Goal: Task Accomplishment & Management: Complete application form

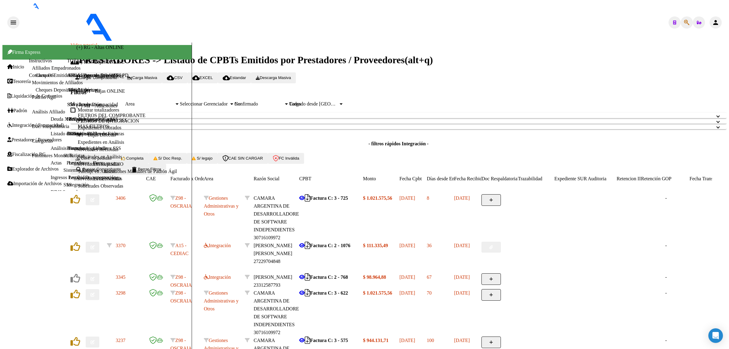
click at [67, 116] on link "Facturas - Listado/Carga" at bounding box center [91, 118] width 48 height 5
click at [95, 75] on span "Cargar Comprobante" at bounding box center [96, 77] width 42 height 5
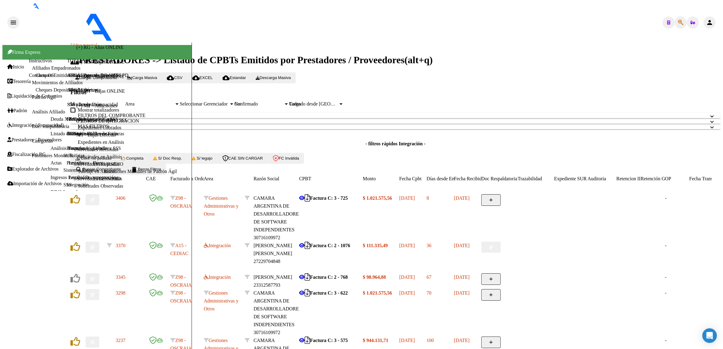
type input "202508"
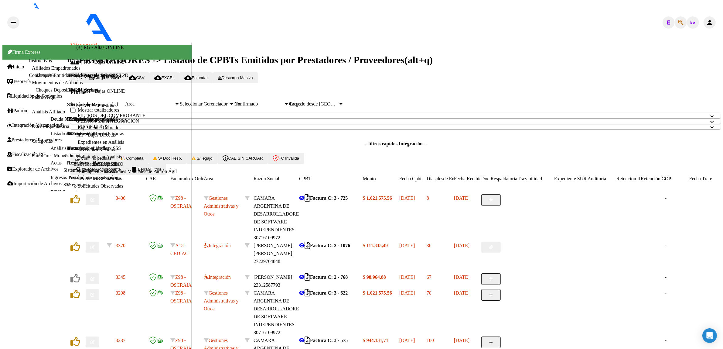
scroll to position [0, 0]
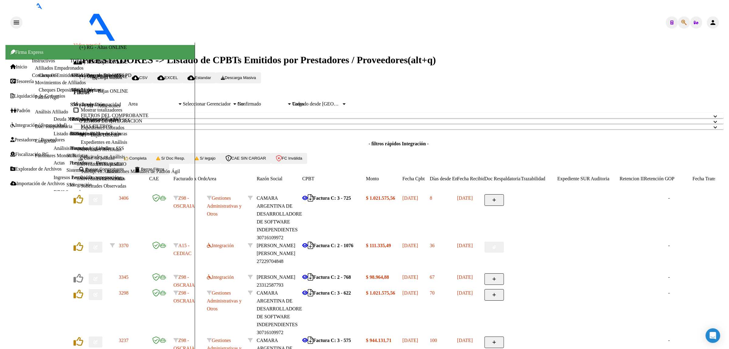
scroll to position [76, 0]
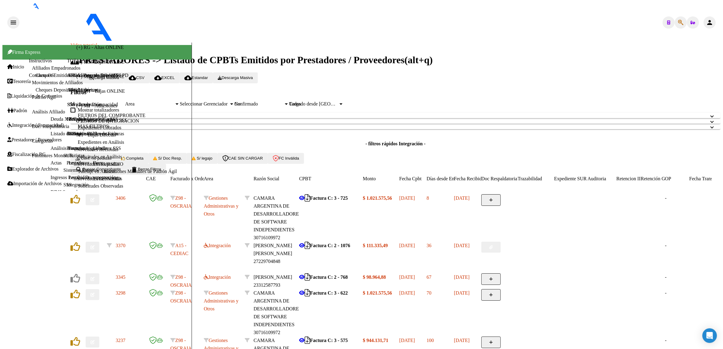
type input "PLANILLA DE ASISTENCIA"
type input "C:\fakepath\08-2025 BORELLO BENITEZ ALEXIA PAMELA FC9019 MODULO DE APOYO ESCOLA…"
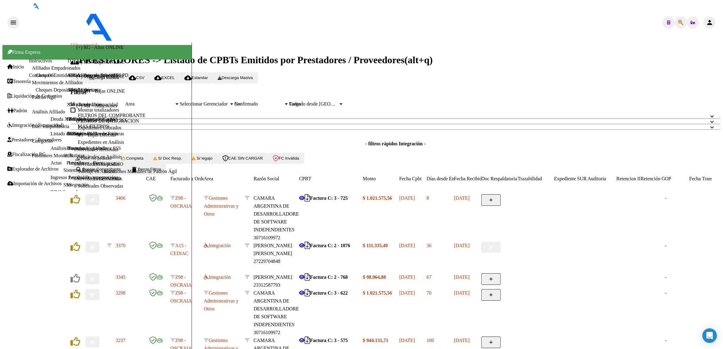
type input "PLANILLA DE ASISTENCIA MODULO DE INTEGRACION ESCOLAR"
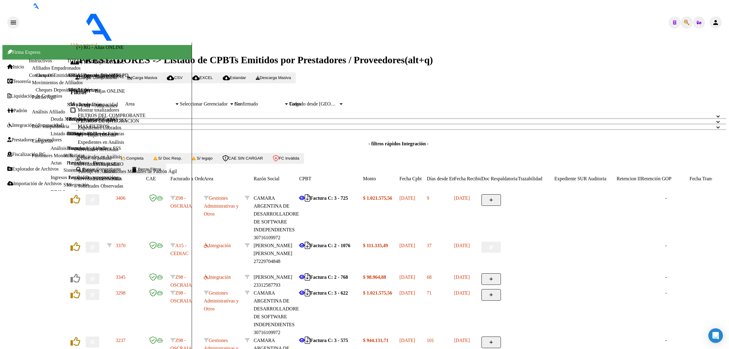
scroll to position [0, 0]
click at [161, 171] on span "delete Borrar Filtros" at bounding box center [146, 169] width 31 height 5
click at [67, 131] on link "Facturas - Documentación" at bounding box center [92, 133] width 51 height 5
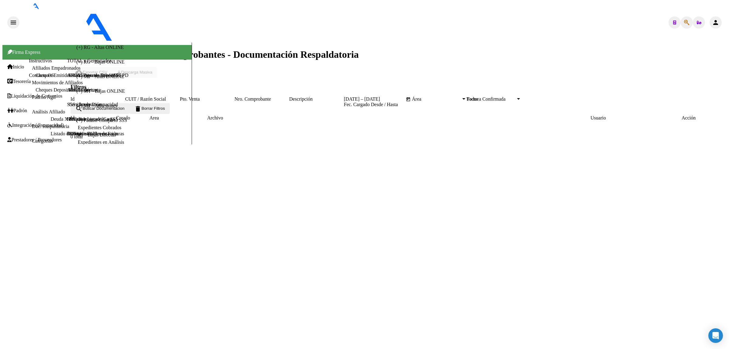
click at [67, 122] on link "Facturas - Listado/Carga" at bounding box center [91, 118] width 48 height 5
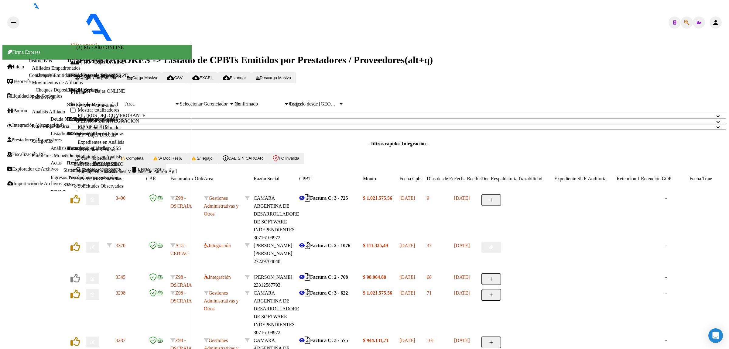
click at [201, 129] on mat-expansion-panel-header "MAS FILTROS" at bounding box center [398, 126] width 656 height 5
click at [209, 124] on mat-expansion-panel-header "FILTROS DE INTEGRACION" at bounding box center [398, 120] width 656 height 5
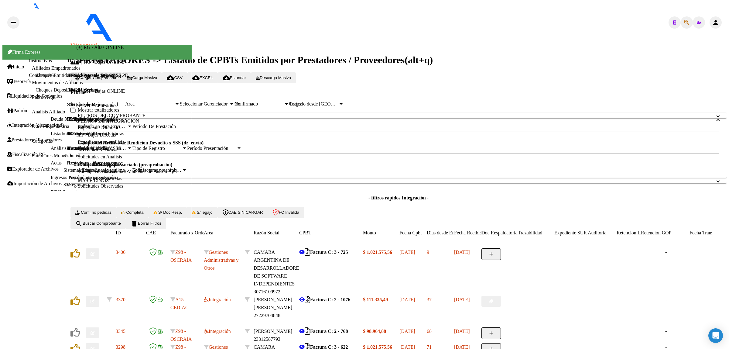
click at [205, 124] on mat-panel-title "FILTROS DE INTEGRACION" at bounding box center [395, 120] width 634 height 5
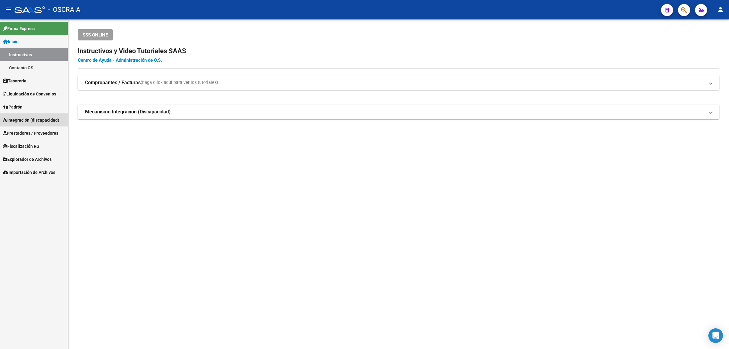
click at [36, 121] on span "Integración (discapacidad)" at bounding box center [31, 120] width 56 height 7
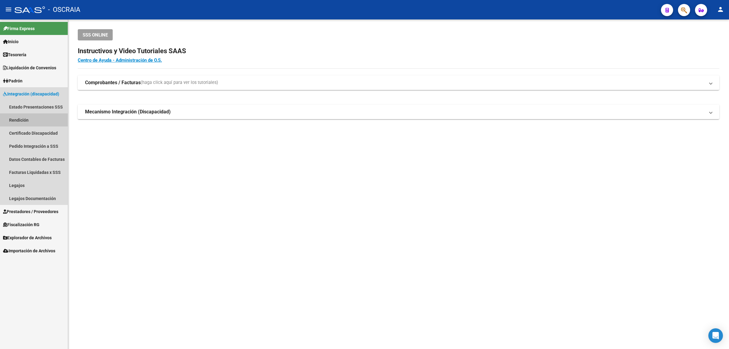
click at [43, 120] on link "Rendición" at bounding box center [34, 119] width 68 height 13
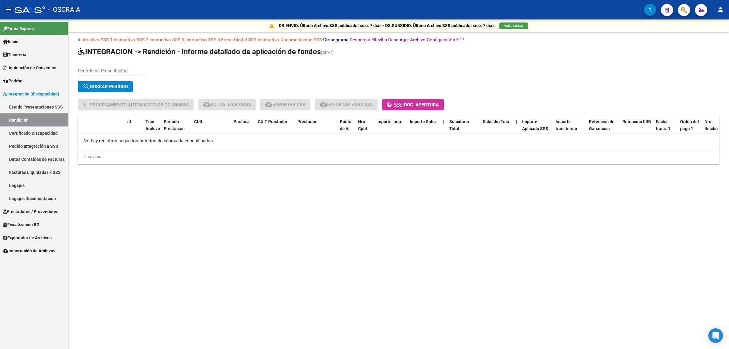
click at [157, 63] on div "Periodo de Presentación search Buscar Período sync Cambiar Período" at bounding box center [306, 78] width 456 height 32
click at [185, 84] on div "search Buscar Período" at bounding box center [306, 87] width 456 height 13
click at [349, 40] on link "Cronograma" at bounding box center [335, 39] width 25 height 5
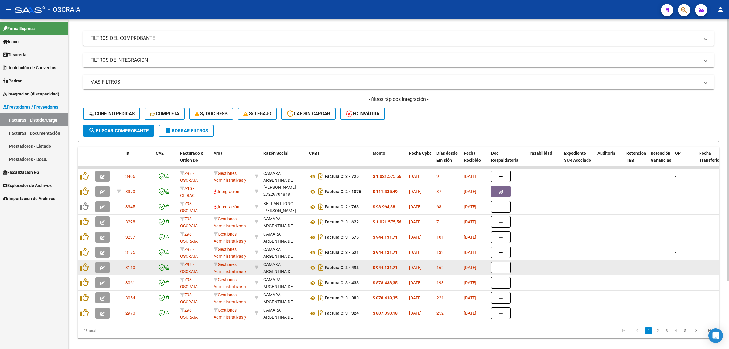
scroll to position [86, 0]
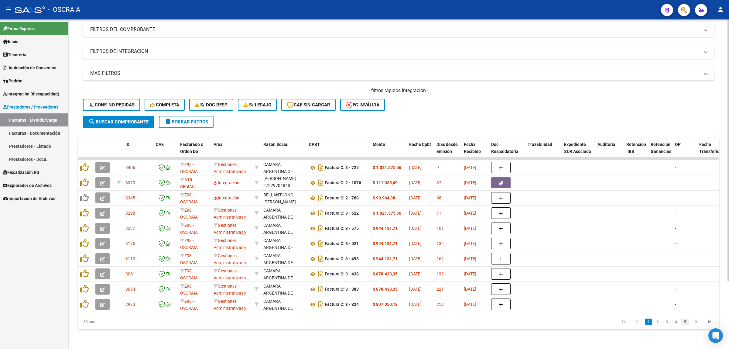
click at [687, 321] on link "5" at bounding box center [685, 321] width 7 height 7
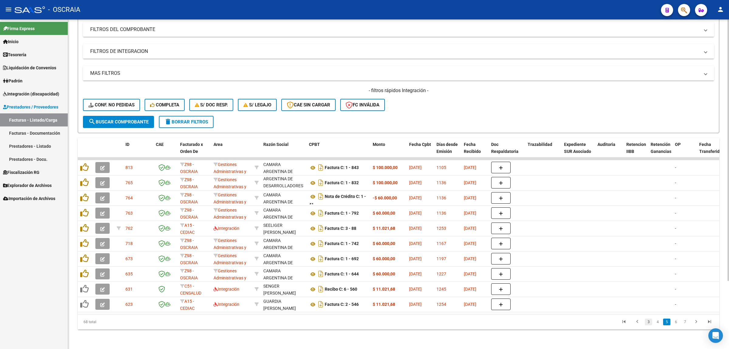
click at [645, 321] on link "3" at bounding box center [648, 321] width 7 height 7
click at [649, 323] on link "1" at bounding box center [648, 321] width 7 height 7
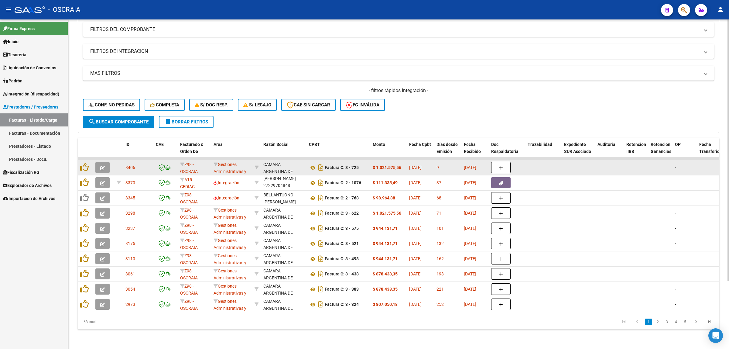
click at [274, 161] on div "CAMARA ARGENTINA DE DESARROLLADORES DE SOFTWARE INDEPENDIENTES" at bounding box center [283, 178] width 41 height 35
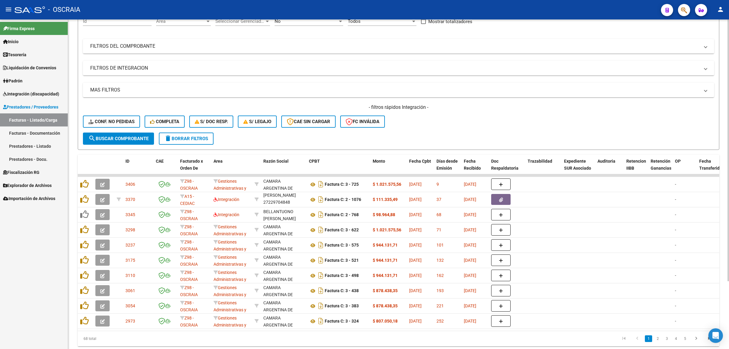
scroll to position [10, 0]
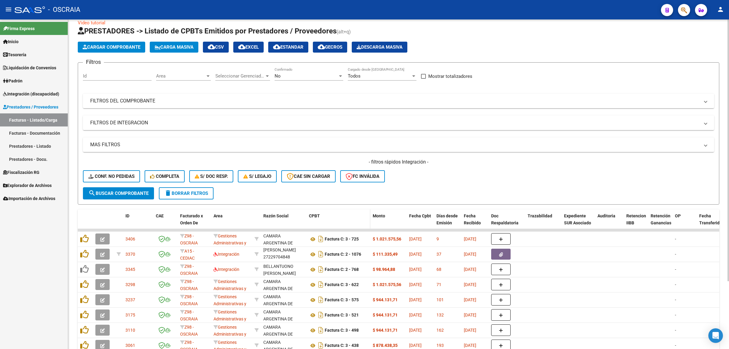
click at [314, 213] on span "CPBT" at bounding box center [314, 215] width 11 height 5
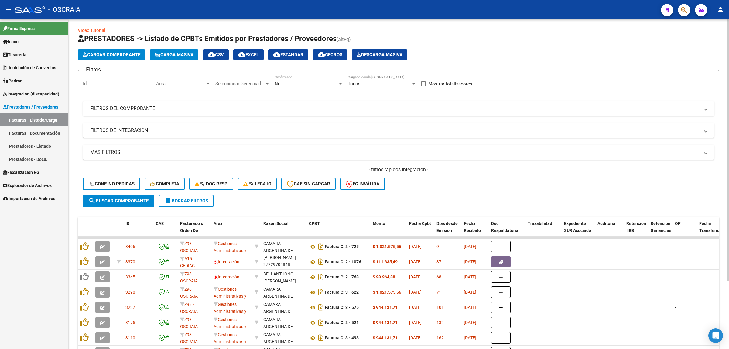
scroll to position [0, 0]
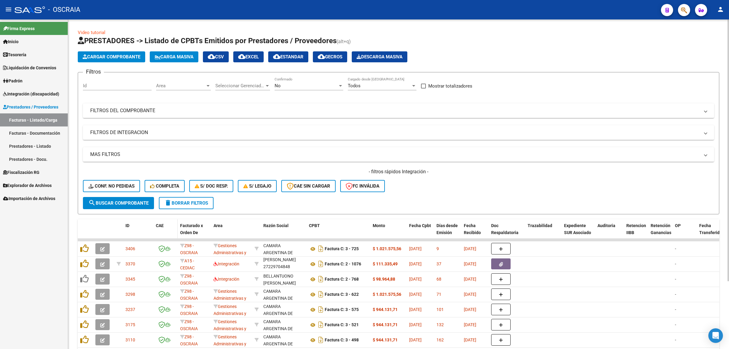
click at [153, 220] on datatable-header-cell "CAE" at bounding box center [165, 232] width 24 height 27
click at [96, 227] on datatable-header-cell at bounding box center [103, 232] width 21 height 27
click at [52, 115] on link "Facturas - Listado/Carga" at bounding box center [34, 119] width 68 height 13
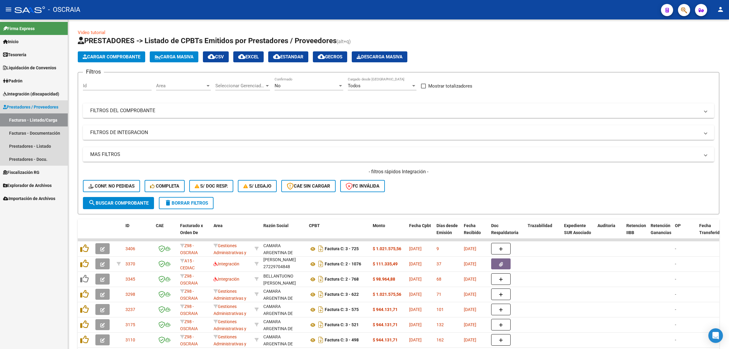
click at [52, 115] on link "Facturas - Listado/Carga" at bounding box center [34, 119] width 68 height 13
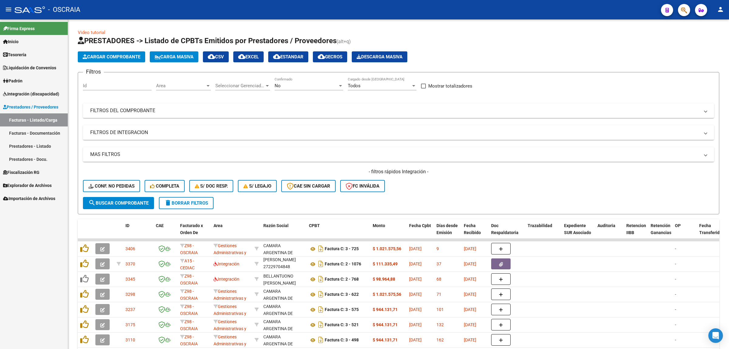
click at [50, 117] on link "Facturas - Listado/Carga" at bounding box center [34, 119] width 68 height 13
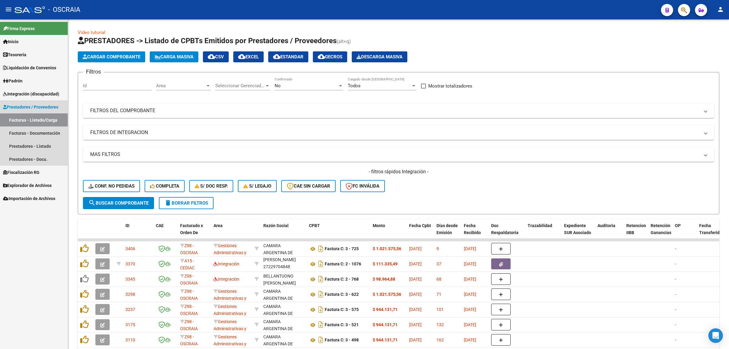
click at [50, 117] on link "Facturas - Listado/Carga" at bounding box center [34, 119] width 68 height 13
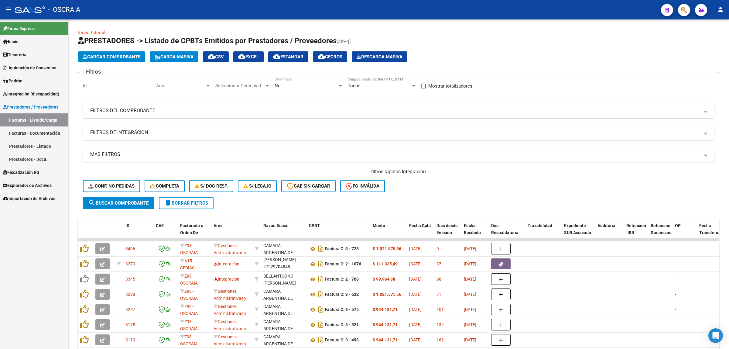
click at [48, 93] on span "Integración (discapacidad)" at bounding box center [31, 94] width 56 height 7
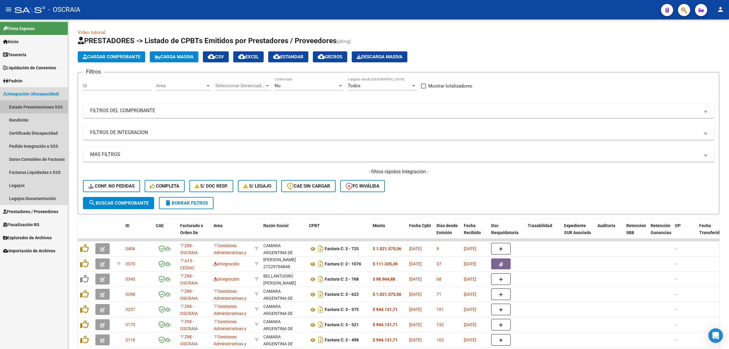
click at [39, 107] on link "Estado Presentaciones SSS" at bounding box center [34, 106] width 68 height 13
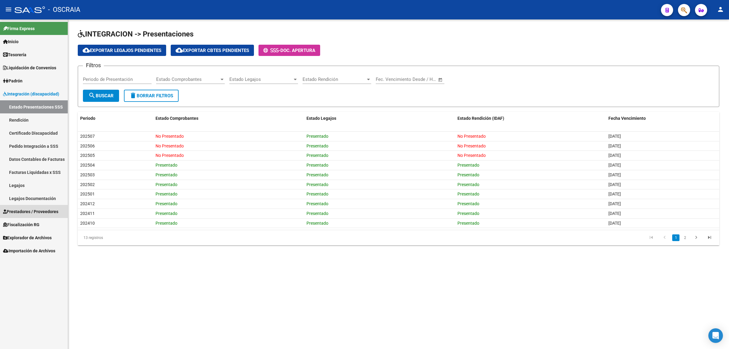
click at [37, 209] on span "Prestadores / Proveedores" at bounding box center [30, 211] width 55 height 7
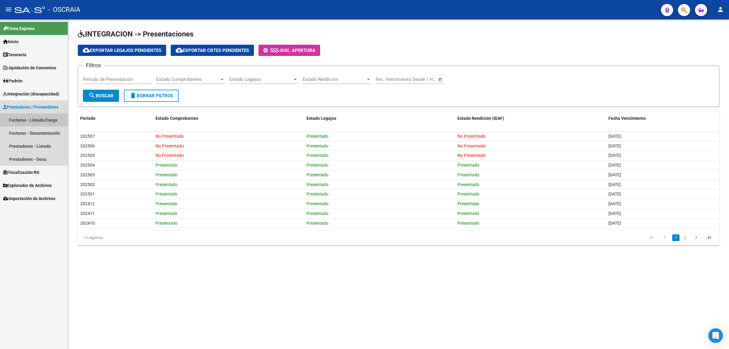
click at [41, 120] on link "Facturas - Listado/Carga" at bounding box center [34, 119] width 68 height 13
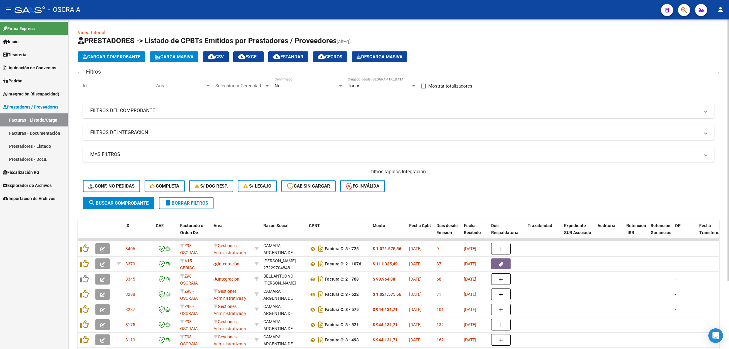
click at [178, 115] on mat-expansion-panel-header "FILTROS DEL COMPROBANTE" at bounding box center [398, 110] width 631 height 15
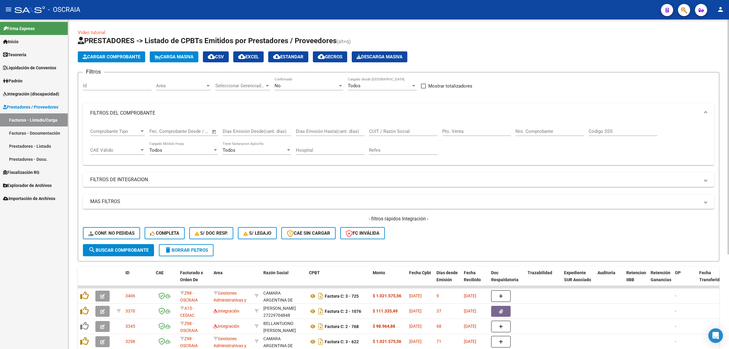
click at [121, 125] on div "Comprobante Tipo Comprobante Tipo" at bounding box center [117, 129] width 55 height 13
click at [155, 140] on span "Todos" at bounding box center [132, 144] width 85 height 14
click at [181, 129] on input "text" at bounding box center [194, 131] width 29 height 5
click at [196, 198] on span "10" at bounding box center [194, 199] width 11 height 11
type input "[DATE]"
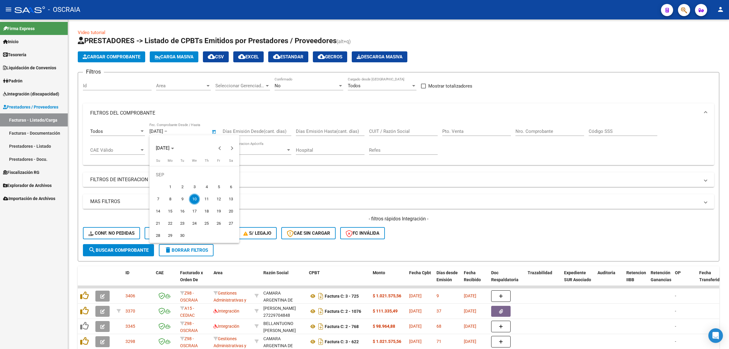
click at [195, 197] on span "10" at bounding box center [194, 199] width 11 height 11
type input "[DATE]"
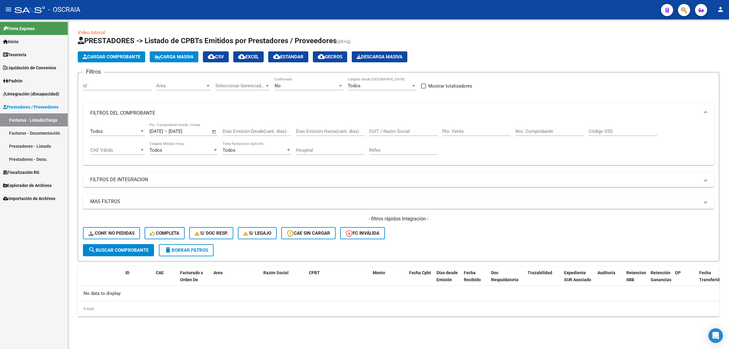
click at [211, 131] on span "Open calendar" at bounding box center [214, 131] width 15 height 15
click at [191, 198] on span "10" at bounding box center [194, 199] width 11 height 11
click at [263, 197] on div at bounding box center [364, 174] width 729 height 349
click at [185, 245] on button "delete Borrar Filtros" at bounding box center [186, 250] width 55 height 12
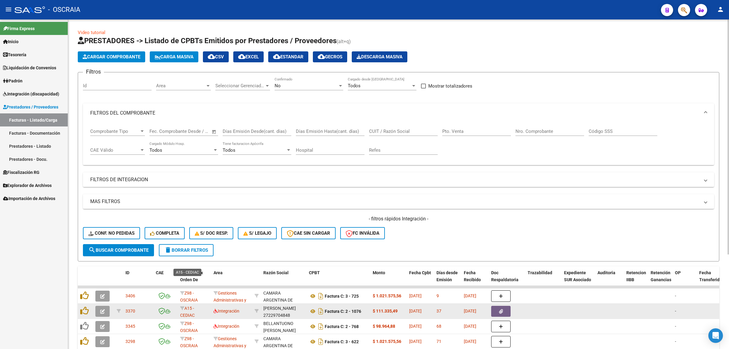
scroll to position [76, 0]
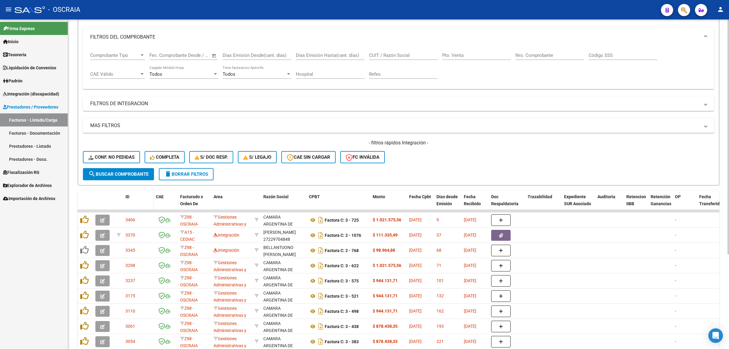
click at [129, 194] on span "ID" at bounding box center [127, 196] width 4 height 5
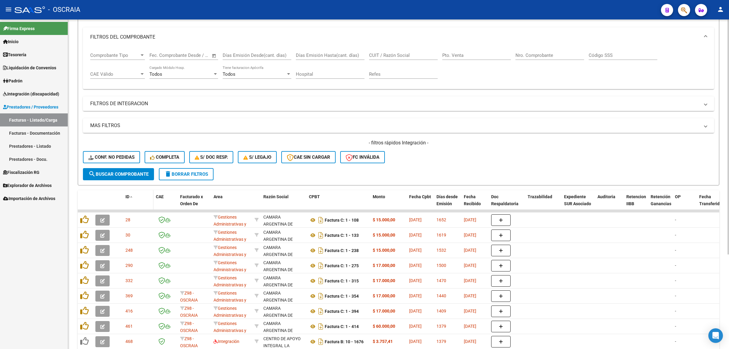
click at [132, 197] on span at bounding box center [131, 197] width 4 height 4
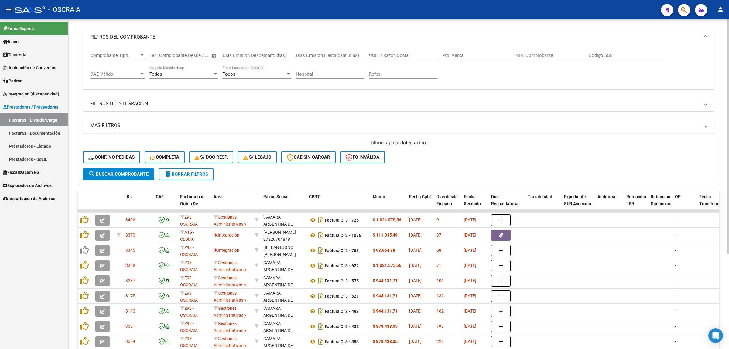
click at [425, 196] on span "Fecha Cpbt" at bounding box center [420, 196] width 22 height 5
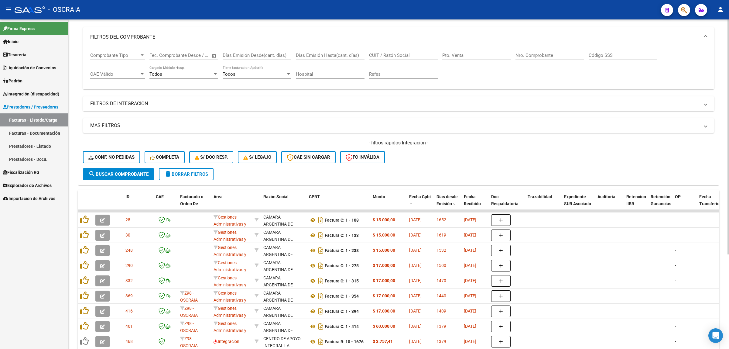
click at [425, 196] on span "Fecha Cpbt" at bounding box center [420, 196] width 22 height 5
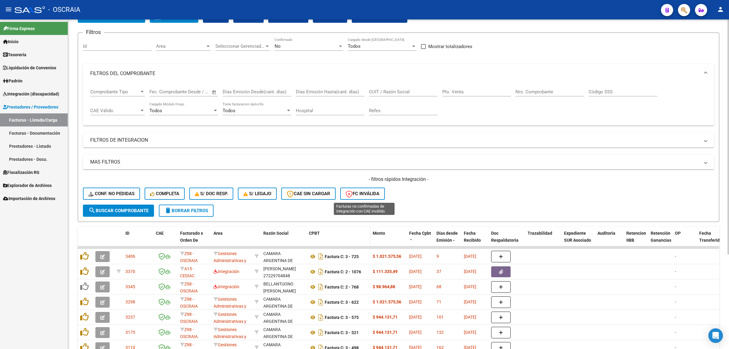
click at [332, 235] on div "CPBT" at bounding box center [338, 233] width 59 height 7
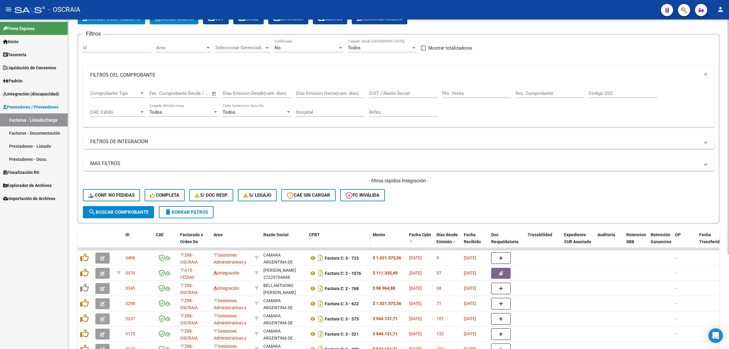
click at [314, 234] on span "CPBT" at bounding box center [314, 234] width 11 height 5
click at [460, 236] on span at bounding box center [460, 241] width 3 height 27
click at [464, 236] on span "Fecha Recibido" at bounding box center [472, 238] width 17 height 12
click at [471, 239] on span "Fecha Recibido" at bounding box center [472, 238] width 17 height 12
click at [124, 210] on span "search Buscar Comprobante" at bounding box center [118, 211] width 60 height 5
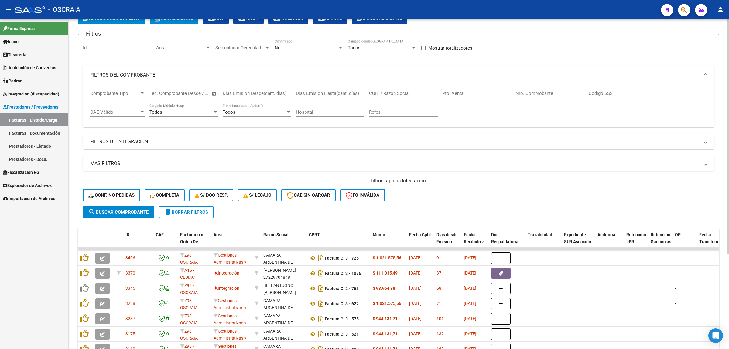
click at [131, 215] on button "search Buscar Comprobante" at bounding box center [118, 212] width 71 height 12
click at [529, 95] on input "Nro. Comprobante" at bounding box center [550, 93] width 69 height 5
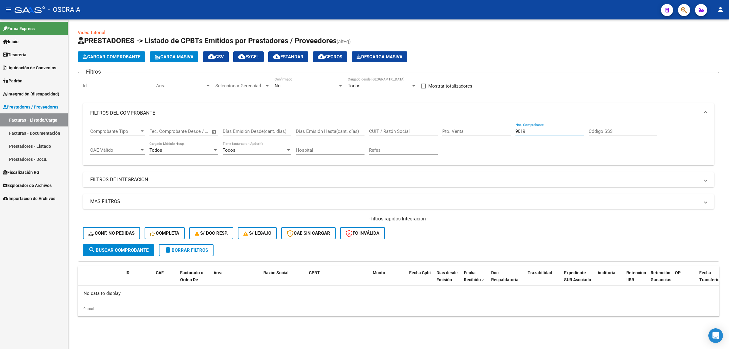
scroll to position [0, 0]
type input "9019"
drag, startPoint x: 531, startPoint y: 132, endPoint x: 512, endPoint y: 132, distance: 18.2
click at [512, 132] on div "Comprobante Tipo Comprobante Tipo Fecha inicio – Fecha fin Fec. Comprobante Des…" at bounding box center [398, 142] width 617 height 38
click at [552, 157] on div "Comprobante Tipo Comprobante Tipo Fecha inicio – Fecha fin Fec. Comprobante Des…" at bounding box center [398, 142] width 617 height 38
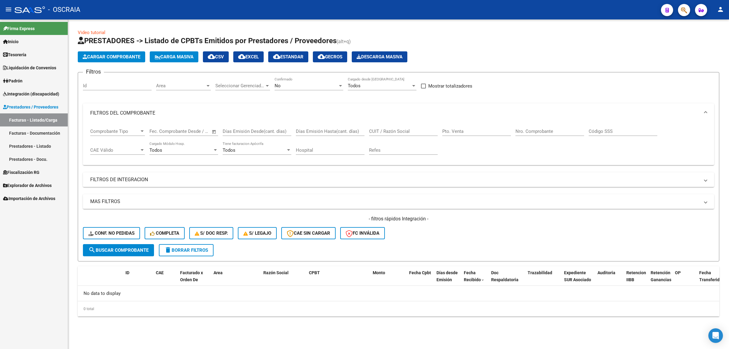
click at [125, 105] on mat-expansion-panel-header "FILTROS DEL COMPROBANTE" at bounding box center [398, 112] width 631 height 19
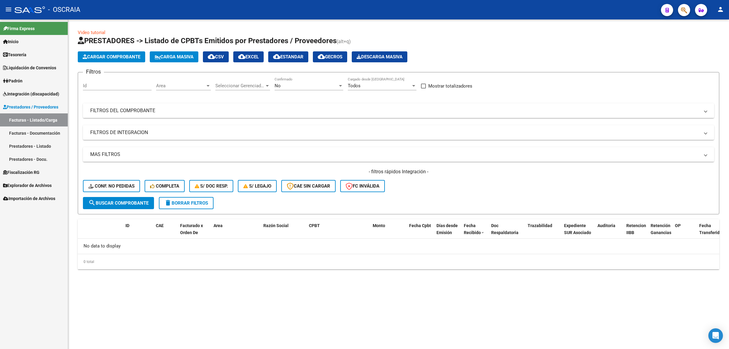
click at [352, 106] on mat-expansion-panel-header "FILTROS DEL COMPROBANTE" at bounding box center [398, 110] width 631 height 15
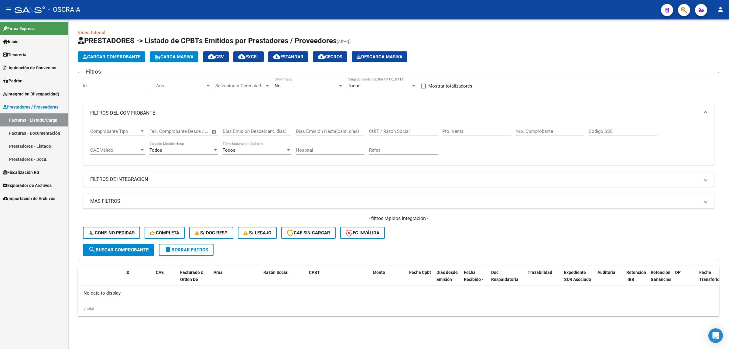
click at [352, 106] on mat-expansion-panel-header "FILTROS DEL COMPROBANTE" at bounding box center [398, 112] width 631 height 19
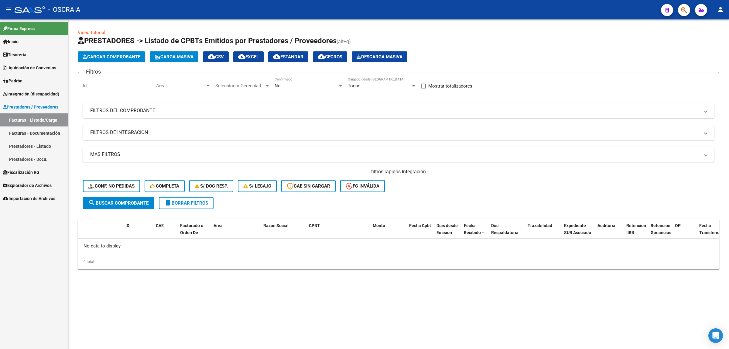
click at [352, 106] on mat-expansion-panel-header "FILTROS DEL COMPROBANTE" at bounding box center [398, 110] width 631 height 15
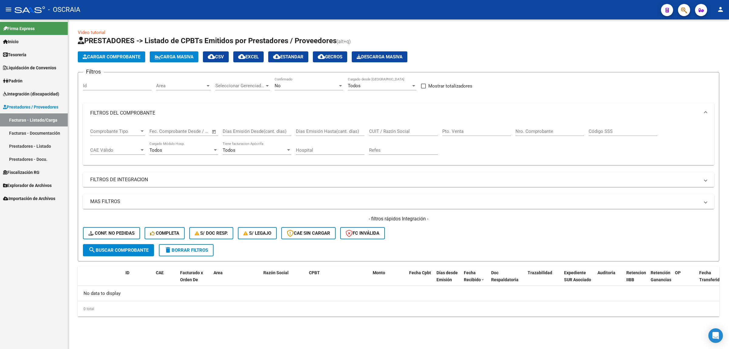
click at [202, 247] on span "delete Borrar Filtros" at bounding box center [186, 249] width 44 height 5
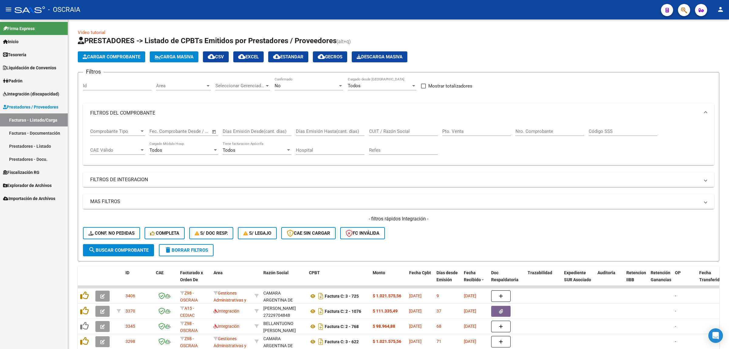
click at [354, 107] on mat-expansion-panel-header "FILTROS DEL COMPROBANTE" at bounding box center [398, 112] width 631 height 19
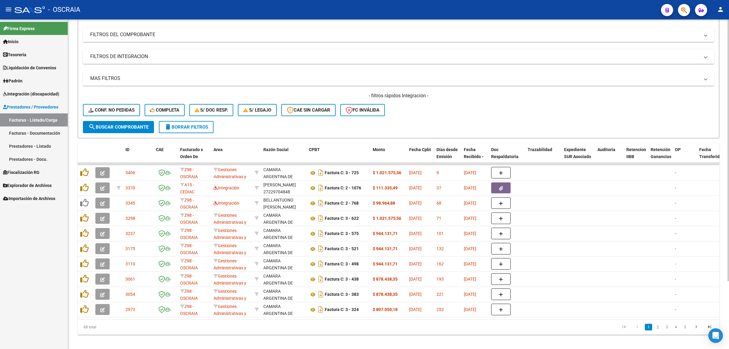
scroll to position [86, 0]
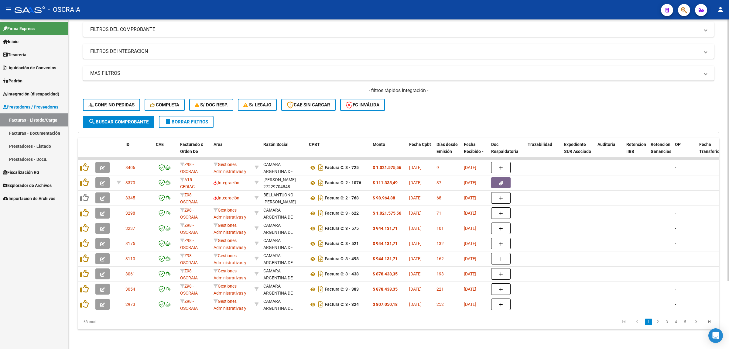
click at [379, 315] on div "68 total 1 2 3 4 5" at bounding box center [399, 321] width 642 height 15
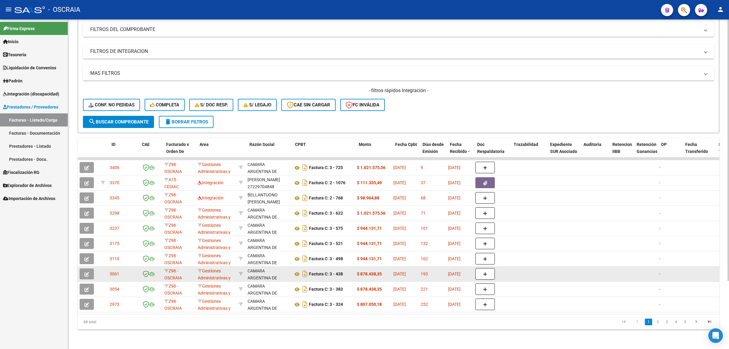
scroll to position [0, 0]
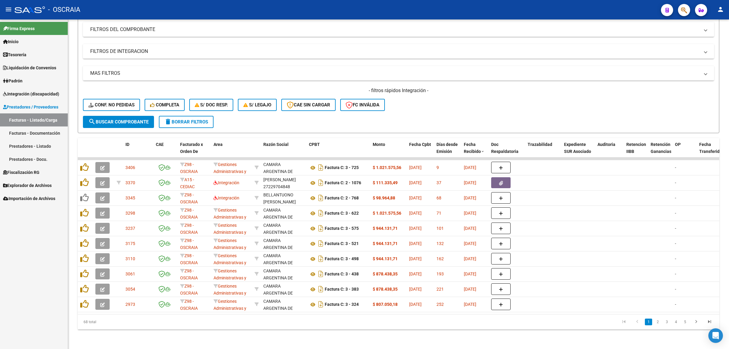
click at [40, 142] on link "Prestadores - Listado" at bounding box center [34, 145] width 68 height 13
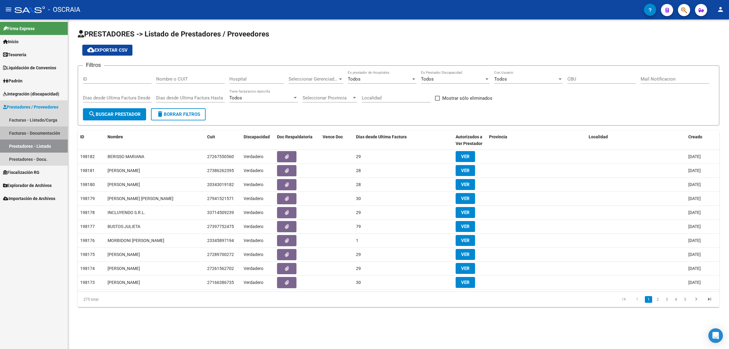
click at [43, 131] on link "Facturas - Documentación" at bounding box center [34, 132] width 68 height 13
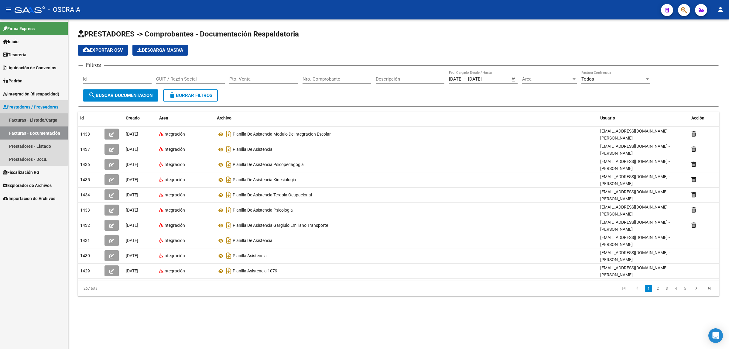
click at [26, 121] on link "Facturas - Listado/Carga" at bounding box center [34, 119] width 68 height 13
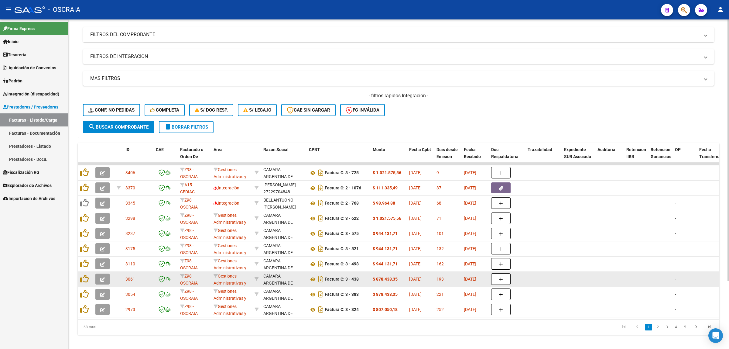
scroll to position [86, 0]
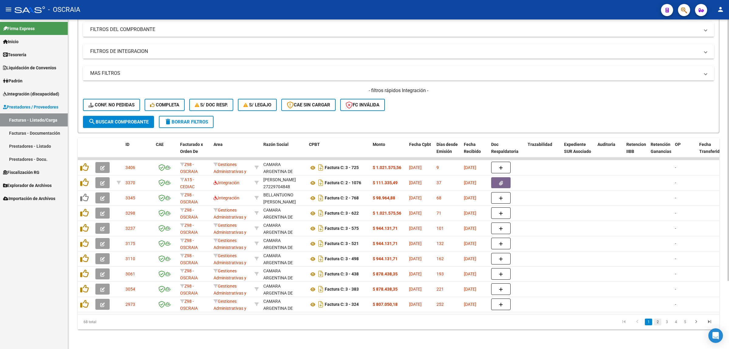
click at [656, 320] on link "2" at bounding box center [657, 321] width 7 height 7
click at [651, 323] on link "1" at bounding box center [648, 321] width 7 height 7
click at [678, 142] on span "OP" at bounding box center [678, 144] width 6 height 5
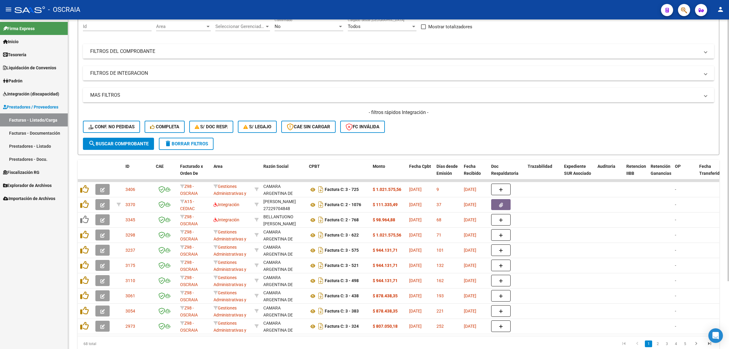
scroll to position [10, 0]
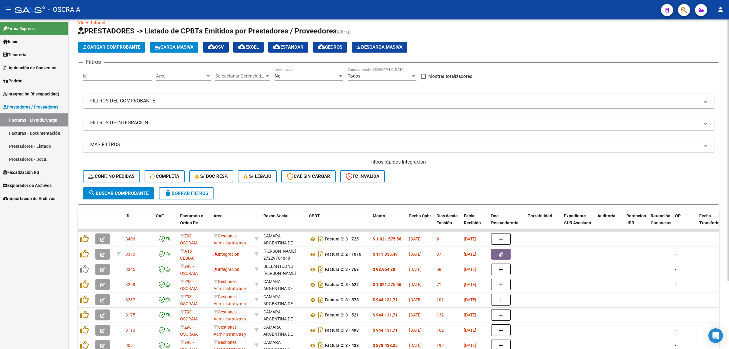
click at [303, 147] on mat-panel-title "MAS FILTROS" at bounding box center [395, 144] width 610 height 7
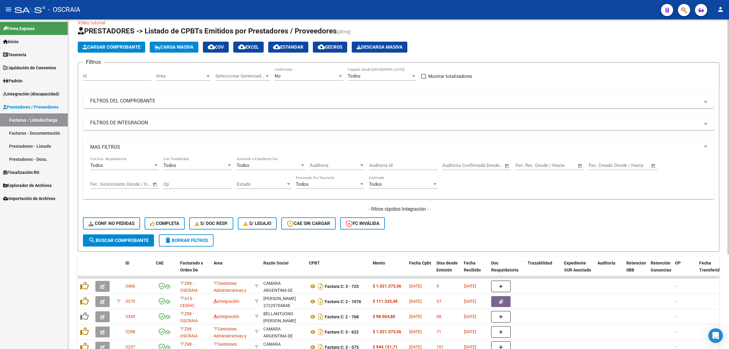
click at [342, 144] on mat-panel-title "MAS FILTROS" at bounding box center [395, 147] width 610 height 7
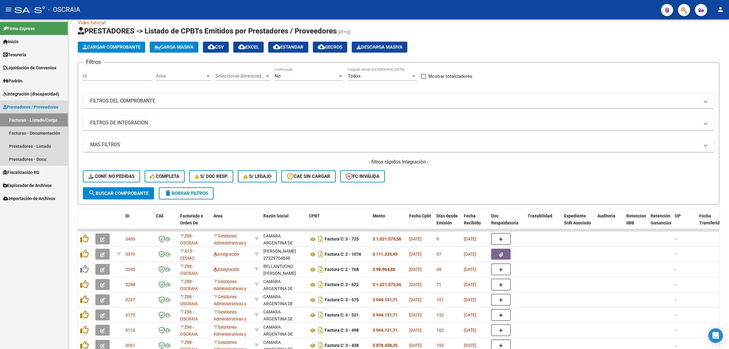
click at [38, 109] on span "Prestadores / Proveedores" at bounding box center [30, 107] width 55 height 7
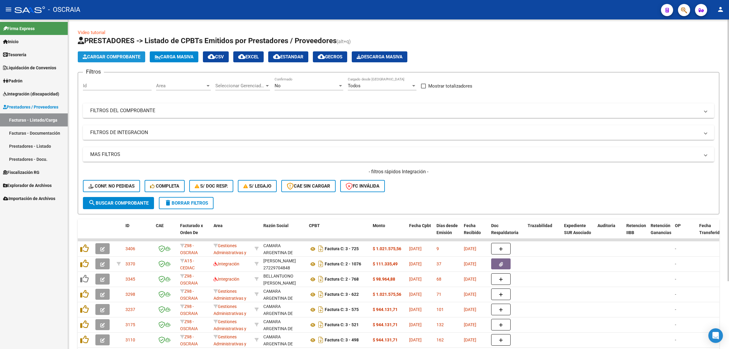
click at [113, 57] on span "Cargar Comprobante" at bounding box center [112, 56] width 58 height 5
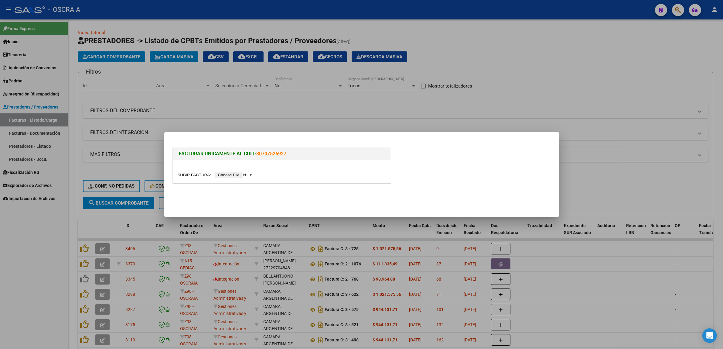
click at [219, 173] on input "file" at bounding box center [216, 175] width 77 height 6
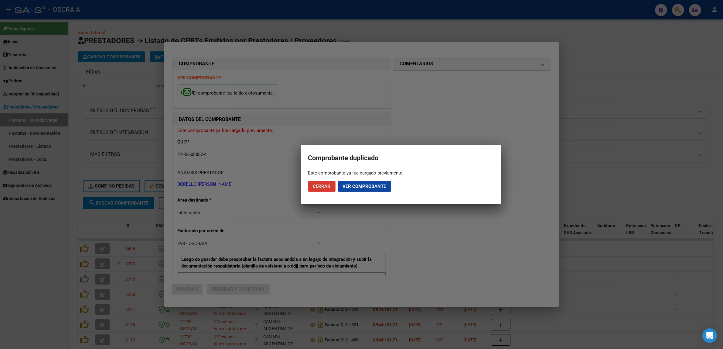
click at [353, 186] on span "Ver comprobante" at bounding box center [364, 186] width 43 height 5
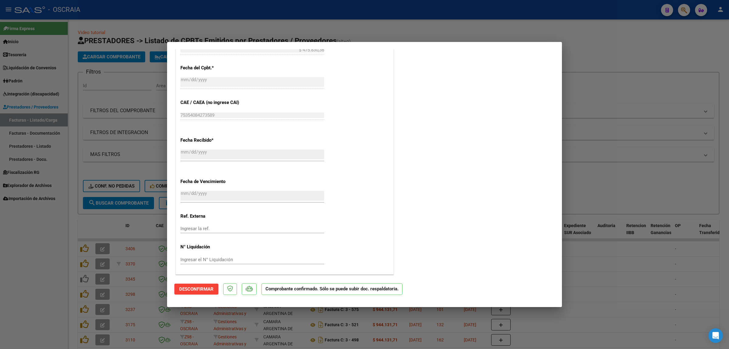
click at [591, 128] on div at bounding box center [364, 174] width 729 height 349
type input "$ 0,00"
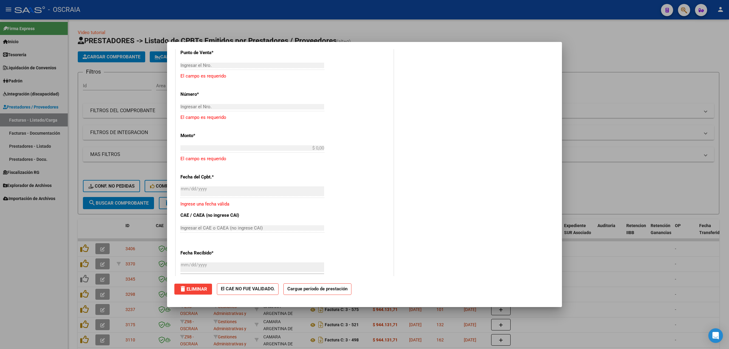
scroll to position [435, 0]
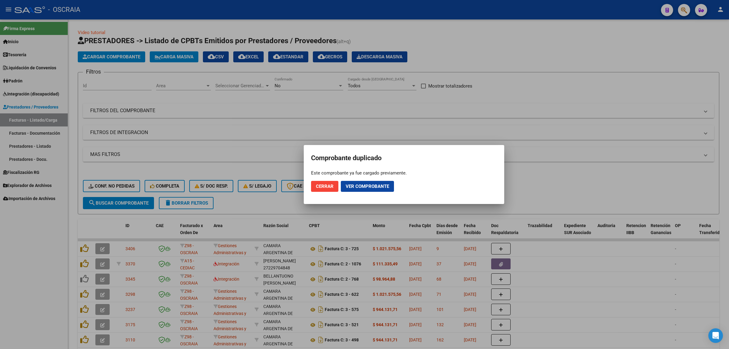
click at [577, 127] on div at bounding box center [364, 174] width 729 height 349
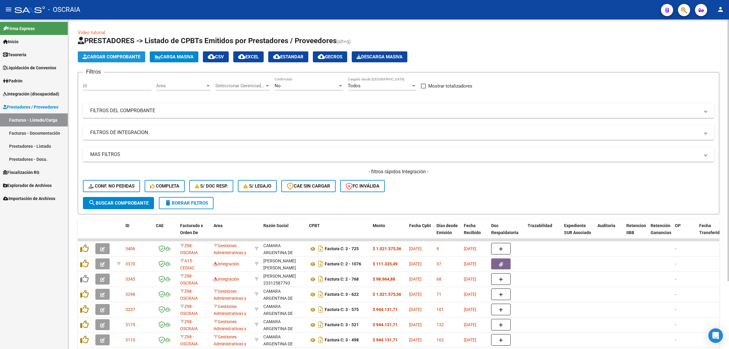
click at [122, 59] on span "Cargar Comprobante" at bounding box center [112, 56] width 58 height 5
click at [106, 60] on button "Cargar Comprobante" at bounding box center [111, 56] width 67 height 11
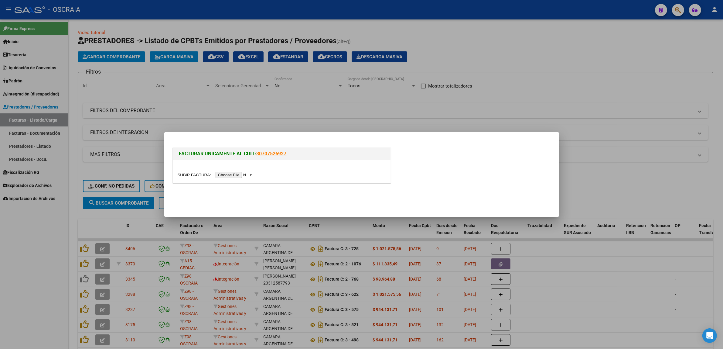
click at [235, 178] on div at bounding box center [282, 171] width 218 height 23
click at [232, 178] on div at bounding box center [282, 171] width 218 height 23
click at [232, 178] on div at bounding box center [282, 174] width 208 height 7
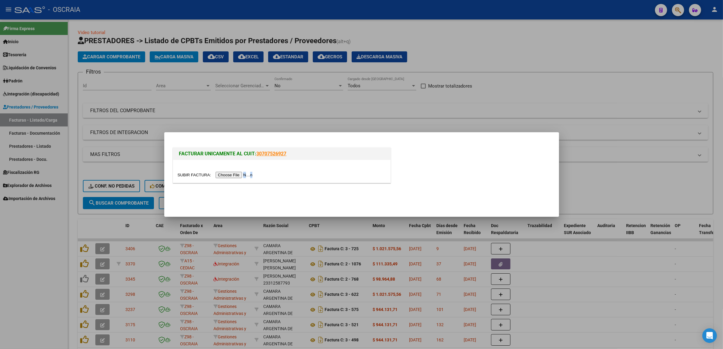
click at [232, 177] on input "file" at bounding box center [216, 175] width 77 height 6
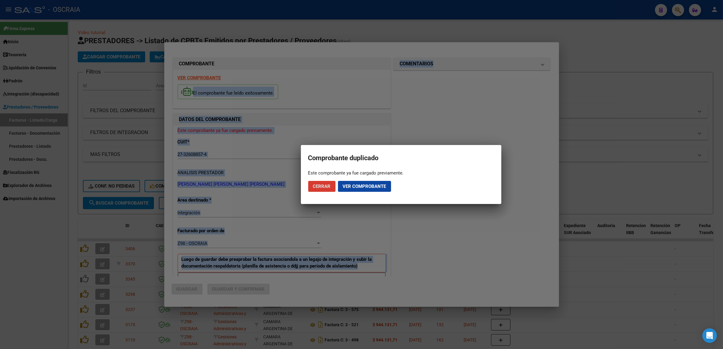
click at [362, 186] on span "Ver comprobante" at bounding box center [364, 186] width 43 height 5
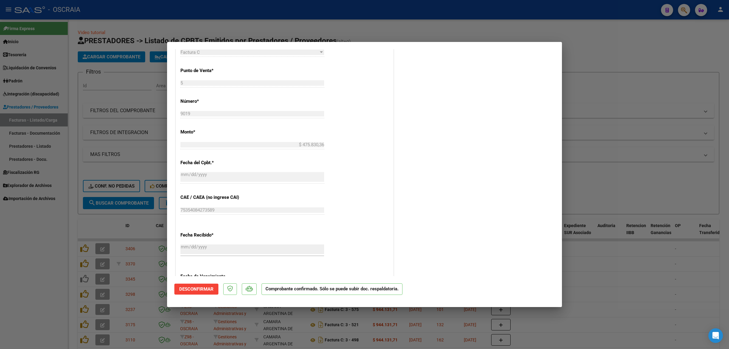
scroll to position [266, 0]
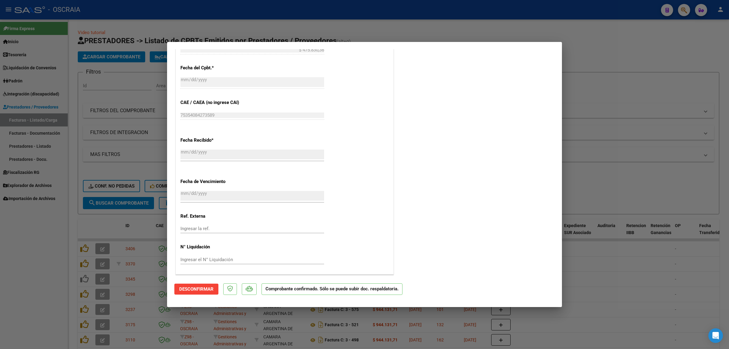
click at [581, 135] on div at bounding box center [364, 174] width 729 height 349
type input "$ 0,00"
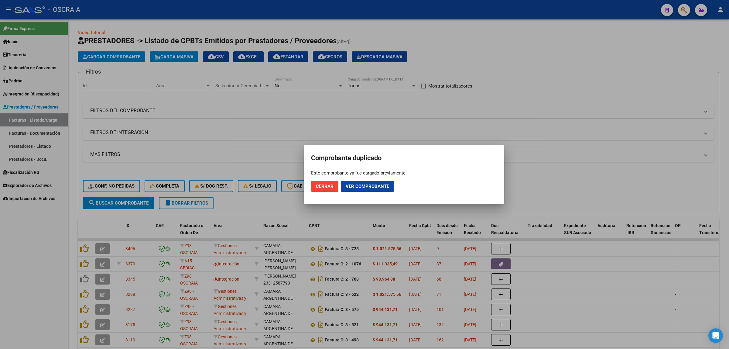
click at [603, 216] on div at bounding box center [364, 174] width 729 height 349
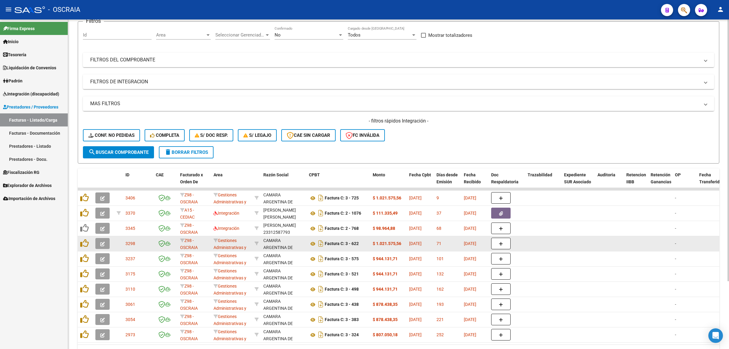
scroll to position [38, 0]
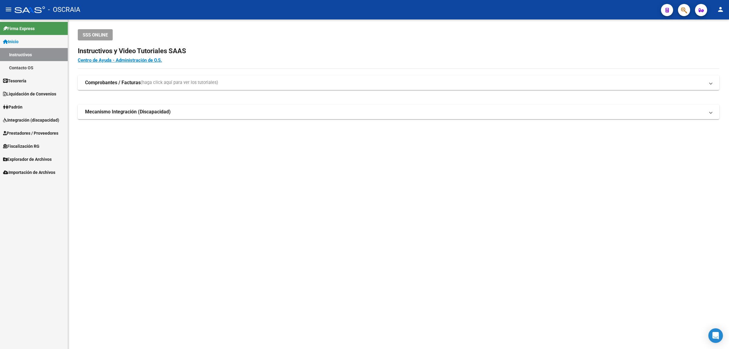
click at [37, 120] on span "Integración (discapacidad)" at bounding box center [31, 120] width 56 height 7
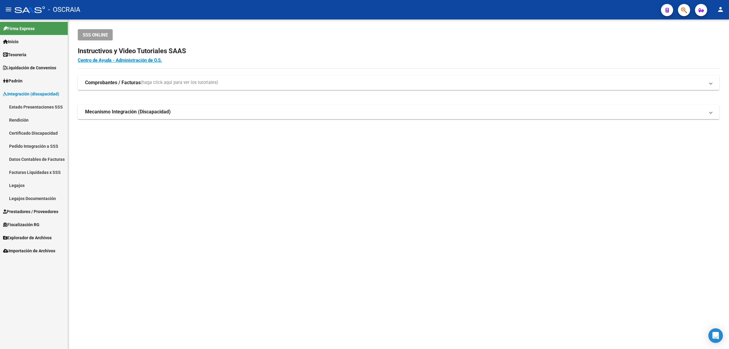
click at [47, 212] on span "Prestadores / Proveedores" at bounding box center [30, 211] width 55 height 7
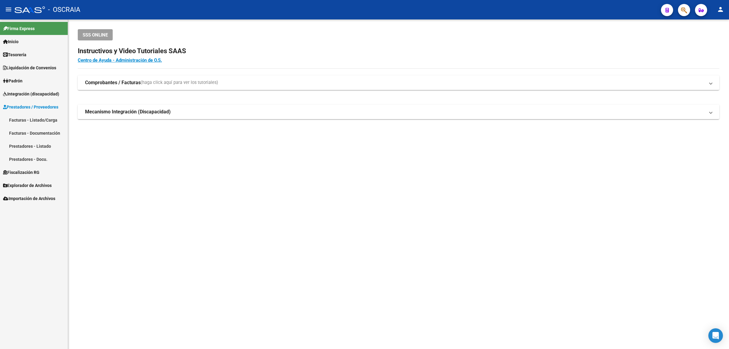
click at [33, 120] on link "Facturas - Listado/Carga" at bounding box center [34, 119] width 68 height 13
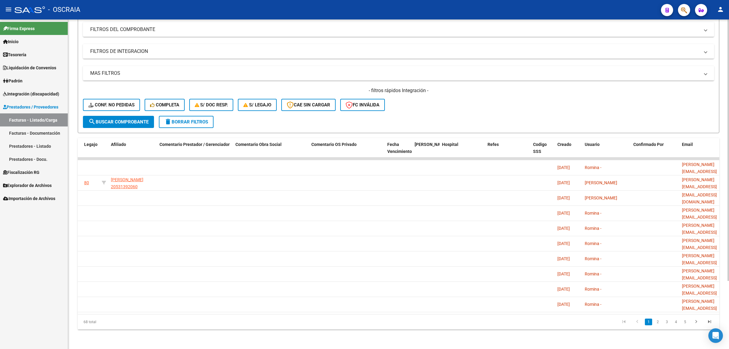
scroll to position [0, 925]
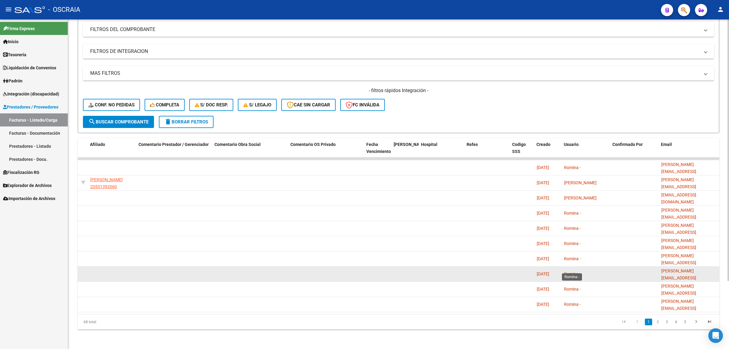
click at [564, 271] on span "Romina -" at bounding box center [572, 273] width 17 height 5
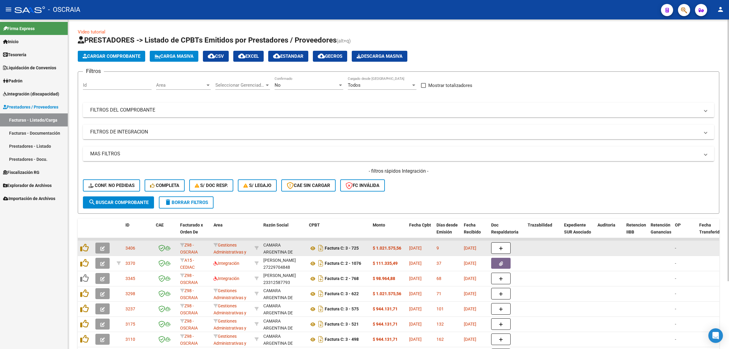
scroll to position [0, 0]
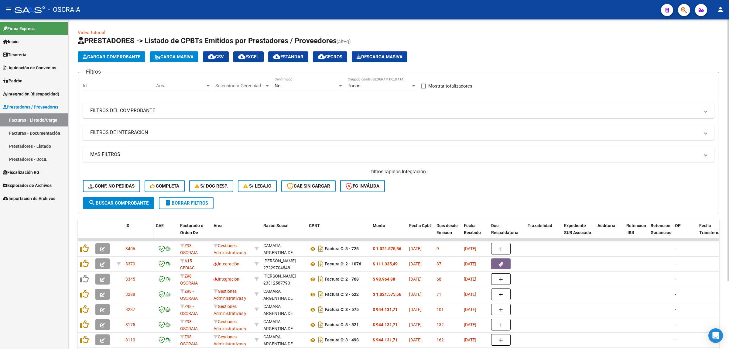
click at [125, 228] on datatable-header-cell "ID" at bounding box center [138, 232] width 30 height 27
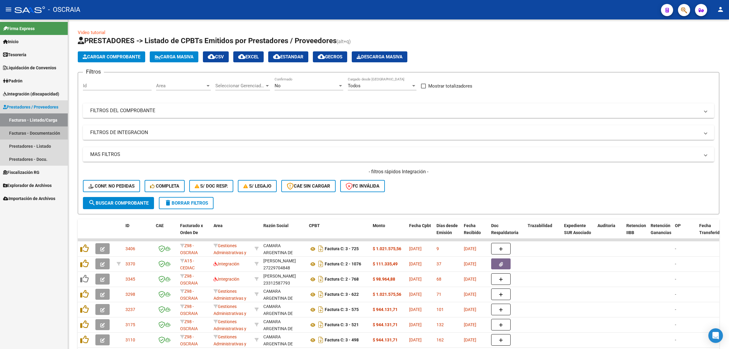
click at [46, 132] on link "Facturas - Documentación" at bounding box center [34, 132] width 68 height 13
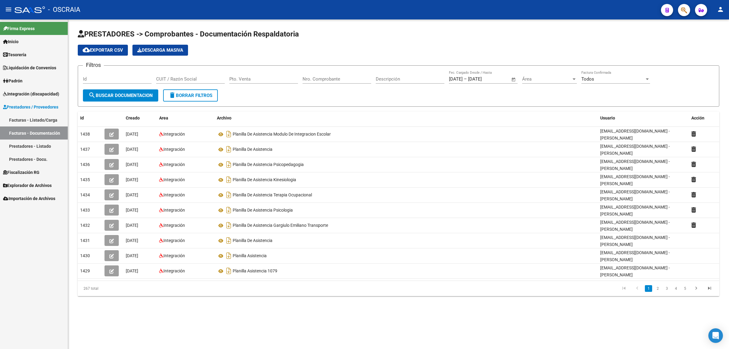
click at [46, 147] on link "Prestadores - Listado" at bounding box center [34, 145] width 68 height 13
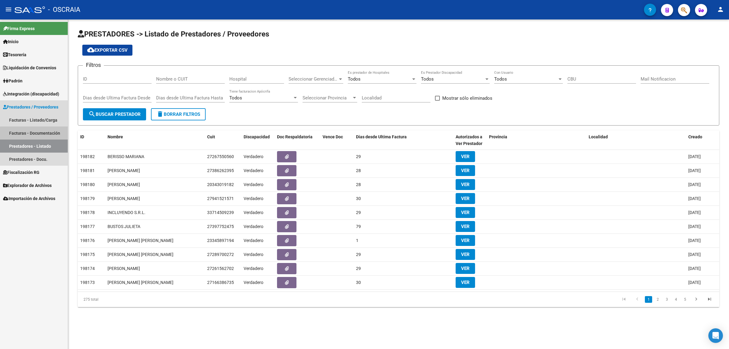
click at [47, 135] on link "Facturas - Documentación" at bounding box center [34, 132] width 68 height 13
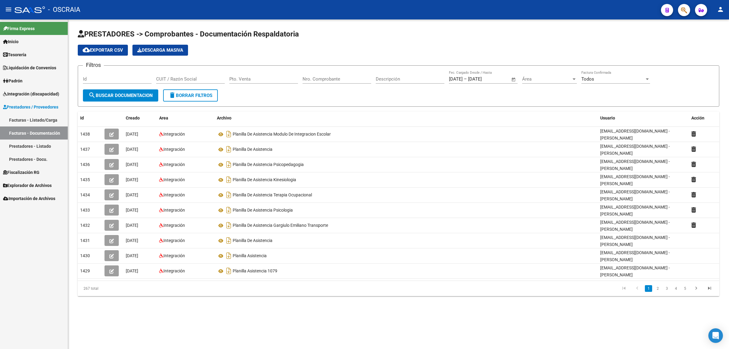
click at [40, 118] on link "Facturas - Listado/Carga" at bounding box center [34, 119] width 68 height 13
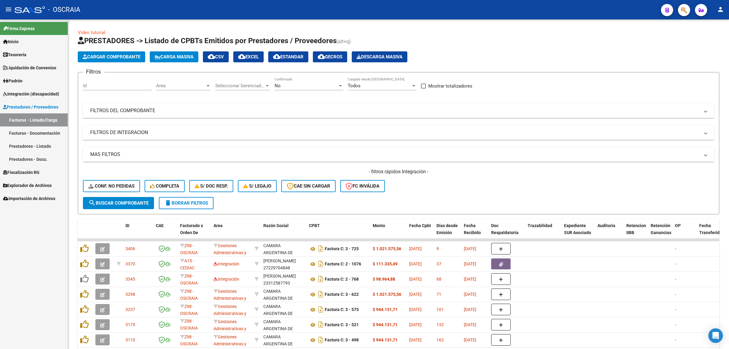
click at [22, 137] on link "Facturas - Documentación" at bounding box center [34, 132] width 68 height 13
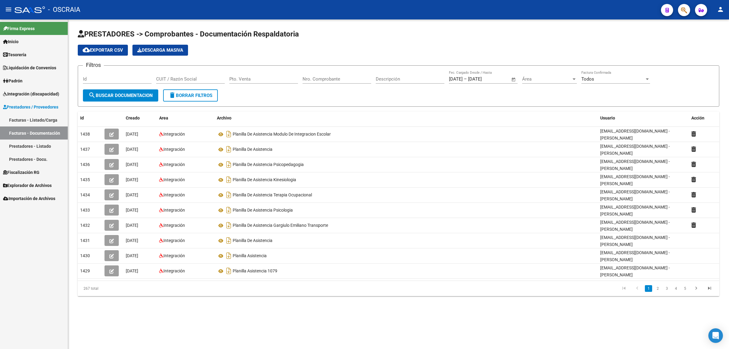
click at [55, 148] on link "Prestadores - Listado" at bounding box center [34, 145] width 68 height 13
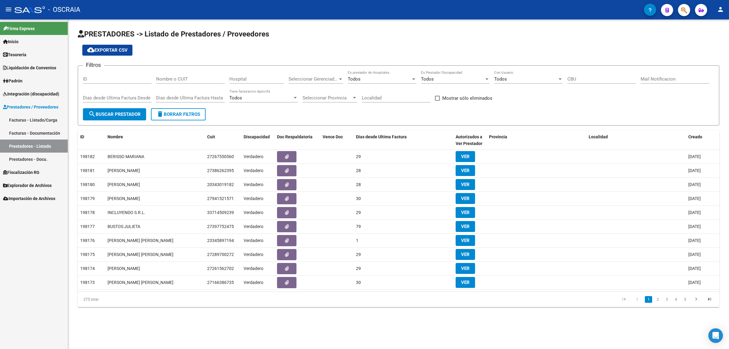
click at [50, 155] on link "Prestadores - Docu." at bounding box center [34, 159] width 68 height 13
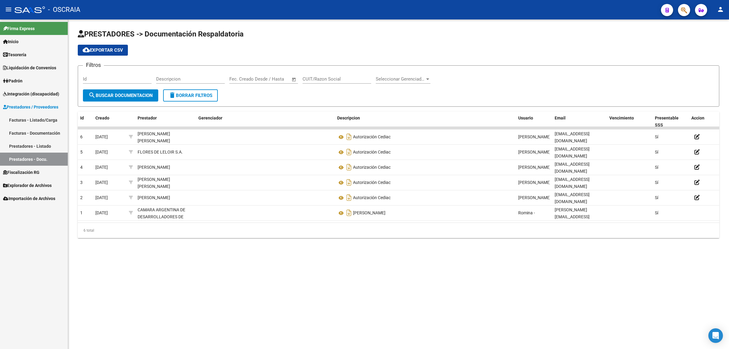
click at [50, 140] on link "Prestadores - Listado" at bounding box center [34, 145] width 68 height 13
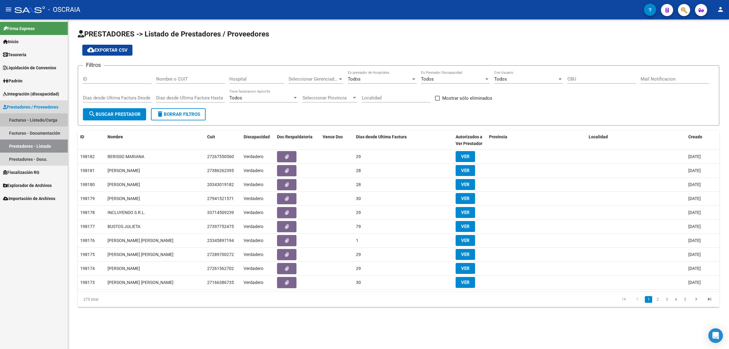
click at [53, 124] on link "Facturas - Listado/Carga" at bounding box center [34, 119] width 68 height 13
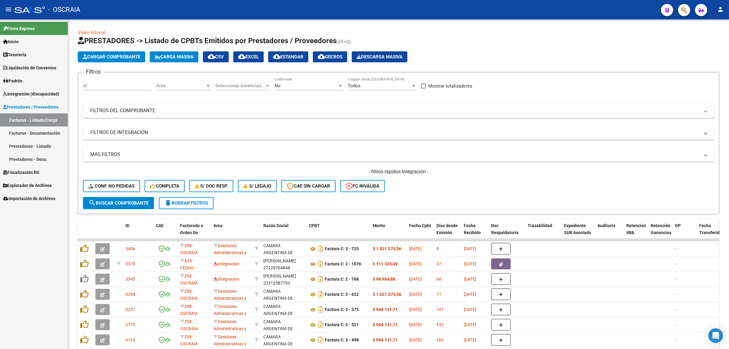
click at [43, 97] on link "Integración (discapacidad)" at bounding box center [34, 93] width 68 height 13
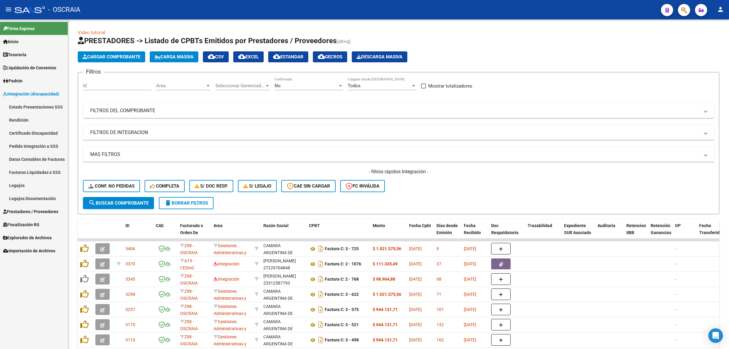
click at [46, 111] on link "Estado Presentaciones SSS" at bounding box center [34, 106] width 68 height 13
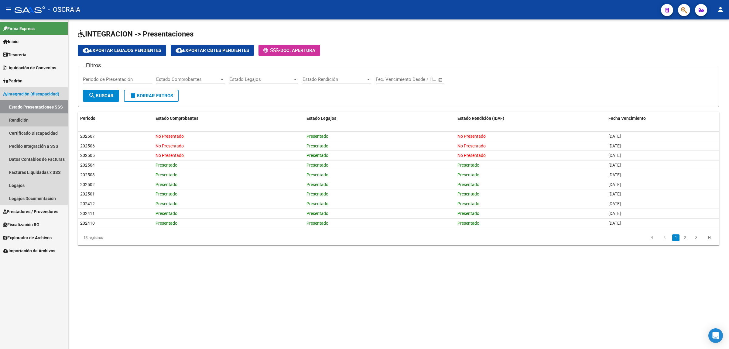
click at [46, 116] on link "Rendición" at bounding box center [34, 119] width 68 height 13
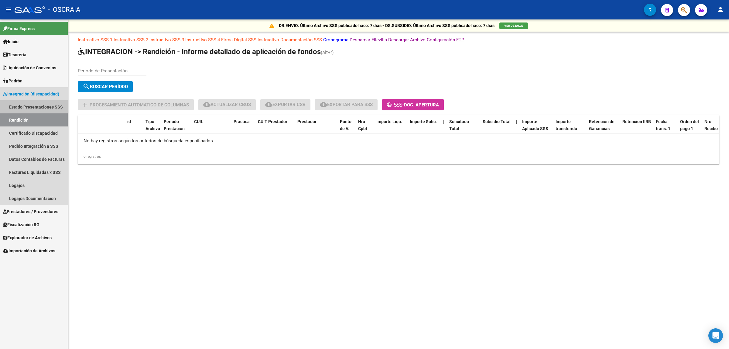
click at [46, 108] on link "Estado Presentaciones SSS" at bounding box center [34, 106] width 68 height 13
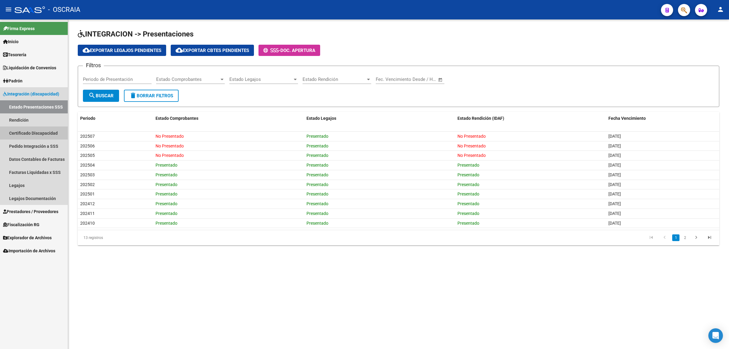
click at [58, 134] on link "Certificado Discapacidad" at bounding box center [34, 132] width 68 height 13
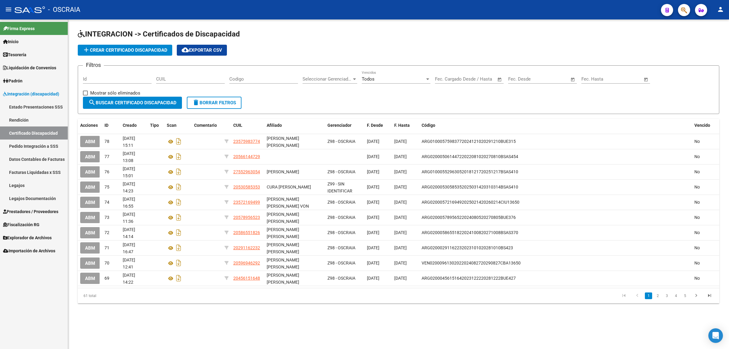
click at [35, 207] on link "Prestadores / Proveedores" at bounding box center [34, 211] width 68 height 13
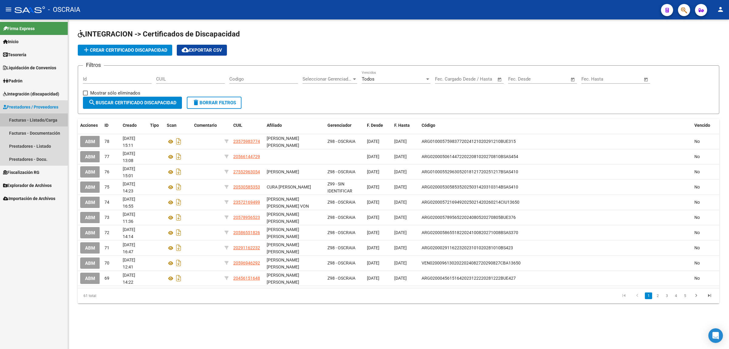
click at [35, 116] on link "Facturas - Listado/Carga" at bounding box center [34, 119] width 68 height 13
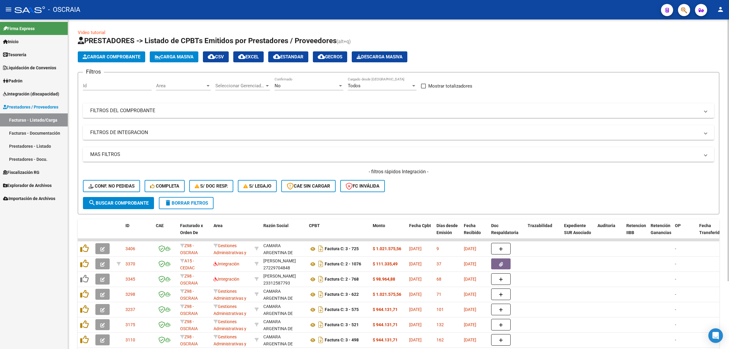
click at [153, 122] on div "Filtros Id Area Area Seleccionar Gerenciador Seleccionar Gerenciador No Confirm…" at bounding box center [398, 137] width 631 height 120
click at [155, 128] on mat-expansion-panel-header "FILTROS DE INTEGRACION" at bounding box center [398, 132] width 631 height 15
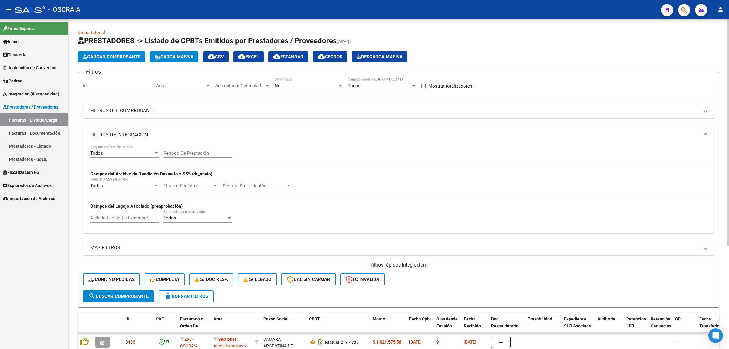
click at [159, 108] on mat-panel-title "FILTROS DEL COMPROBANTE" at bounding box center [395, 110] width 610 height 7
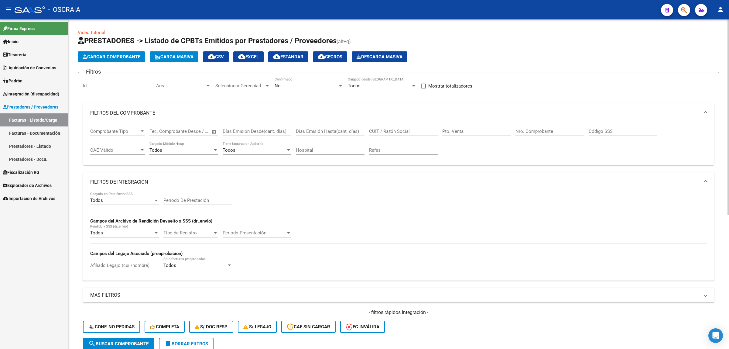
click at [218, 110] on mat-panel-title "FILTROS DEL COMPROBANTE" at bounding box center [395, 113] width 610 height 7
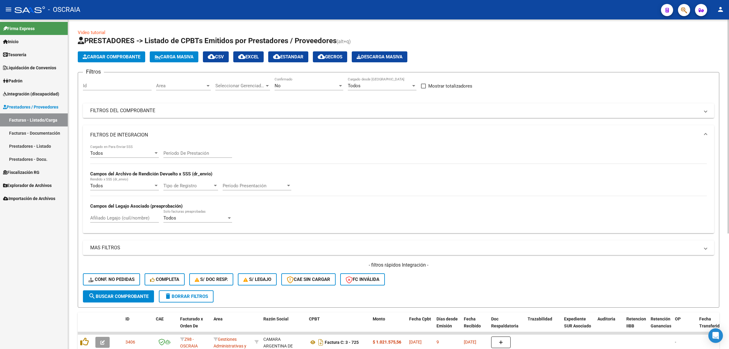
click at [230, 134] on mat-panel-title "FILTROS DE INTEGRACION" at bounding box center [395, 135] width 610 height 7
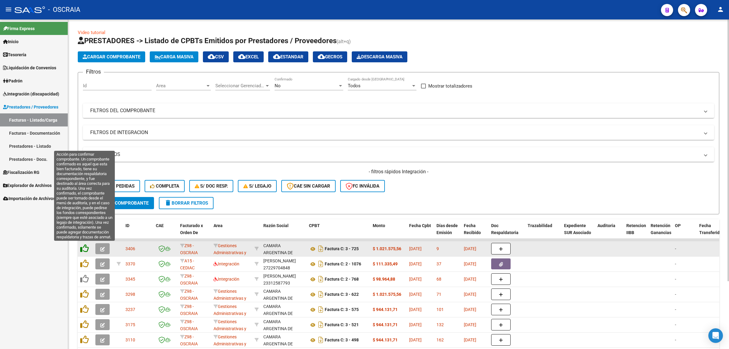
click at [87, 248] on icon at bounding box center [84, 248] width 9 height 9
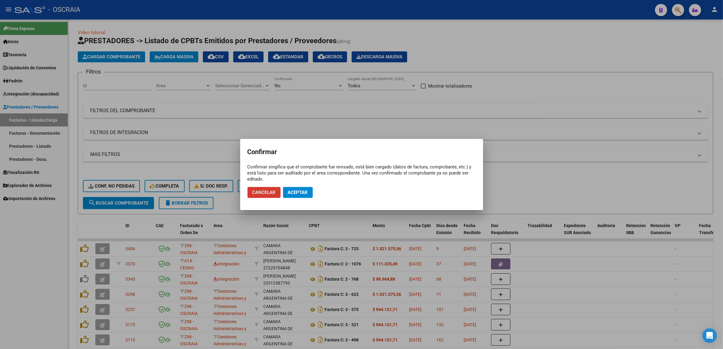
click at [557, 227] on div at bounding box center [361, 174] width 723 height 349
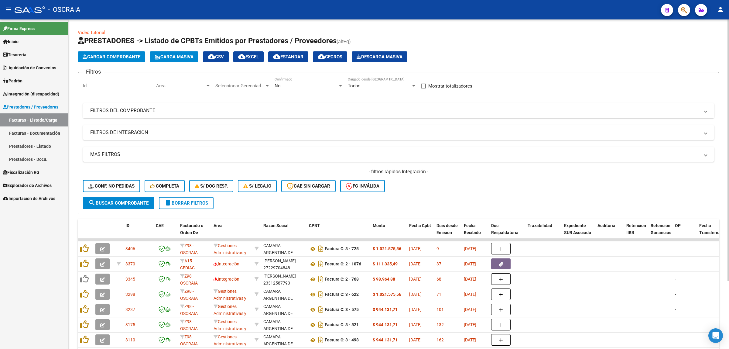
click at [122, 55] on span "Cargar Comprobante" at bounding box center [112, 56] width 58 height 5
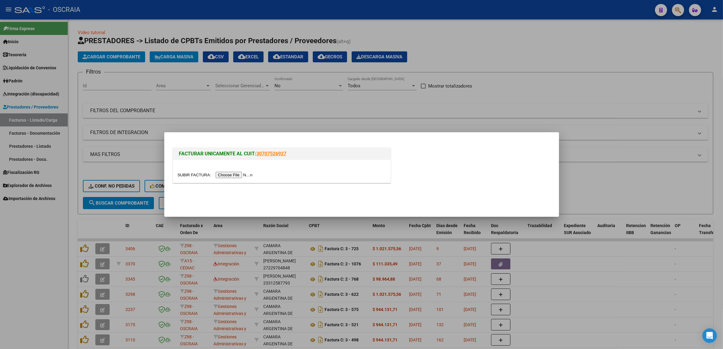
click at [241, 173] on input "file" at bounding box center [216, 175] width 77 height 6
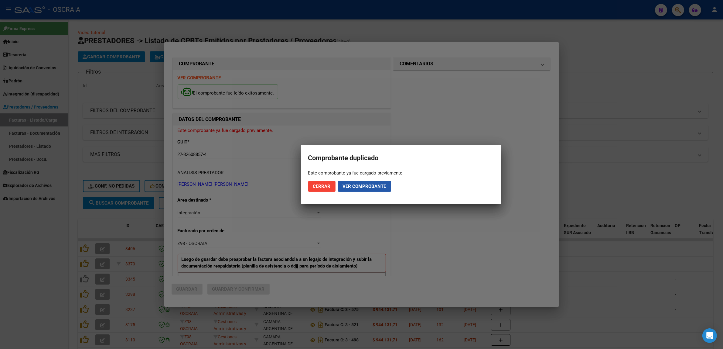
click at [380, 186] on span "Ver comprobante" at bounding box center [364, 186] width 43 height 5
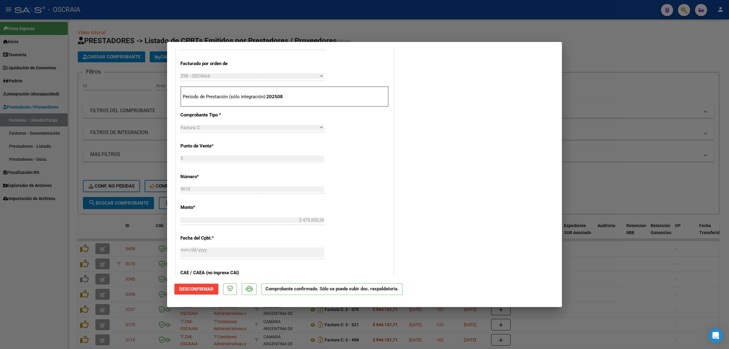
scroll to position [152, 0]
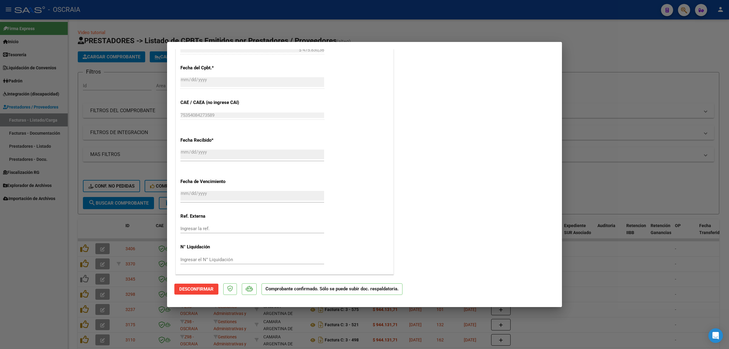
click at [678, 140] on div at bounding box center [364, 174] width 729 height 349
type input "$ 0,00"
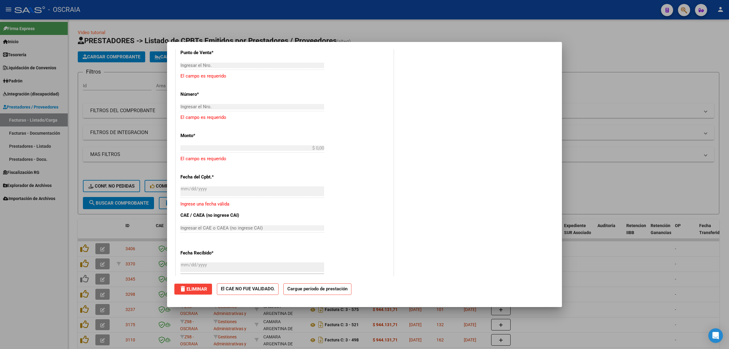
scroll to position [435, 0]
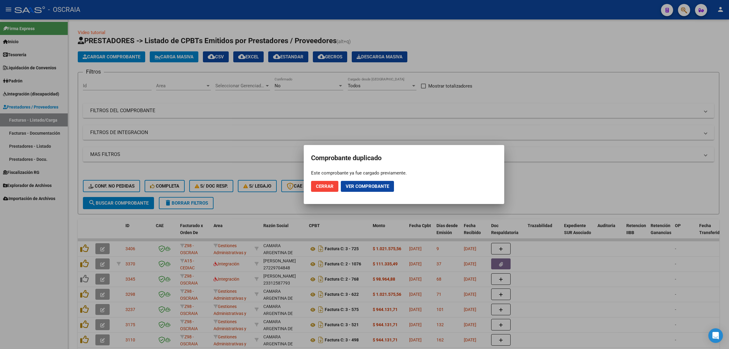
click at [271, 207] on div at bounding box center [364, 174] width 729 height 349
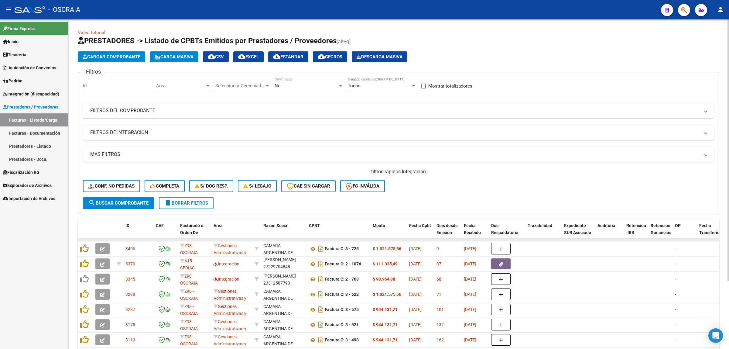
scroll to position [8, 0]
click at [214, 109] on mat-panel-title "FILTROS DEL COMPROBANTE" at bounding box center [395, 110] width 610 height 7
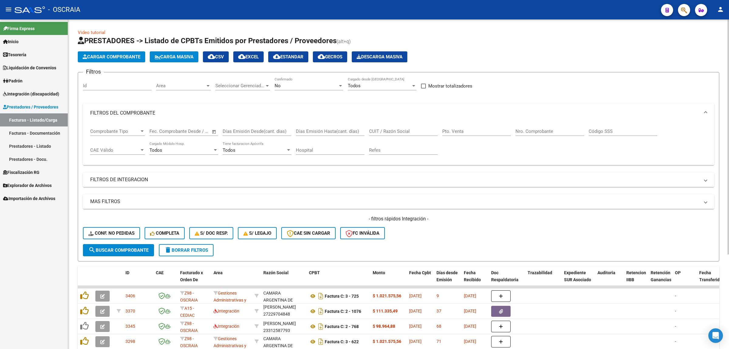
click at [529, 132] on input "Nro. Comprobante" at bounding box center [550, 131] width 69 height 5
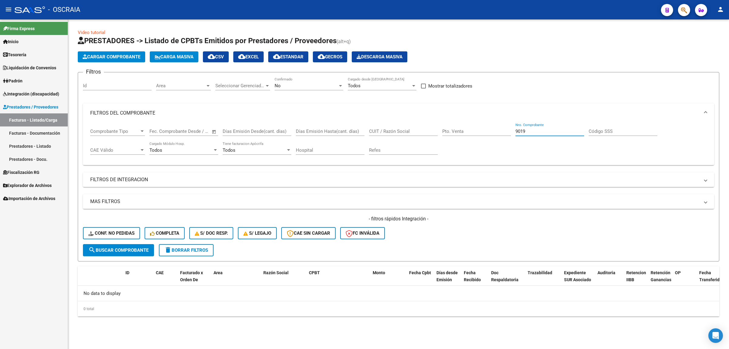
type input "9019"
click at [205, 247] on span "delete Borrar Filtros" at bounding box center [186, 249] width 44 height 5
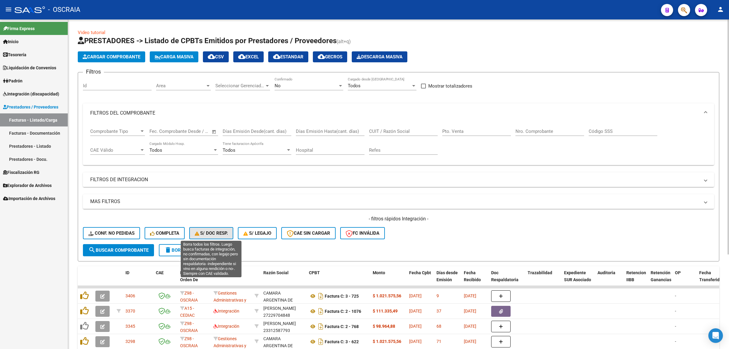
click at [221, 232] on span "S/ Doc Resp." at bounding box center [211, 232] width 33 height 5
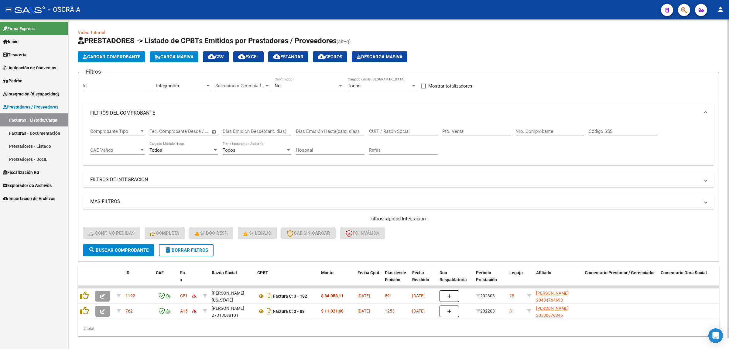
click at [200, 249] on span "delete Borrar Filtros" at bounding box center [186, 249] width 44 height 5
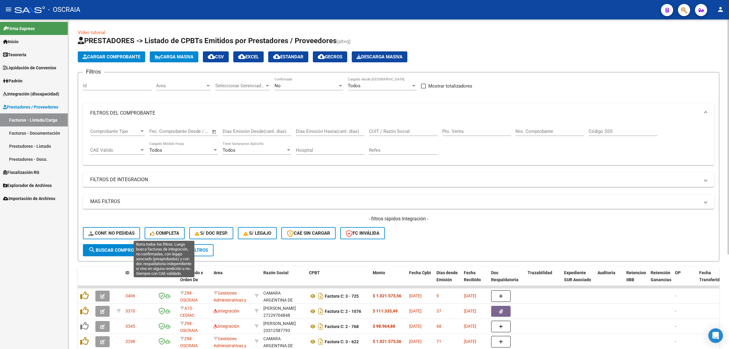
click at [180, 235] on button "Completa" at bounding box center [165, 233] width 40 height 12
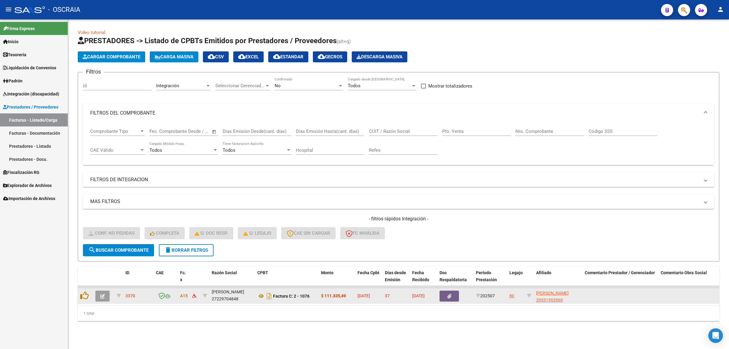
scroll to position [0, 0]
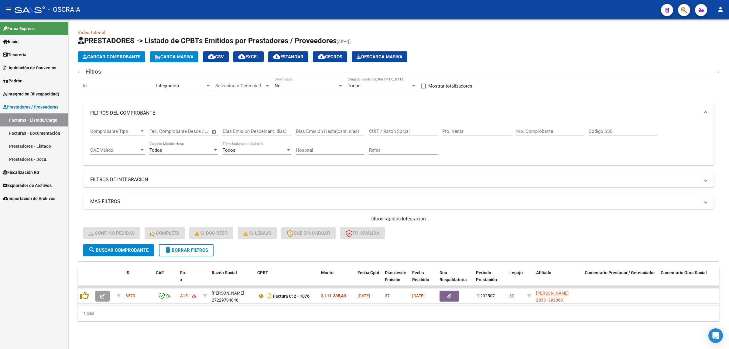
click at [202, 252] on button "delete Borrar Filtros" at bounding box center [186, 250] width 55 height 12
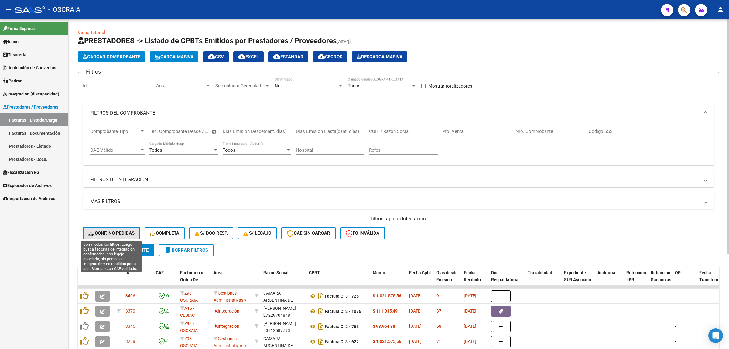
click at [131, 232] on span "Conf. no pedidas" at bounding box center [111, 232] width 46 height 5
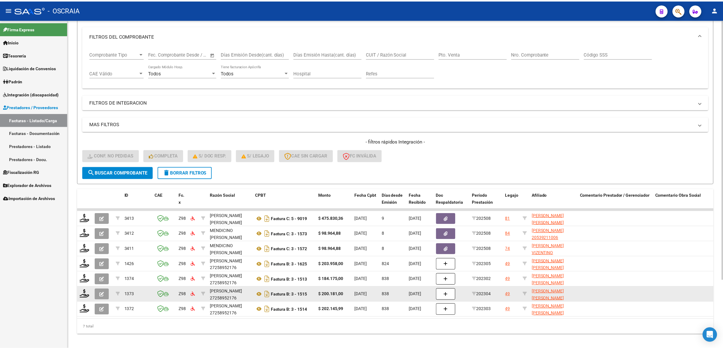
scroll to position [87, 0]
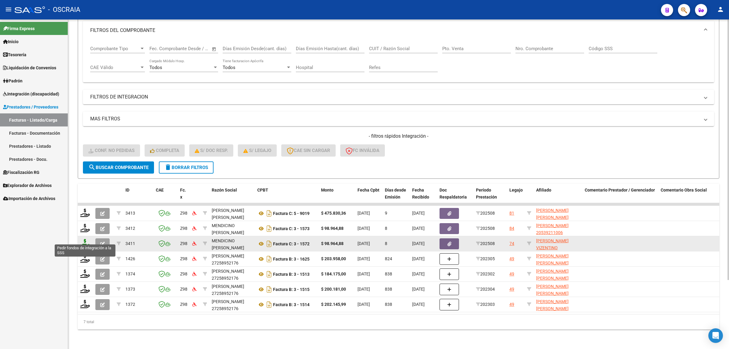
click at [84, 239] on icon at bounding box center [85, 243] width 10 height 9
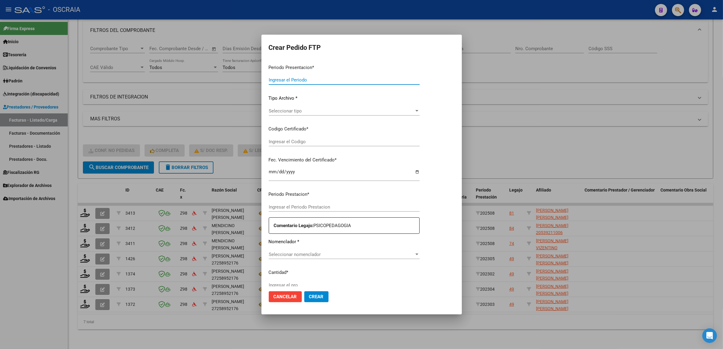
type input "202508"
type input "$ 98.964,88"
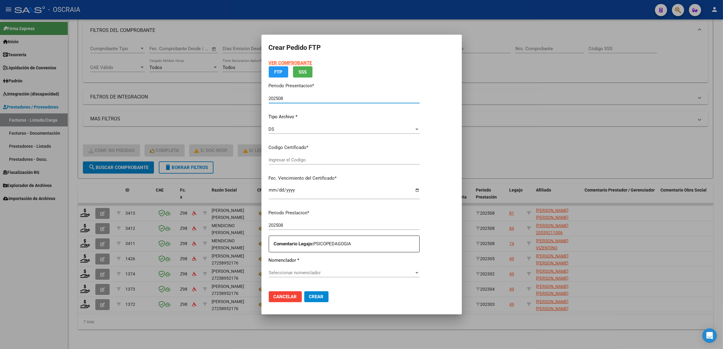
type input "ARG02000559294052023061620260616SFE195"
type input "2026-06-30"
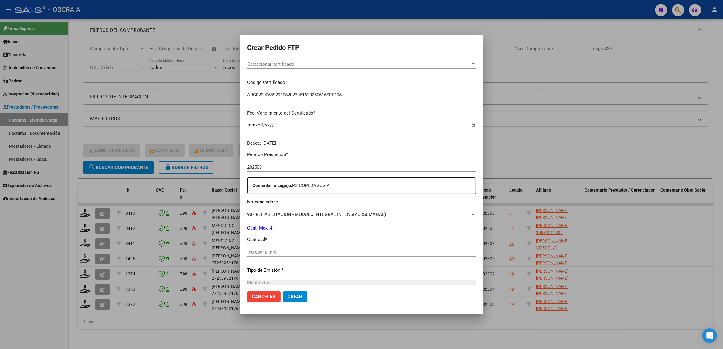
scroll to position [114, 0]
click at [355, 126] on input "2026-06-30" at bounding box center [362, 125] width 228 height 10
click at [360, 115] on div "VER COMPROBANTE ARCA Padrón Afiliado: OJEDA VIZENTINO MAXIMILIANO CUIL: 2055929…" at bounding box center [362, 45] width 228 height 199
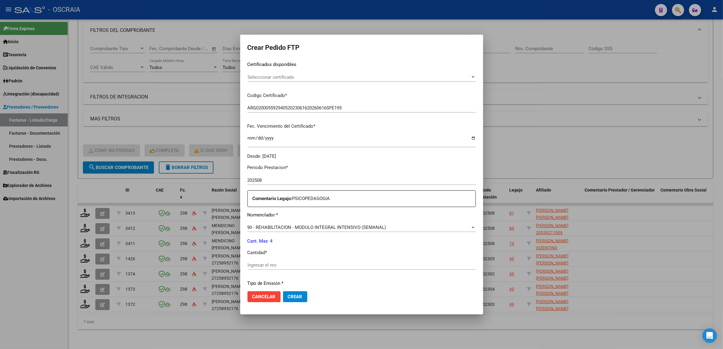
scroll to position [38, 0]
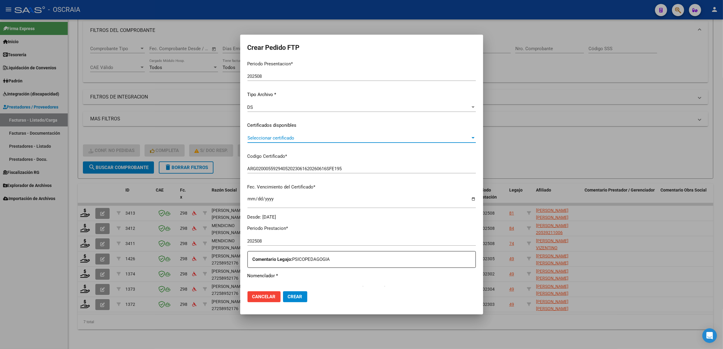
click at [358, 139] on span "Seleccionar certificado" at bounding box center [359, 137] width 223 height 5
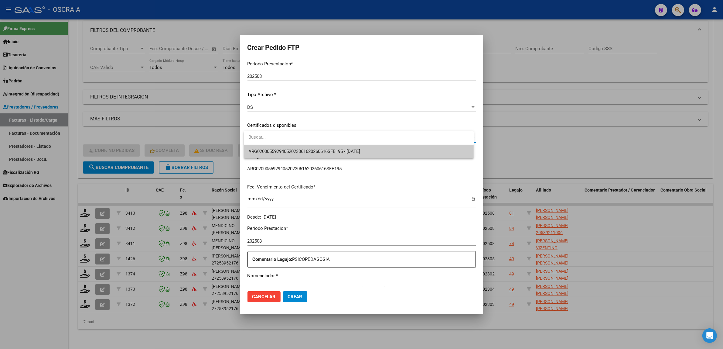
click at [354, 154] on span "ARG02000559294052023061620260616SFE195 - 2026-06-30" at bounding box center [359, 152] width 220 height 14
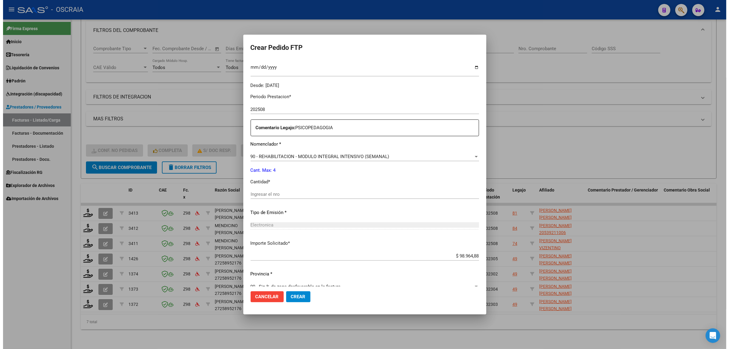
scroll to position [180, 0]
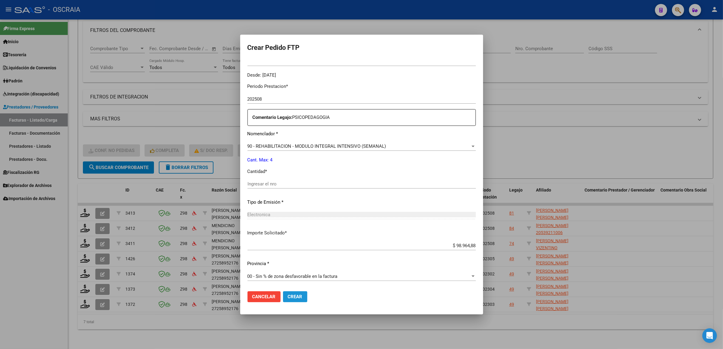
click at [298, 297] on span "Crear" at bounding box center [295, 296] width 15 height 5
click at [297, 184] on input "Ingresar el nro" at bounding box center [362, 183] width 228 height 5
type input "4"
click at [283, 291] on button "Crear" at bounding box center [295, 296] width 24 height 11
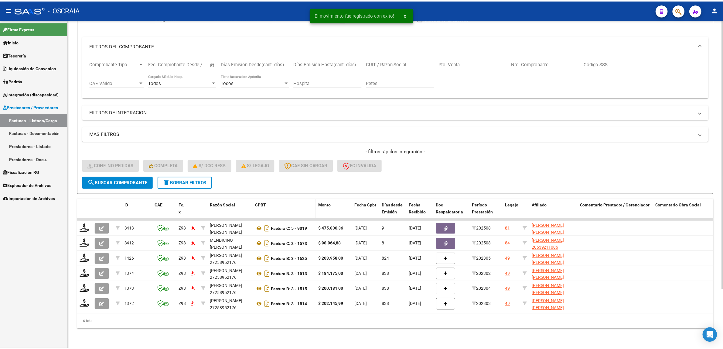
scroll to position [72, 0]
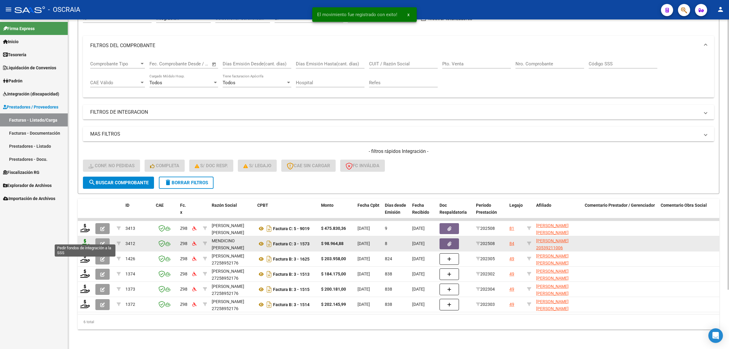
click at [87, 239] on icon at bounding box center [85, 243] width 10 height 9
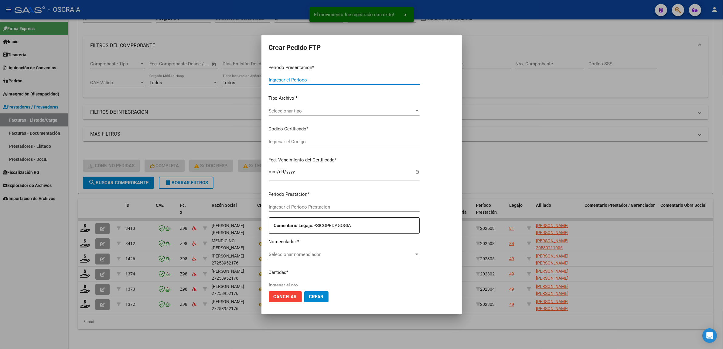
type input "202508"
type input "$ 98.964,88"
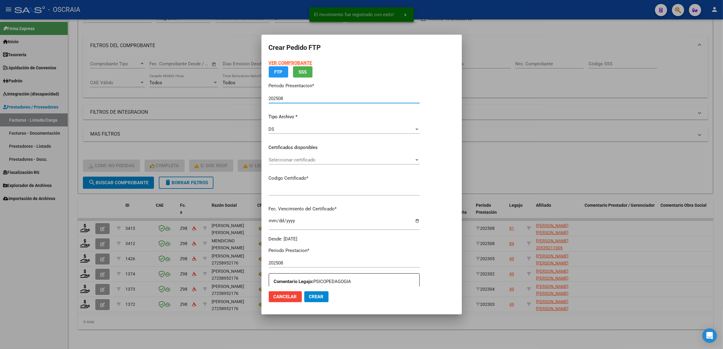
type input "ARG02000539211002025080620350806SAN195"
type input "[DATE]"
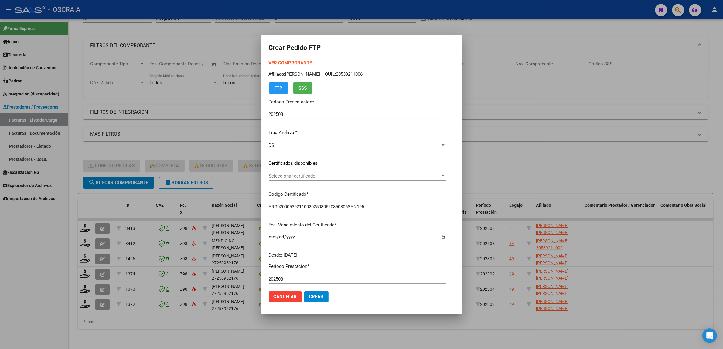
scroll to position [38, 0]
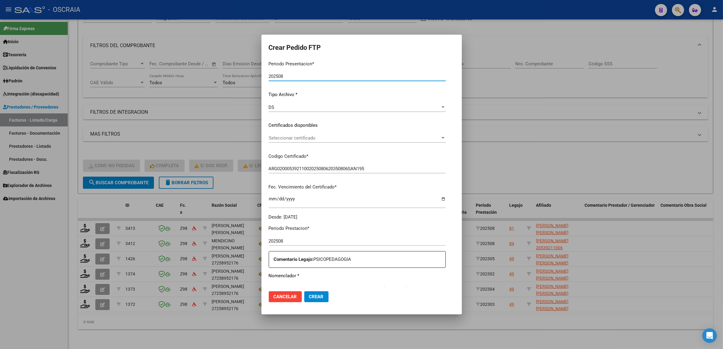
click at [321, 139] on span "Seleccionar certificado" at bounding box center [355, 137] width 172 height 5
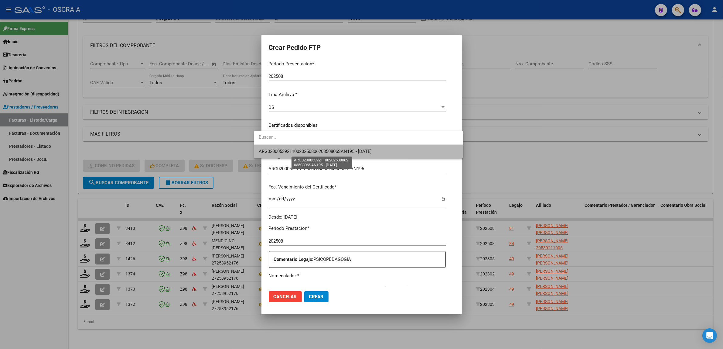
click at [321, 149] on span "ARG02000539211002025080620350806SAN195 - [DATE]" at bounding box center [315, 151] width 113 height 5
click at [321, 149] on div "VER COMPROBANTE ARCA Padrón Afiliado: OJEDA BENIZIO ELISEO CUIL: 20539211006 FT…" at bounding box center [357, 121] width 177 height 199
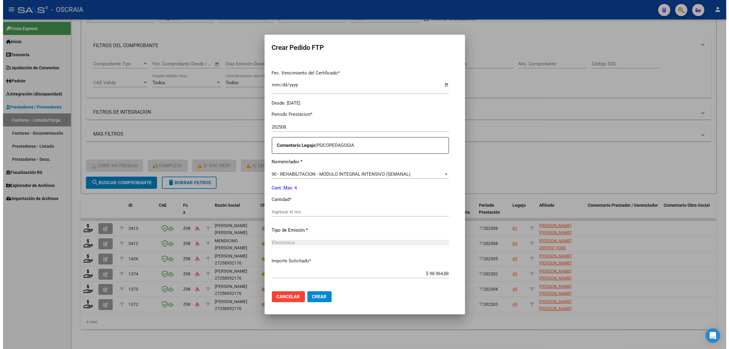
scroll to position [180, 0]
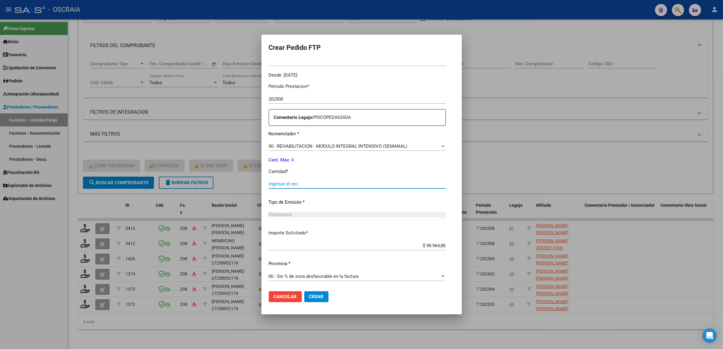
click at [330, 183] on input "Ingresar el nro" at bounding box center [357, 183] width 177 height 5
type input "4"
click at [306, 292] on button "Crear" at bounding box center [316, 296] width 24 height 11
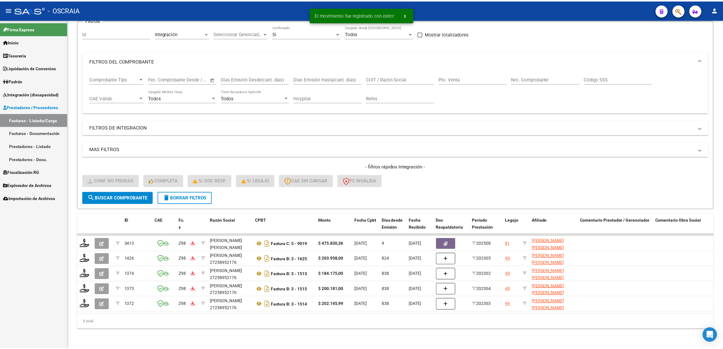
scroll to position [57, 0]
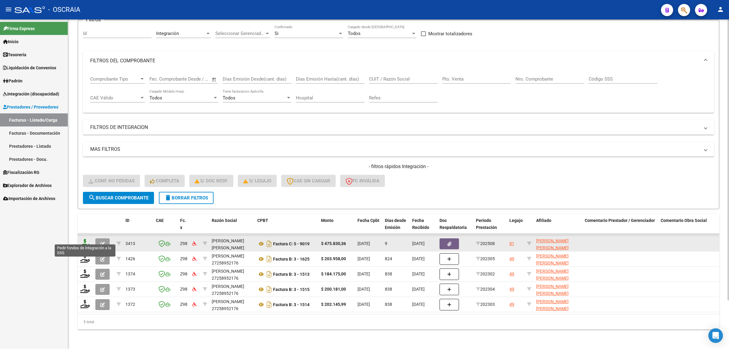
click at [89, 239] on icon at bounding box center [85, 243] width 10 height 9
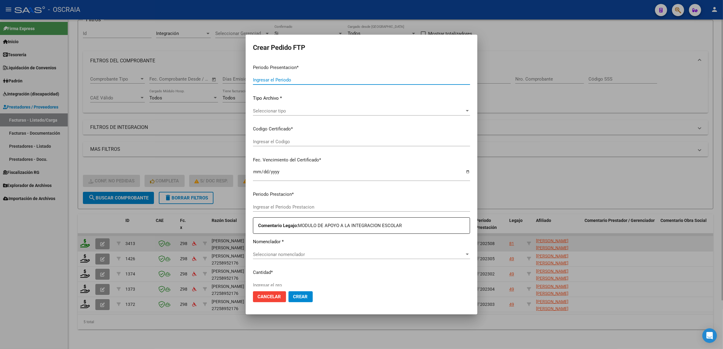
type input "202508"
type input "$ 475.830,36"
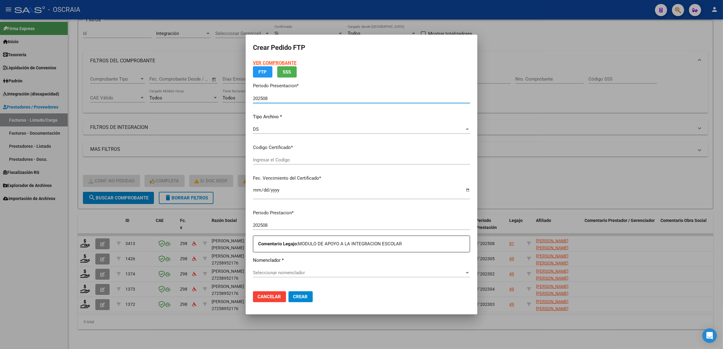
type input "ARG02000575853012025042820300428BSAS376"
type input "2030-04-28"
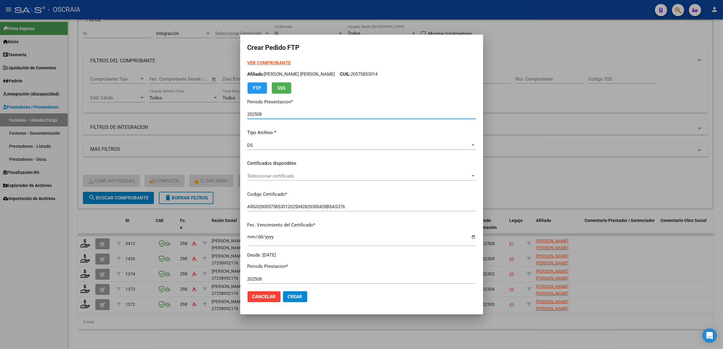
click at [309, 177] on span "Seleccionar certificado" at bounding box center [359, 175] width 223 height 5
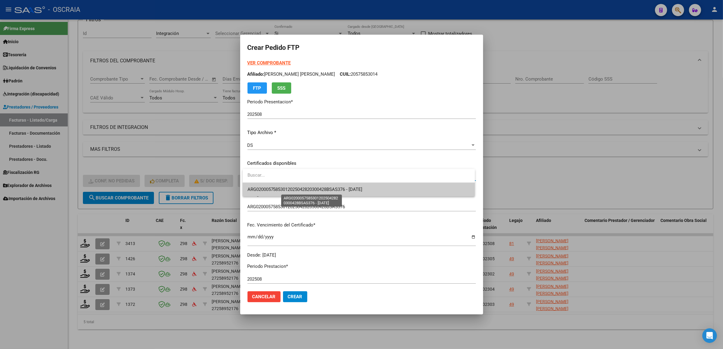
click at [295, 189] on span "ARG02000575853012025042820300428BSAS376 - 2030-04-28" at bounding box center [305, 189] width 115 height 5
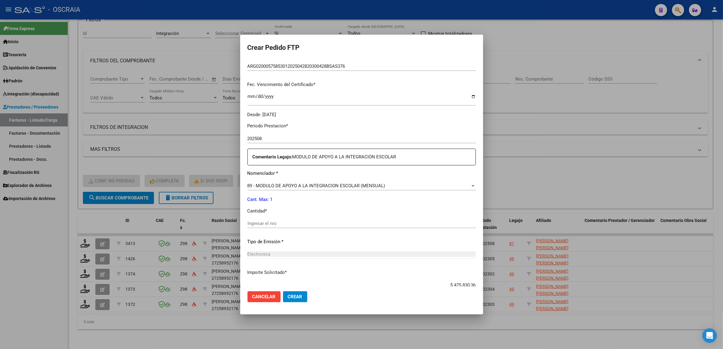
scroll to position [152, 0]
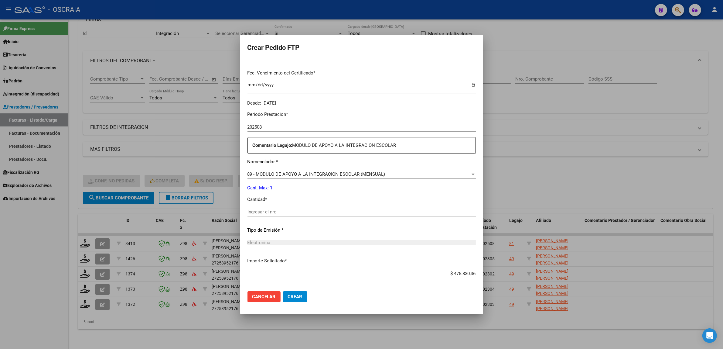
click at [307, 208] on div "Ingresar el nro" at bounding box center [362, 211] width 228 height 9
type input "1"
click at [287, 227] on p "Tipo de Emisión *" at bounding box center [362, 230] width 228 height 7
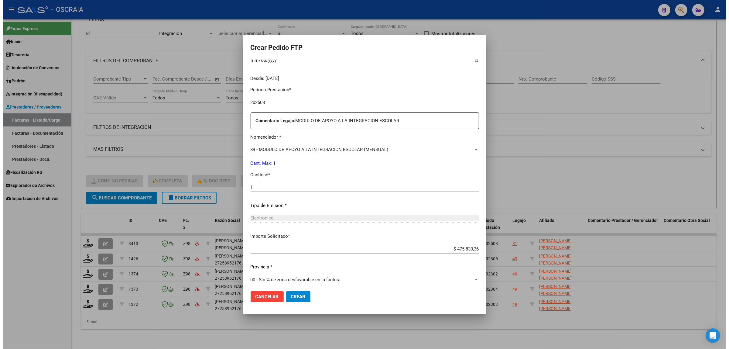
scroll to position [180, 0]
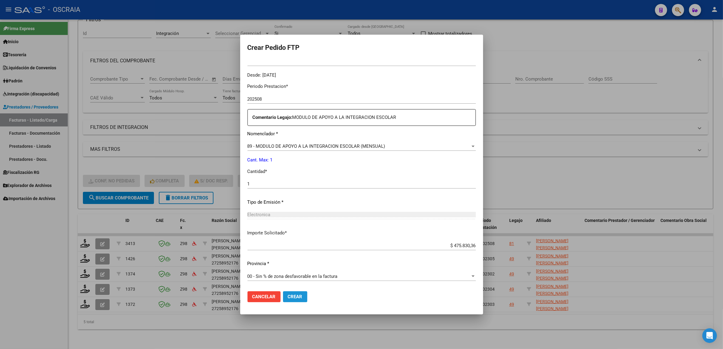
click at [298, 297] on span "Crear" at bounding box center [295, 296] width 15 height 5
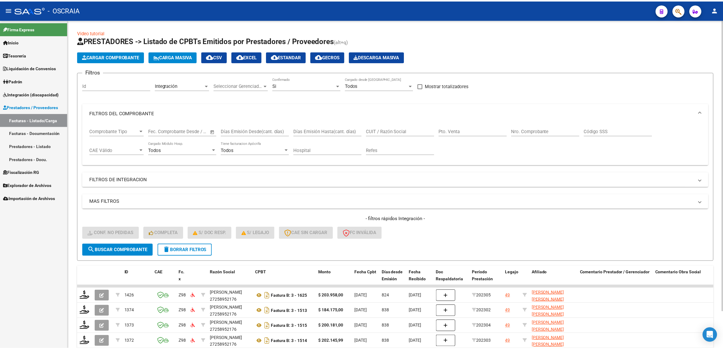
scroll to position [0, 0]
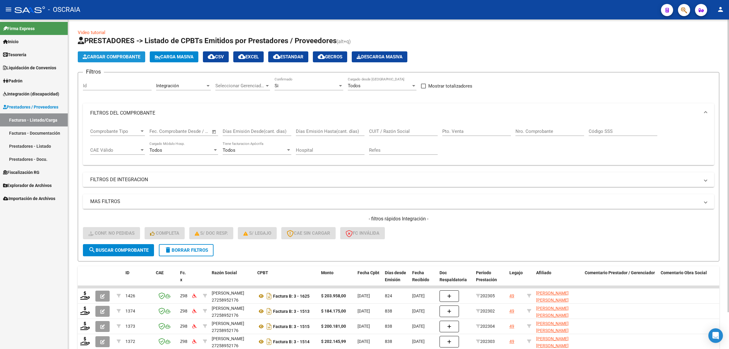
click at [116, 54] on span "Cargar Comprobante" at bounding box center [112, 56] width 58 height 5
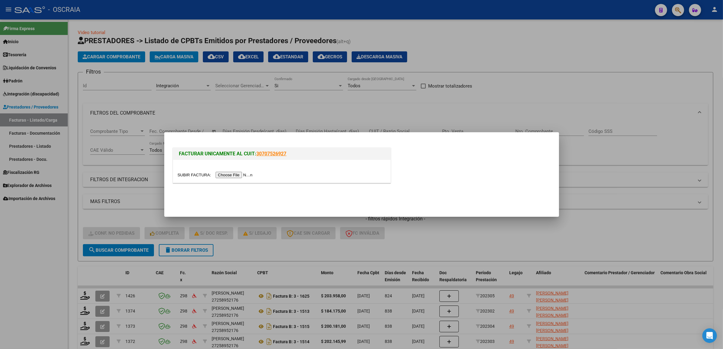
click at [238, 175] on input "file" at bounding box center [216, 175] width 77 height 6
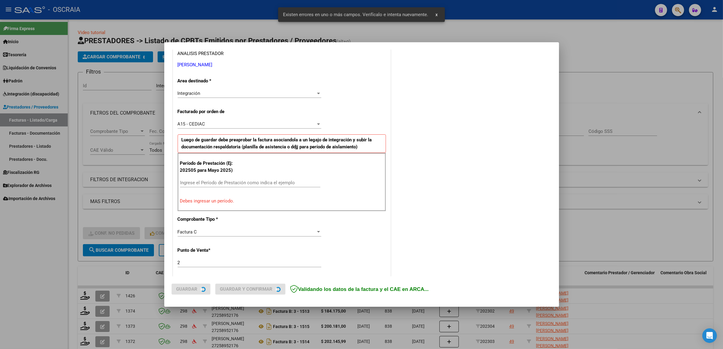
scroll to position [129, 0]
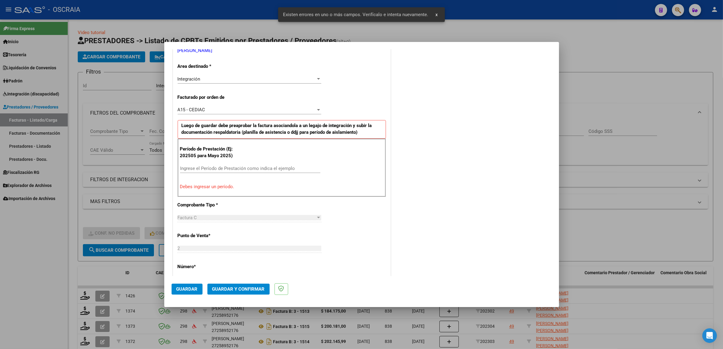
drag, startPoint x: 256, startPoint y: 164, endPoint x: 257, endPoint y: 168, distance: 4.0
click at [256, 165] on div "Ingrese el Período de Prestación como indica el ejemplo" at bounding box center [250, 168] width 140 height 9
click at [257, 168] on input "Ingrese el Período de Prestación como indica el ejemplo" at bounding box center [250, 168] width 140 height 5
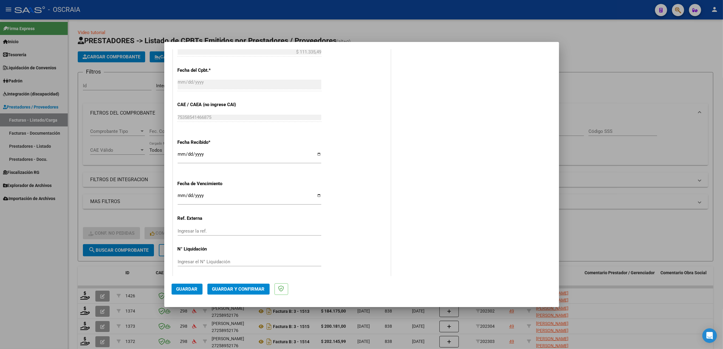
scroll to position [374, 0]
type input "202508"
click at [195, 287] on span "Guardar" at bounding box center [187, 288] width 21 height 5
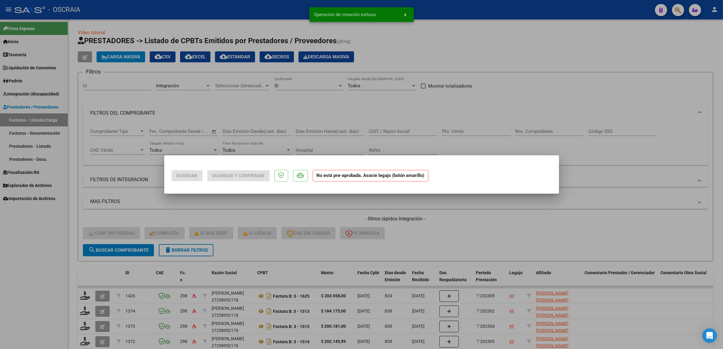
scroll to position [0, 0]
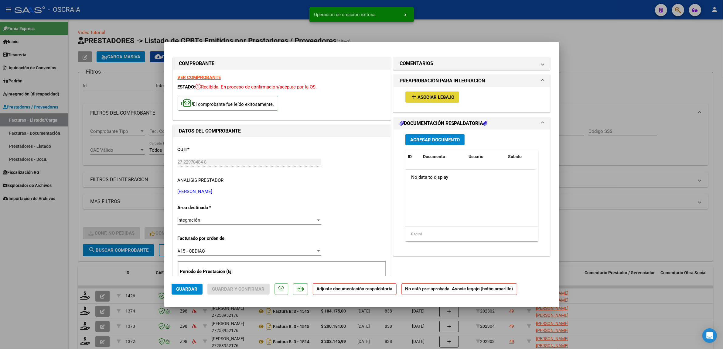
click at [430, 94] on span "Asociar Legajo" at bounding box center [436, 96] width 37 height 5
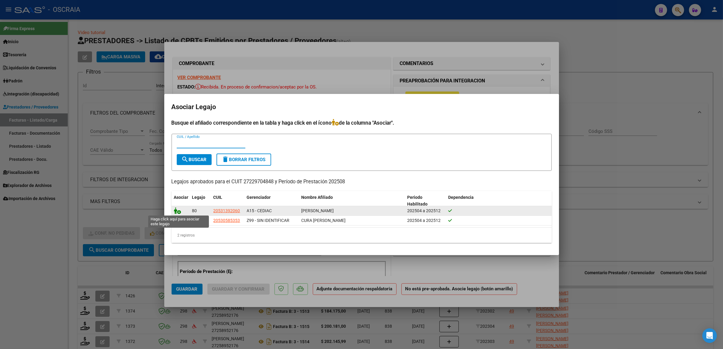
click at [179, 210] on icon at bounding box center [177, 210] width 7 height 7
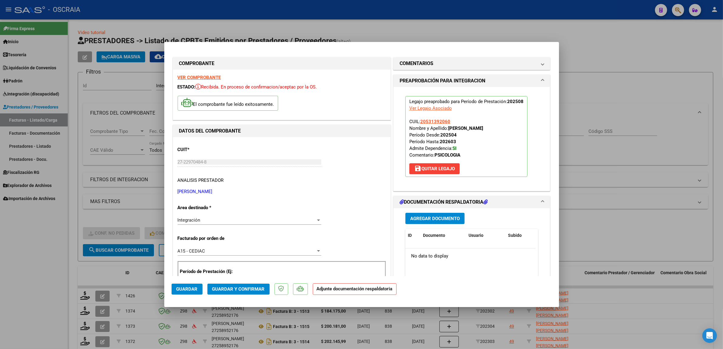
click at [414, 217] on span "Agregar Documento" at bounding box center [435, 218] width 50 height 5
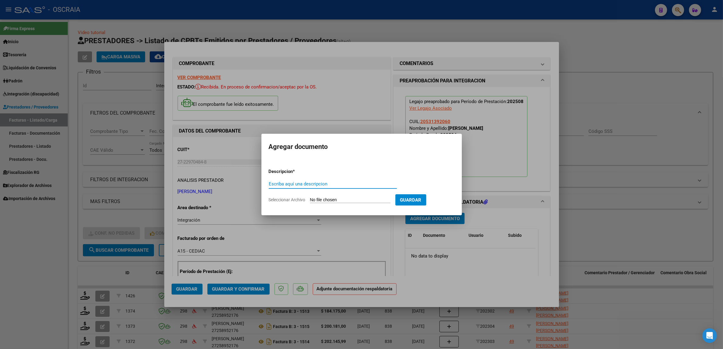
click at [332, 186] on input "Escriba aquí una descripcion" at bounding box center [333, 183] width 128 height 5
type input "PLANILLA DE ASISTENCIA"
click at [356, 201] on input "Seleccionar Archivo" at bounding box center [350, 200] width 81 height 6
type input "C:\fakepath\08-2025 MORELLO CAROLINA RUTH FC1086 TRATAMIENTO PSICOLOGICO EMANUE…"
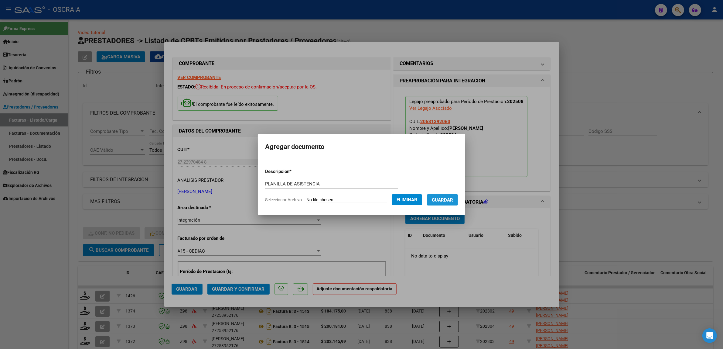
click at [438, 201] on span "Guardar" at bounding box center [442, 199] width 21 height 5
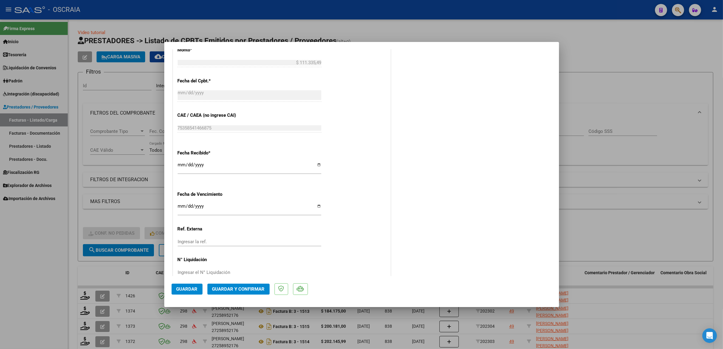
scroll to position [383, 0]
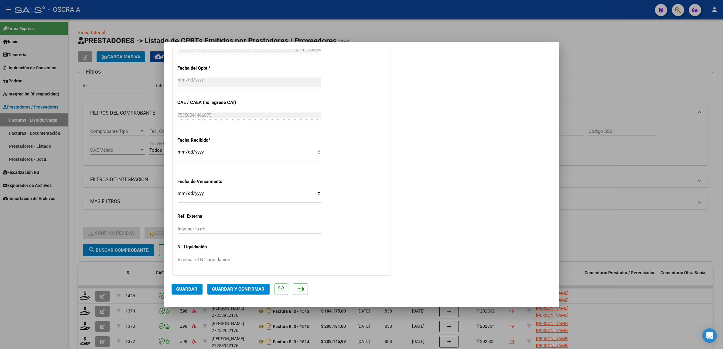
click at [262, 292] on button "Guardar y Confirmar" at bounding box center [239, 288] width 62 height 11
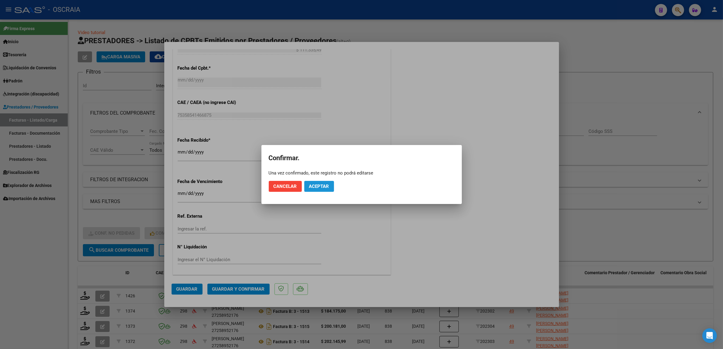
click at [318, 183] on button "Aceptar" at bounding box center [319, 186] width 30 height 11
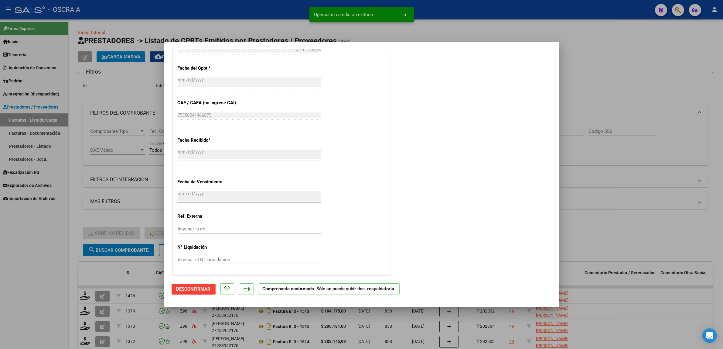
click at [119, 229] on div at bounding box center [361, 174] width 723 height 349
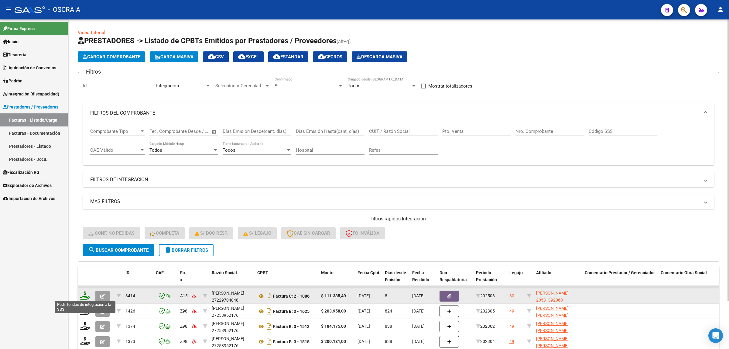
click at [82, 292] on icon at bounding box center [85, 295] width 10 height 9
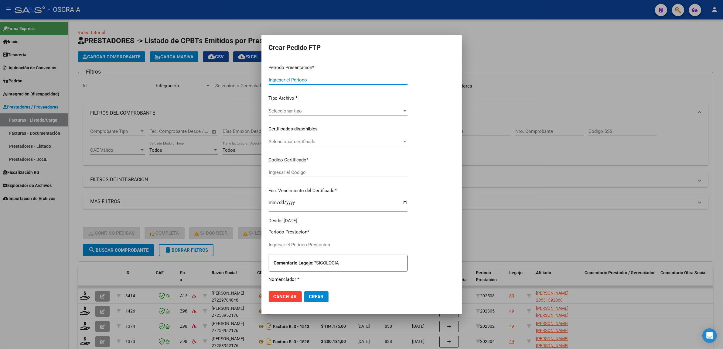
type input "202508"
type input "$ 111.335,49"
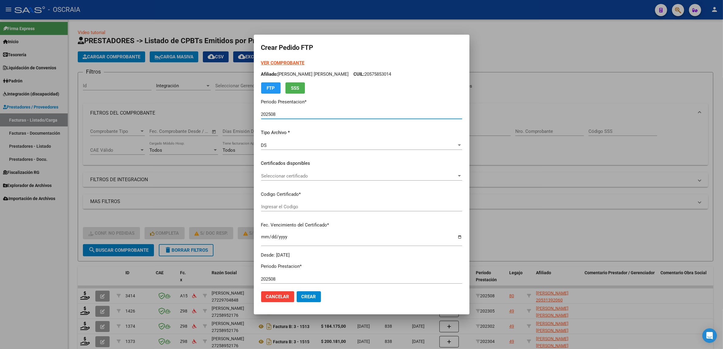
type input "ARG02000531392062025060920310609BUE410"
type input "2031-06-09"
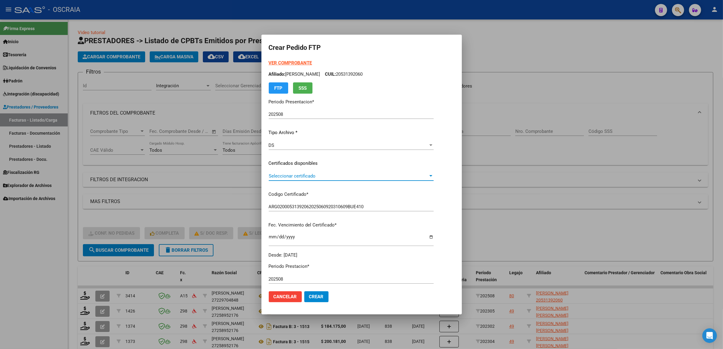
click at [318, 174] on span "Seleccionar certificado" at bounding box center [349, 175] width 160 height 5
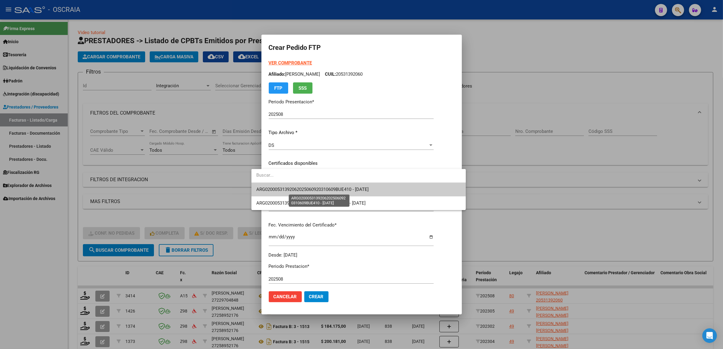
click at [369, 191] on span "ARG02000531392062025060920310609BUE410 - 2031-06-09" at bounding box center [312, 189] width 112 height 5
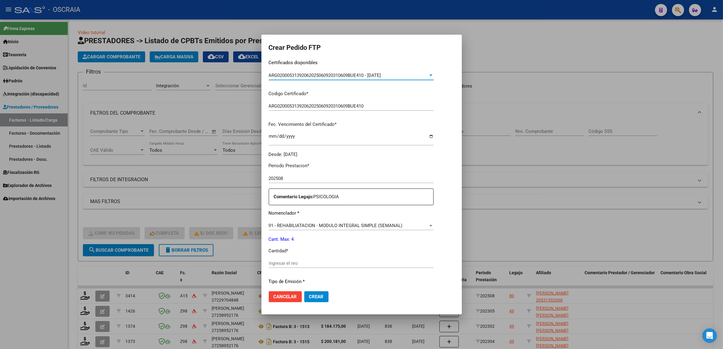
scroll to position [114, 0]
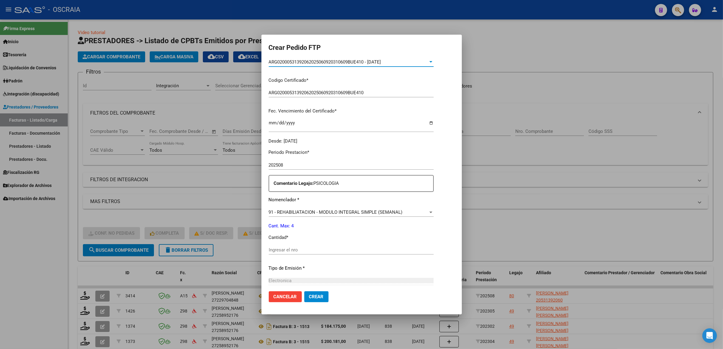
click at [311, 250] on input "Ingresar el nro" at bounding box center [351, 249] width 165 height 5
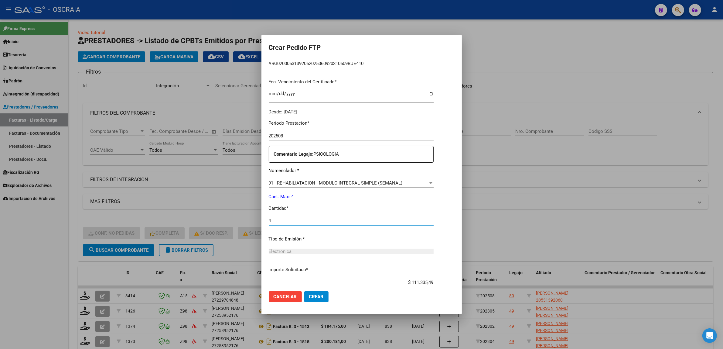
scroll to position [152, 0]
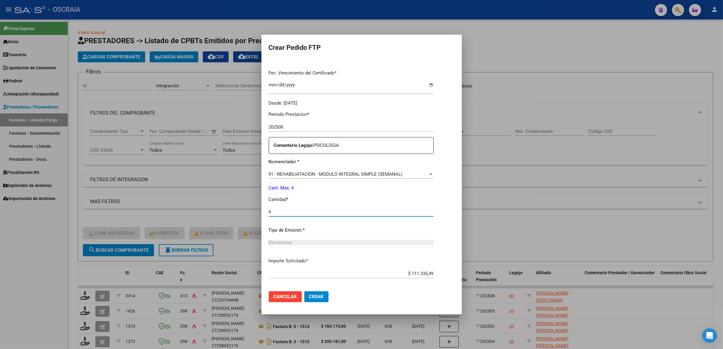
click at [292, 210] on input "4" at bounding box center [351, 211] width 165 height 5
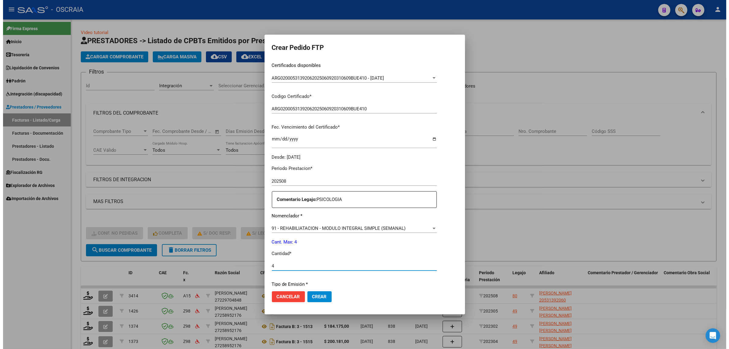
scroll to position [0, 0]
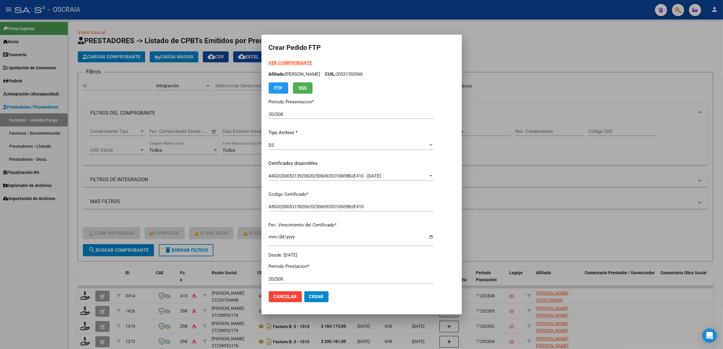
type input "4"
click at [276, 296] on span "Cancelar" at bounding box center [285, 296] width 23 height 5
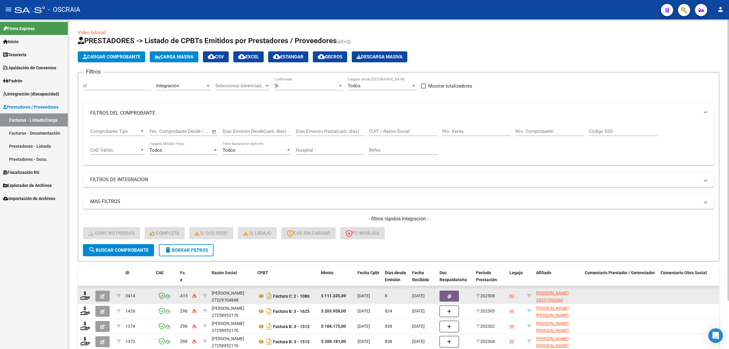
click at [136, 295] on div "3414" at bounding box center [138, 295] width 26 height 7
click at [101, 294] on icon "button" at bounding box center [102, 296] width 5 height 5
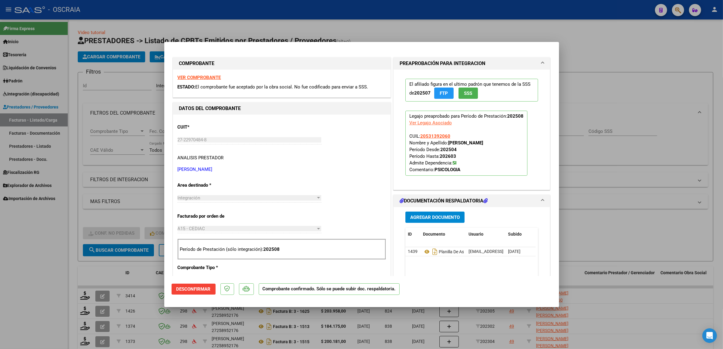
click at [124, 292] on div at bounding box center [361, 174] width 723 height 349
type input "$ 0,00"
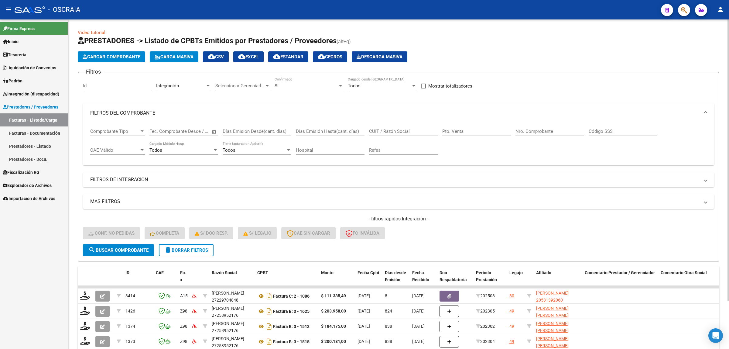
click at [121, 55] on span "Cargar Comprobante" at bounding box center [112, 56] width 58 height 5
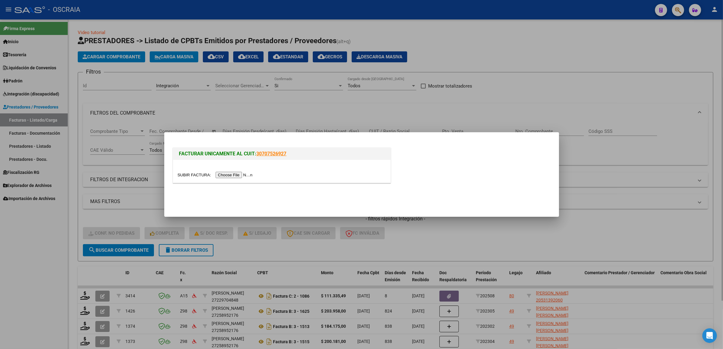
drag, startPoint x: 597, startPoint y: 101, endPoint x: 591, endPoint y: 106, distance: 7.5
click at [596, 101] on div at bounding box center [361, 174] width 723 height 349
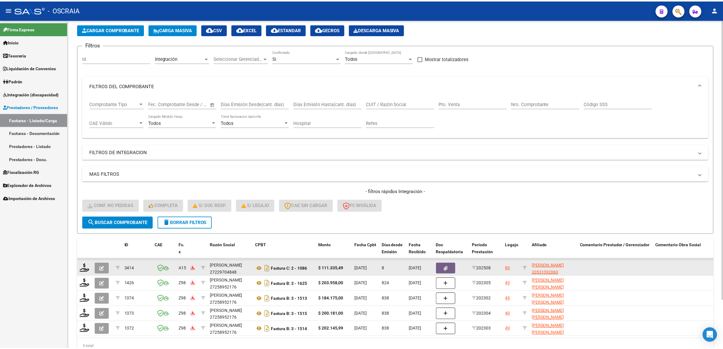
scroll to position [38, 0]
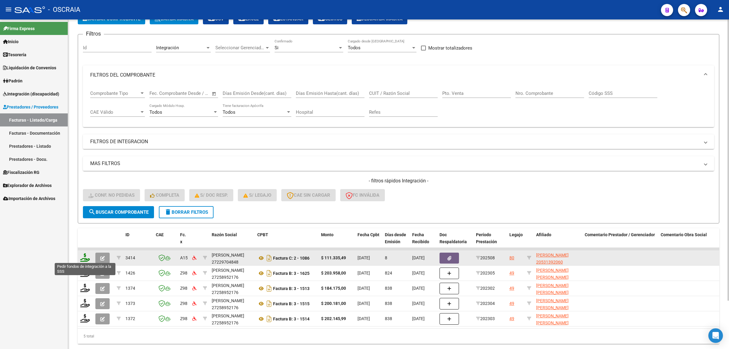
click at [85, 256] on icon at bounding box center [85, 257] width 10 height 9
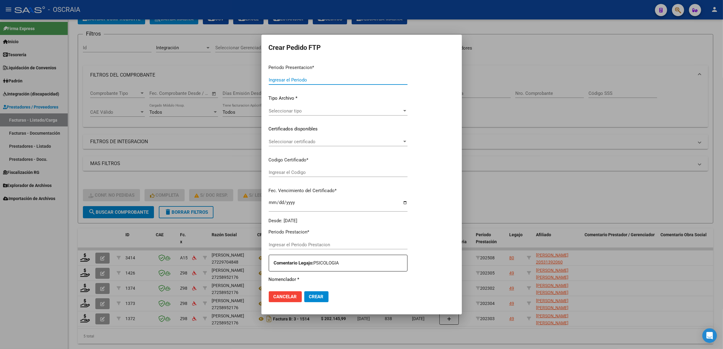
type input "202508"
type input "$ 111.335,49"
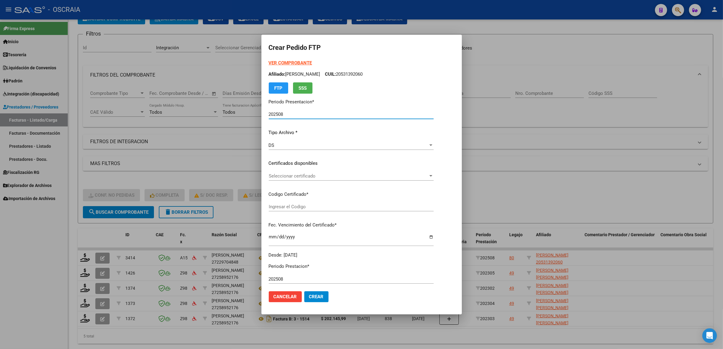
type input "ARG02000531392062025060920310609BUE410"
type input "2031-06-09"
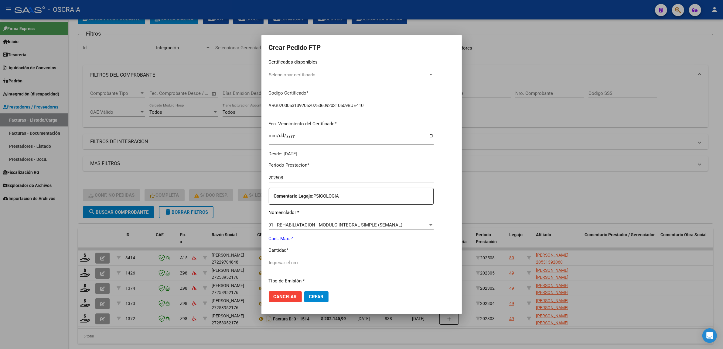
scroll to position [114, 0]
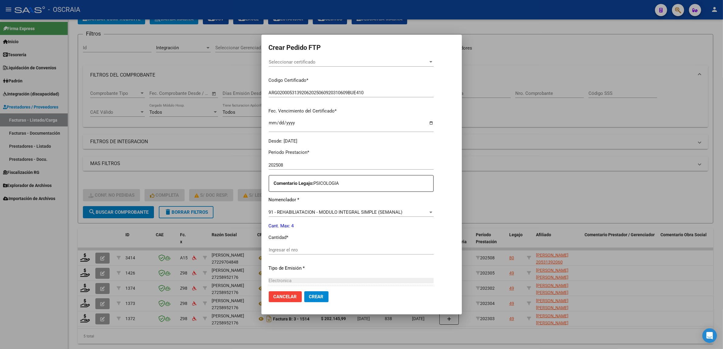
click at [304, 252] on div "Ingresar el nro" at bounding box center [351, 249] width 165 height 9
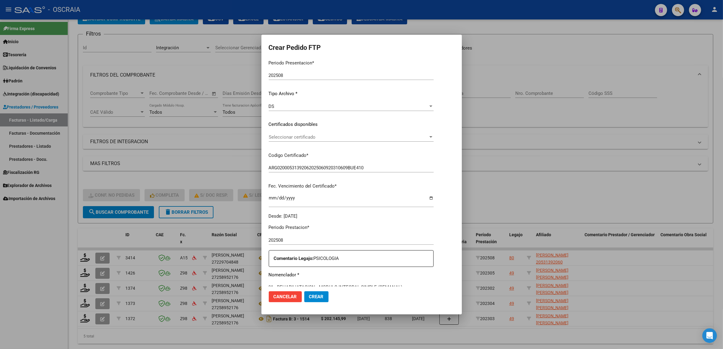
scroll to position [0, 0]
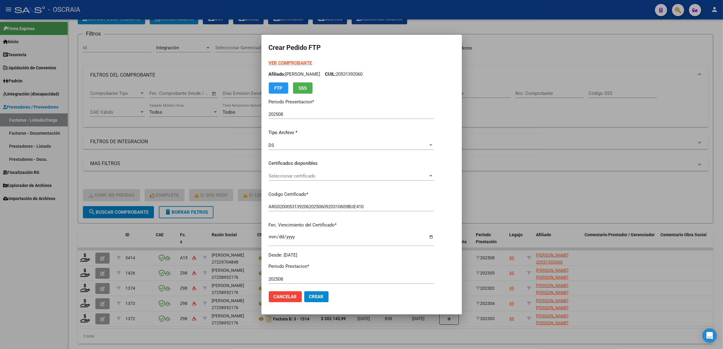
type input "4"
click at [319, 173] on span "Seleccionar certificado" at bounding box center [349, 175] width 160 height 5
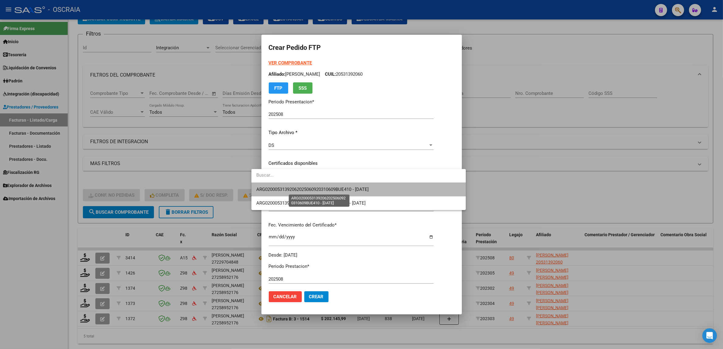
click at [333, 188] on span "ARG02000531392062025060920310609BUE410 - 2031-06-09" at bounding box center [312, 189] width 112 height 5
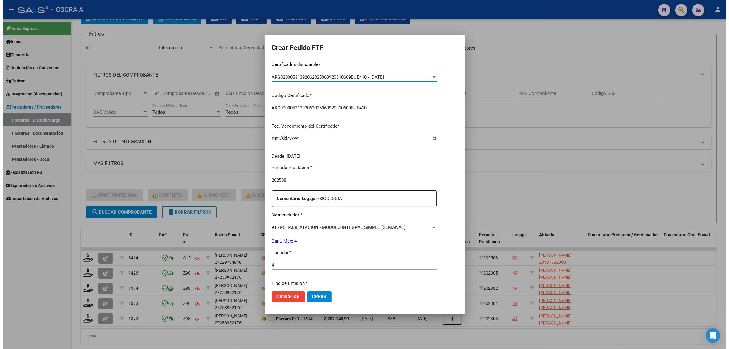
scroll to position [180, 0]
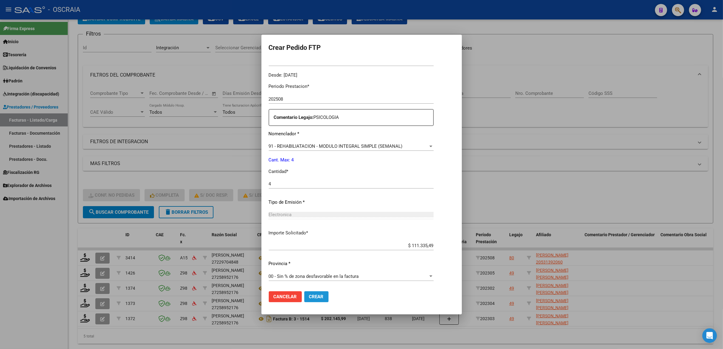
click at [310, 295] on span "Crear" at bounding box center [316, 296] width 15 height 5
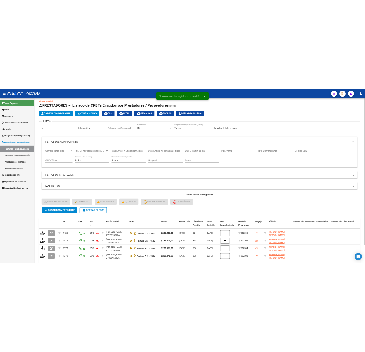
scroll to position [0, 0]
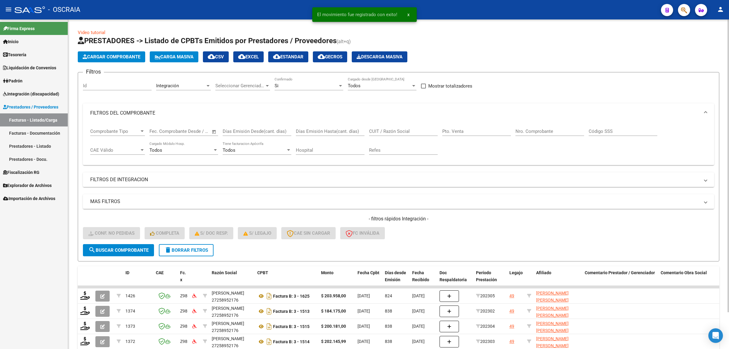
click at [204, 248] on span "delete Borrar Filtros" at bounding box center [186, 249] width 44 height 5
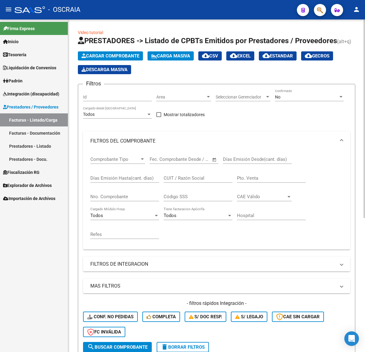
click at [135, 57] on span "Cargar Comprobante" at bounding box center [110, 55] width 58 height 5
click at [135, 55] on span "Cargar Comprobante" at bounding box center [110, 55] width 58 height 5
click at [128, 59] on button "Cargar Comprobante" at bounding box center [110, 55] width 65 height 9
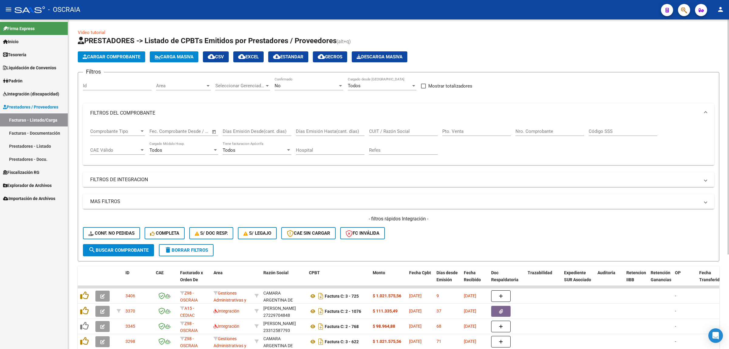
click at [112, 55] on span "Cargar Comprobante" at bounding box center [112, 56] width 58 height 5
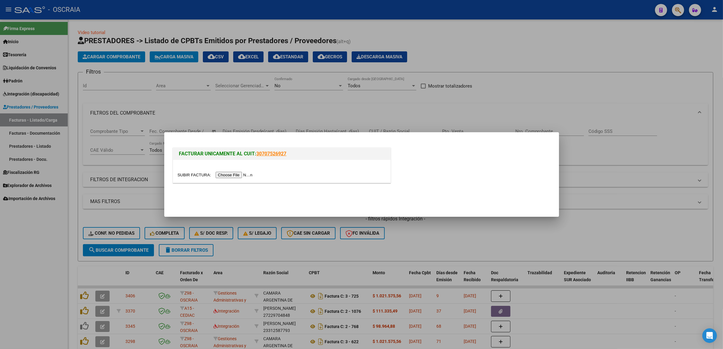
click at [232, 177] on input "file" at bounding box center [216, 175] width 77 height 6
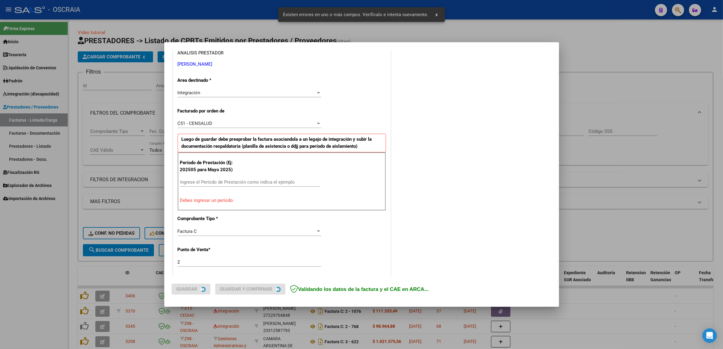
scroll to position [118, 0]
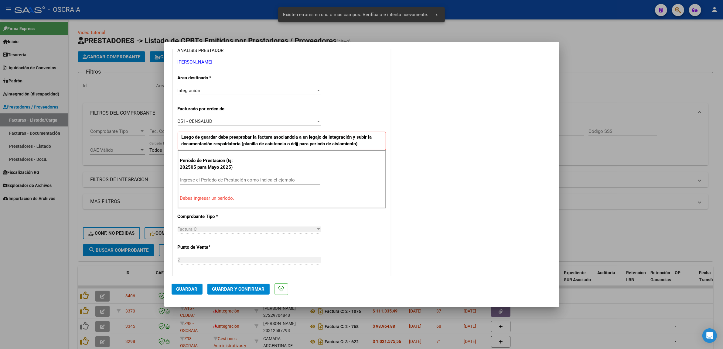
click at [246, 180] on input "Ingrese el Período de Prestación como indica el ejemplo" at bounding box center [250, 179] width 140 height 5
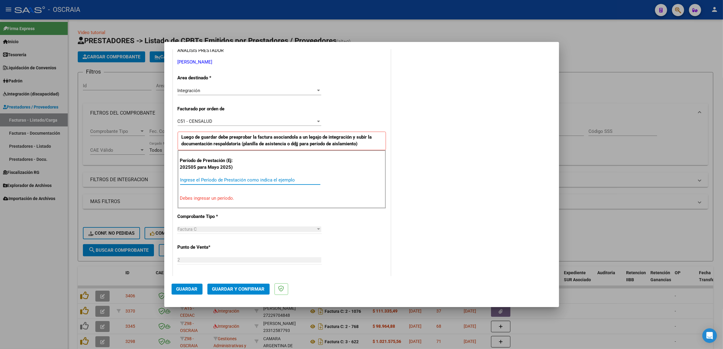
click at [268, 182] on input "Ingrese el Período de Prestación como indica el ejemplo" at bounding box center [250, 179] width 140 height 5
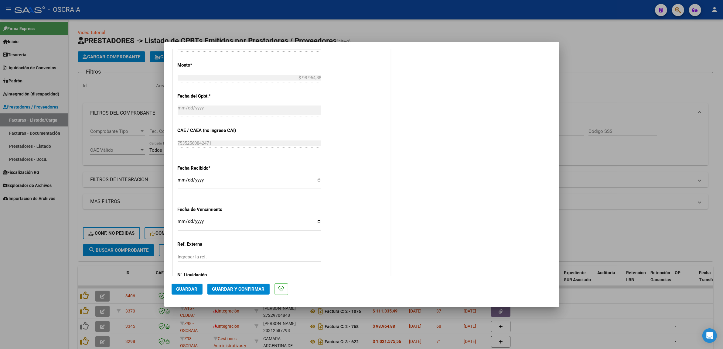
scroll to position [346, 0]
type input "202508"
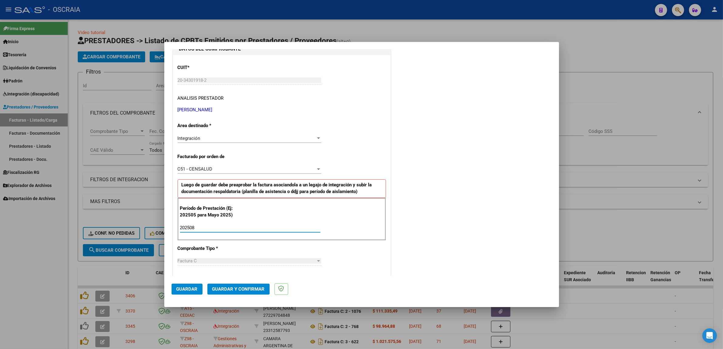
scroll to position [32, 0]
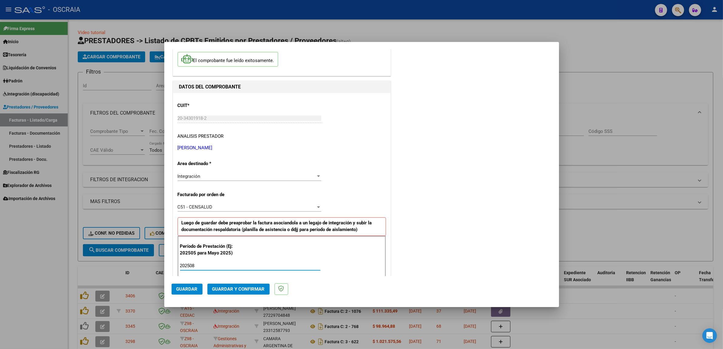
click at [184, 289] on span "Guardar" at bounding box center [187, 288] width 21 height 5
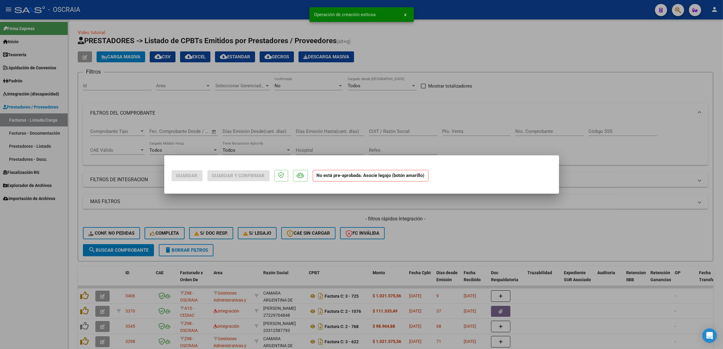
scroll to position [0, 0]
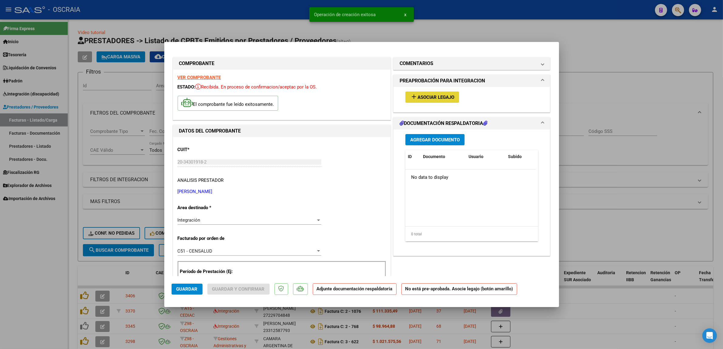
click at [435, 94] on button "add Asociar Legajo" at bounding box center [433, 96] width 54 height 11
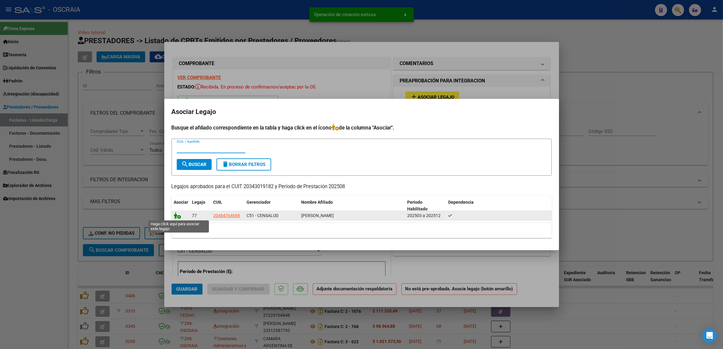
click at [177, 216] on icon at bounding box center [177, 215] width 7 height 7
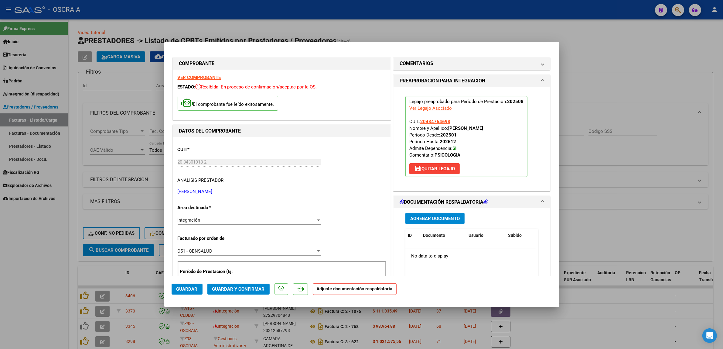
click at [427, 219] on span "Agregar Documento" at bounding box center [435, 218] width 50 height 5
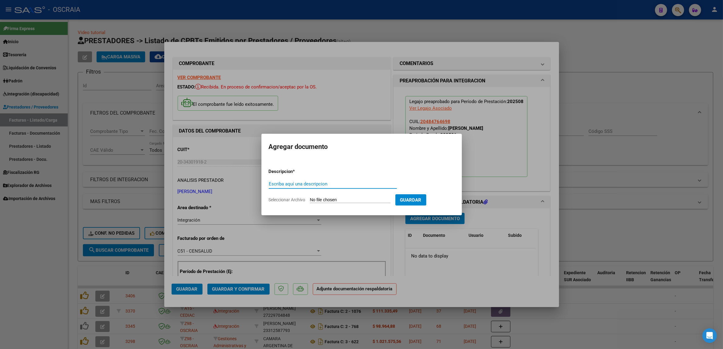
click at [337, 184] on input "Escriba aquí una descripcion" at bounding box center [333, 183] width 128 height 5
type input "p"
type input "PLANILLA DE ASISTENCIA"
click at [345, 201] on input "Seleccionar Archivo" at bounding box center [350, 200] width 81 height 6
type input "C:\fakepath\08-2025 ARANDA ARIEL ALBERTO FC944 PSICOLOGIA INDIVIDUAL ARANDA DYL…"
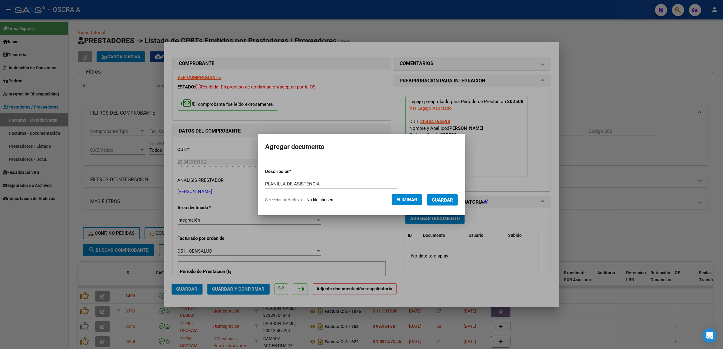
click at [452, 201] on span "Guardar" at bounding box center [442, 199] width 21 height 5
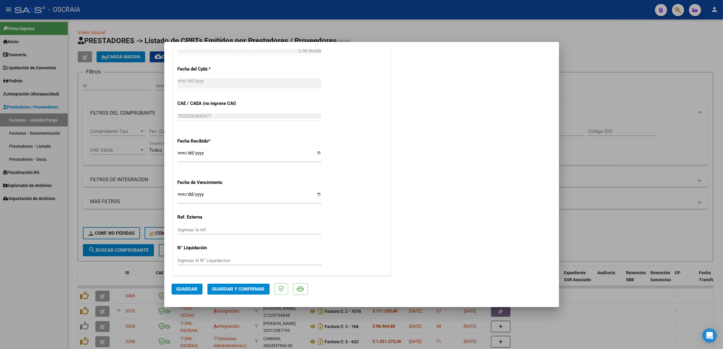
scroll to position [383, 0]
drag, startPoint x: 188, startPoint y: 284, endPoint x: 201, endPoint y: 245, distance: 41.2
click at [201, 245] on mat-dialog-container "COMPROBANTE VER COMPROBANTE ESTADO: Recibida. En proceso de confirmacion/acepta…" at bounding box center [361, 174] width 395 height 265
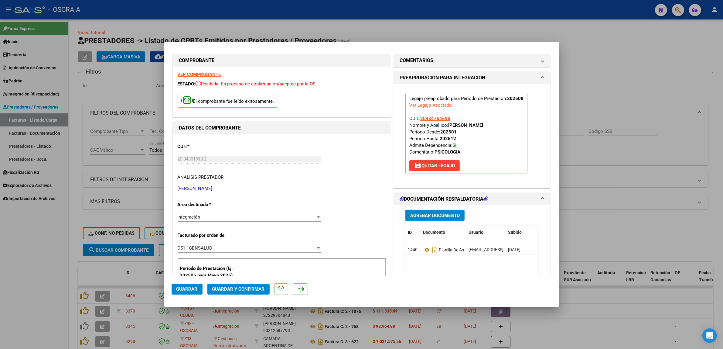
scroll to position [0, 0]
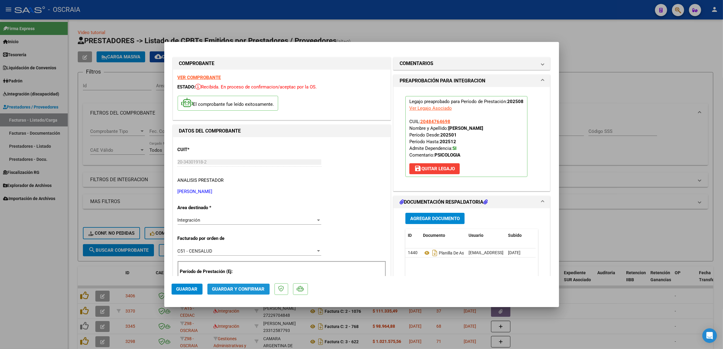
click at [256, 286] on span "Guardar y Confirmar" at bounding box center [238, 288] width 53 height 5
click at [256, 285] on button "Guardar y Confirmar" at bounding box center [239, 288] width 62 height 11
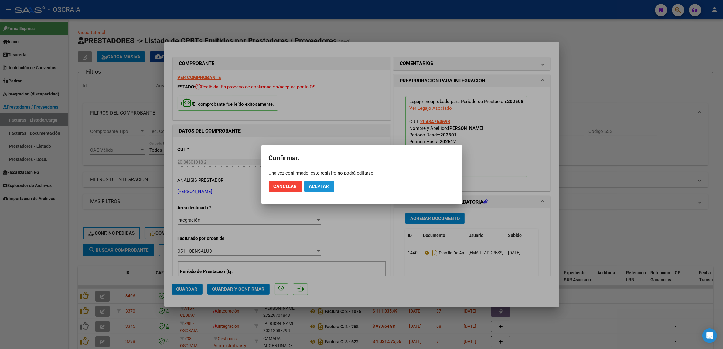
click at [317, 189] on button "Aceptar" at bounding box center [319, 186] width 30 height 11
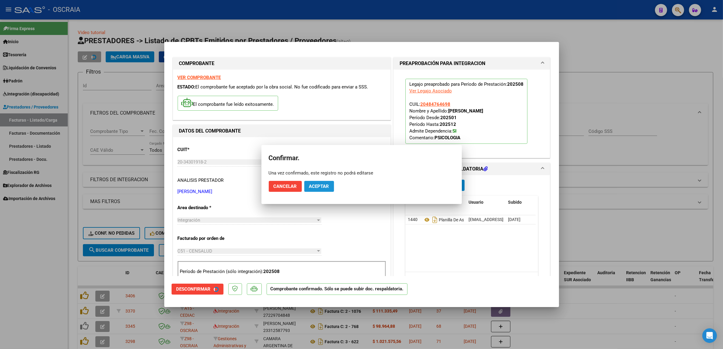
click at [317, 189] on button "Aceptar" at bounding box center [319, 186] width 30 height 11
click at [317, 189] on p "ARANDA ARIEL ALBERTO" at bounding box center [282, 191] width 208 height 7
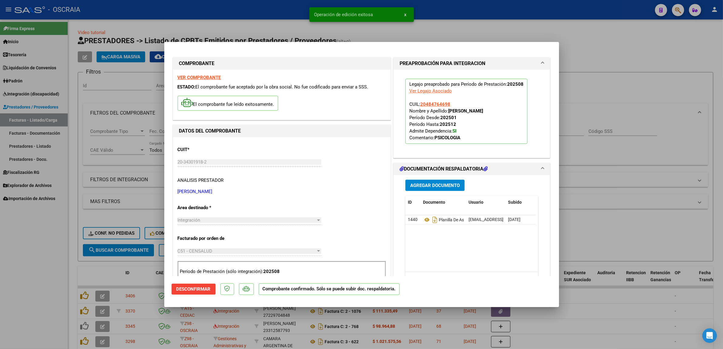
click at [79, 122] on div at bounding box center [361, 174] width 723 height 349
click at [79, 122] on form "Filtros Id Area Area Seleccionar Gerenciador Seleccionar Gerenciador No Confirm…" at bounding box center [396, 166] width 636 height 189
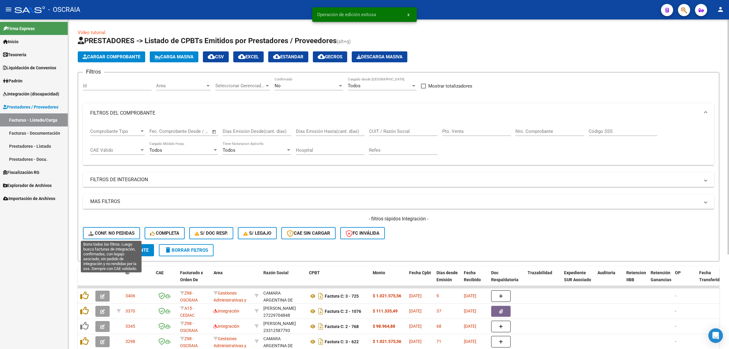
click at [88, 233] on button "Conf. no pedidas" at bounding box center [111, 233] width 57 height 12
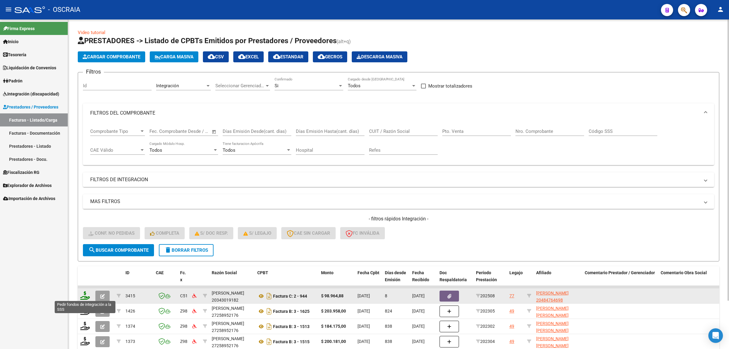
click at [83, 295] on icon at bounding box center [85, 295] width 10 height 9
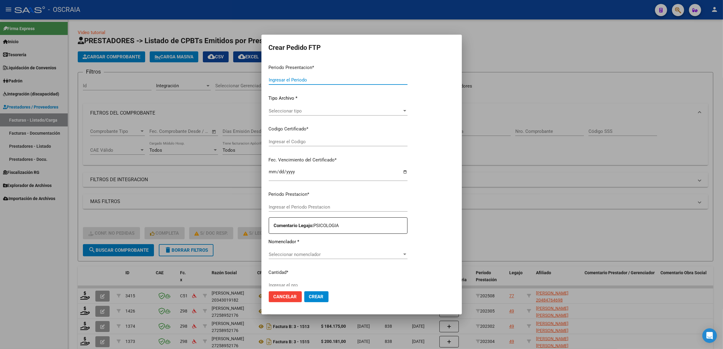
type input "202508"
type input "$ 98.964,88"
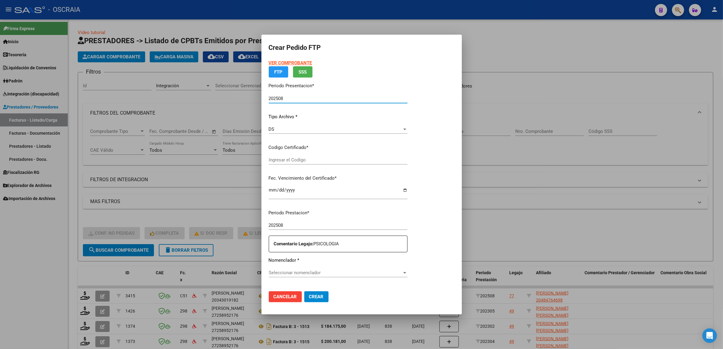
type input "ARG02000484764692021121020241210ERI186"
type input "2025-12-10"
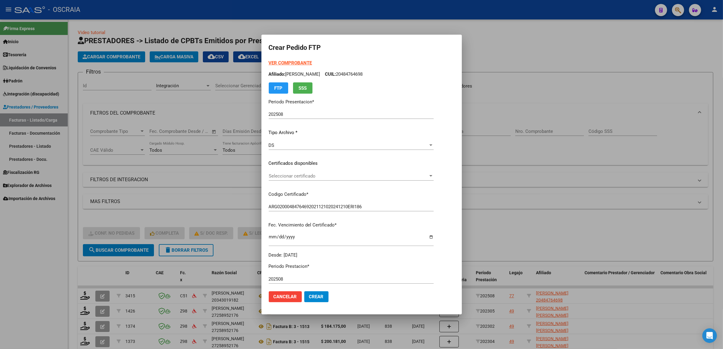
click at [325, 172] on div "Seleccionar certificado Seleccionar certificado" at bounding box center [351, 175] width 165 height 9
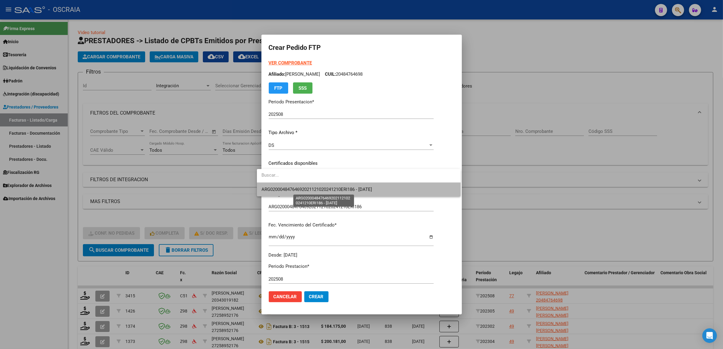
click at [325, 187] on span "ARG02000484764692021121020241210ERI186 - 2025-12-10" at bounding box center [317, 189] width 111 height 5
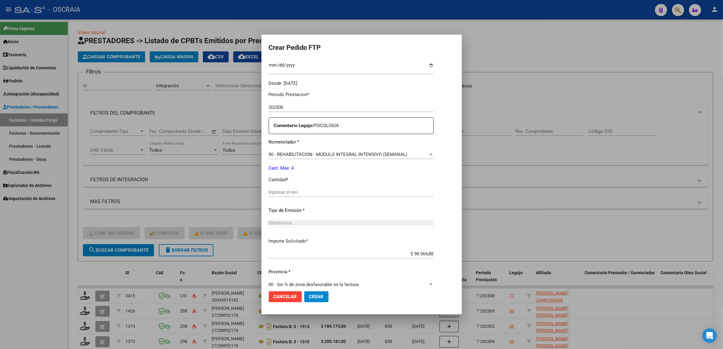
scroll to position [180, 0]
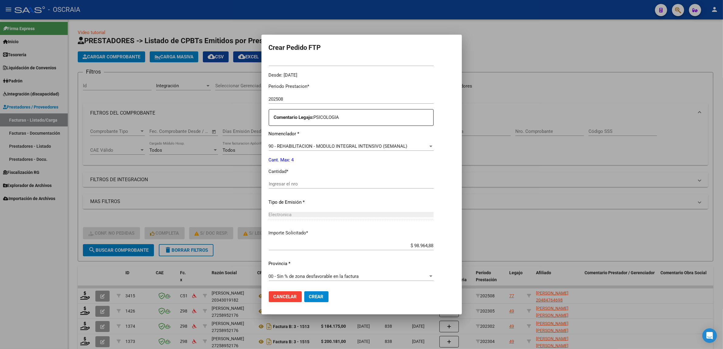
click at [321, 186] on div "Ingresar el nro" at bounding box center [351, 183] width 165 height 9
click at [321, 183] on input "Ingresar el nro" at bounding box center [351, 183] width 165 height 5
type input "4"
click at [360, 204] on p "Tipo de Emisión *" at bounding box center [351, 202] width 165 height 7
click at [318, 275] on span "00 - Sin % de zona desfavorable en la factura" at bounding box center [314, 275] width 90 height 5
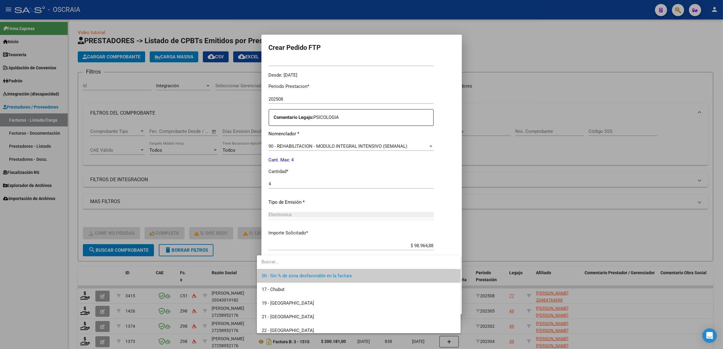
click at [404, 275] on span "00 - Sin % de zona desfavorable en la factura" at bounding box center [359, 276] width 194 height 14
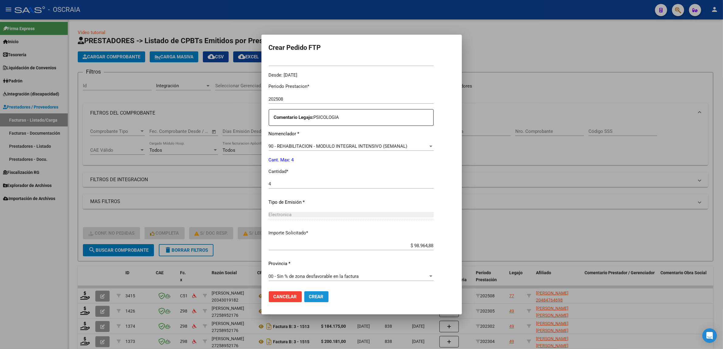
click at [314, 298] on span "Crear" at bounding box center [316, 296] width 15 height 5
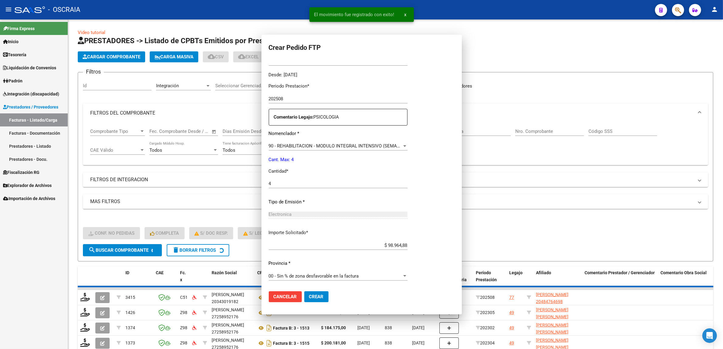
scroll to position [0, 0]
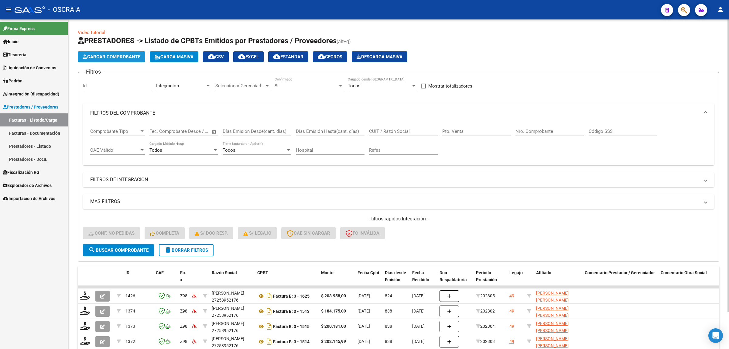
click at [121, 60] on button "Cargar Comprobante" at bounding box center [111, 56] width 67 height 11
click at [128, 58] on span "Cargar Comprobante" at bounding box center [112, 56] width 58 height 5
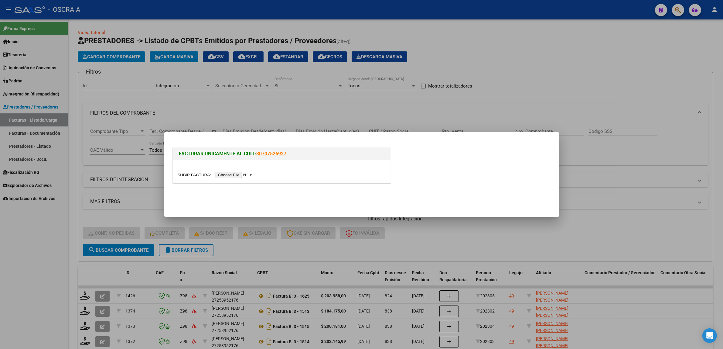
click at [233, 175] on input "file" at bounding box center [216, 175] width 77 height 6
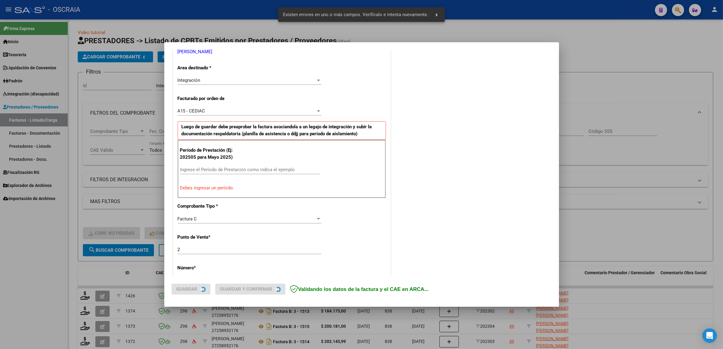
scroll to position [129, 0]
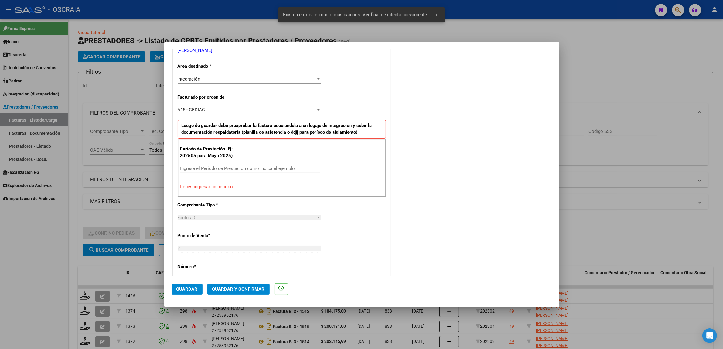
click at [230, 170] on input "Ingrese el Período de Prestación como indica el ejemplo" at bounding box center [250, 168] width 140 height 5
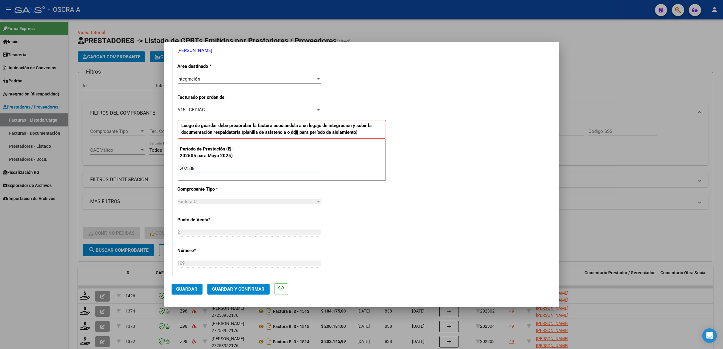
type input "202508"
click at [439, 168] on div "COMENTARIOS Comentarios De la Obra Social: Comentarios de la Obra Social (no vi…" at bounding box center [472, 222] width 160 height 593
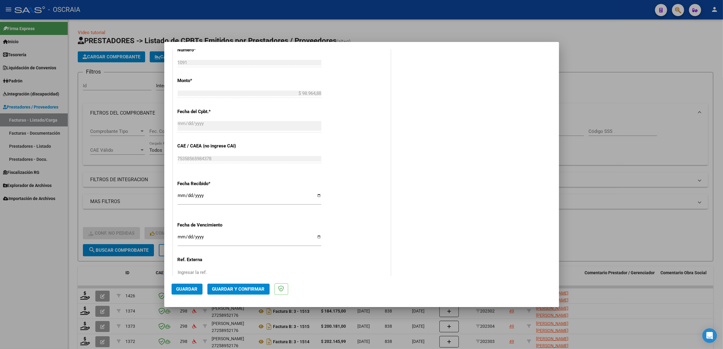
scroll to position [374, 0]
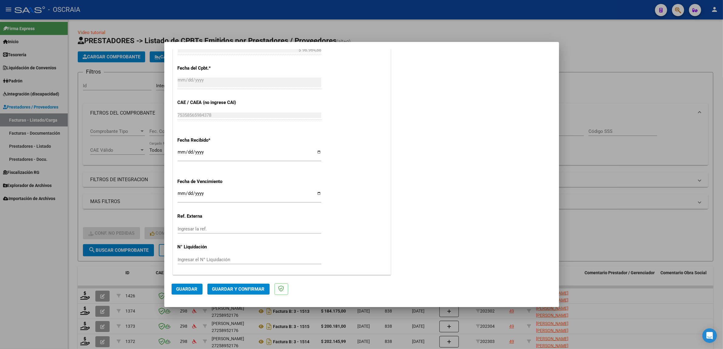
click at [194, 289] on span "Guardar" at bounding box center [187, 288] width 21 height 5
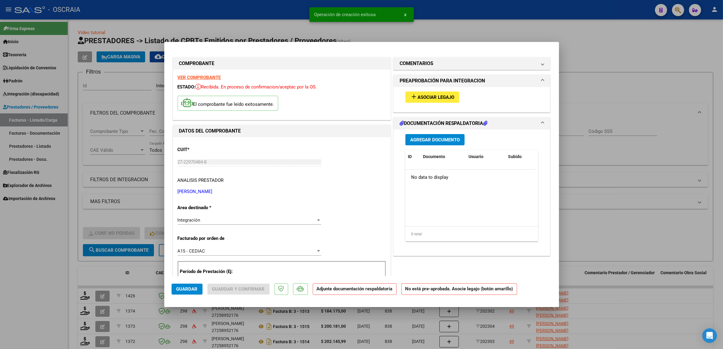
click at [440, 96] on span "Asociar Legajo" at bounding box center [436, 96] width 37 height 5
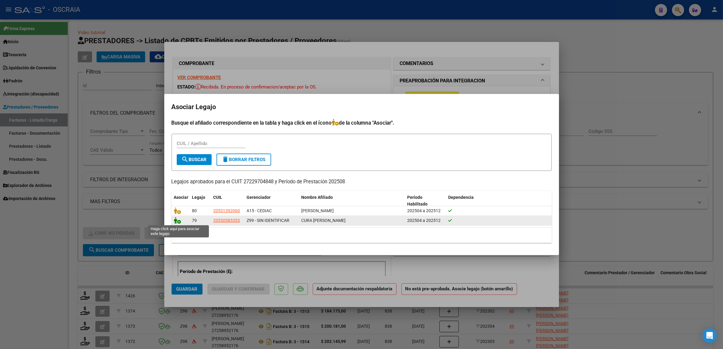
click at [178, 220] on icon at bounding box center [177, 220] width 7 height 7
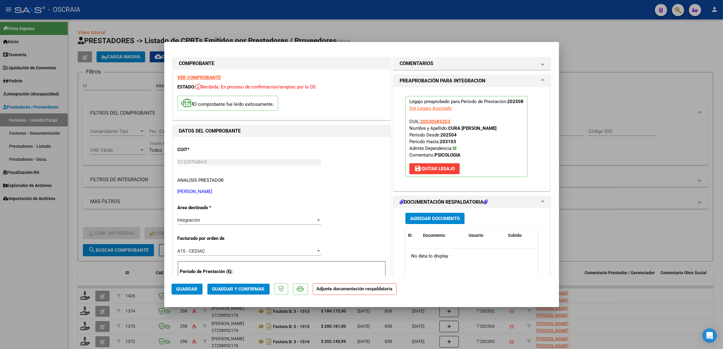
scroll to position [76, 0]
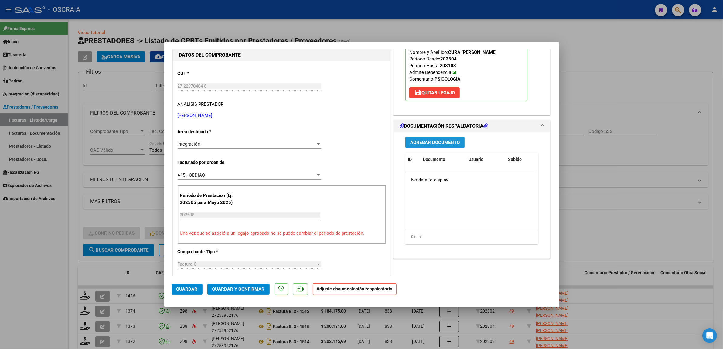
click at [453, 148] on button "Agregar Documento" at bounding box center [435, 142] width 59 height 11
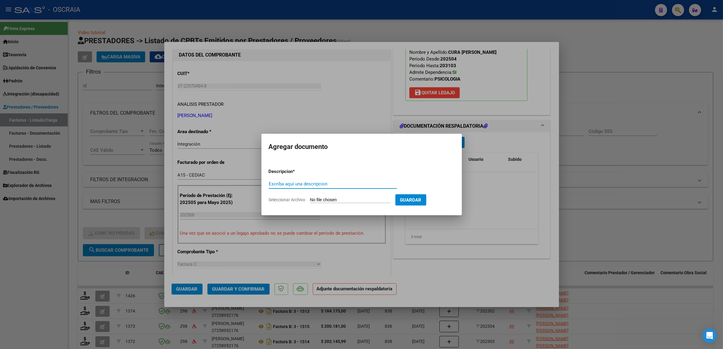
click at [290, 181] on div "Escriba aquí una descripcion" at bounding box center [333, 183] width 128 height 9
click at [328, 188] on div "Escriba aquí una descripcion" at bounding box center [333, 183] width 128 height 9
click at [328, 185] on input "Escriba aquí una descripcion" at bounding box center [333, 183] width 128 height 5
type input "PLANILLA DE ASISTENCIA"
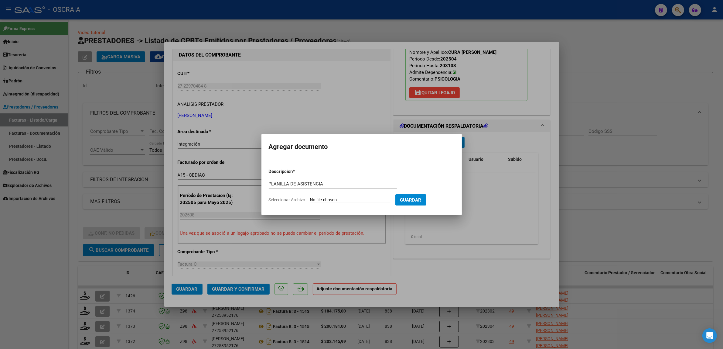
click at [373, 199] on input "Seleccionar Archivo" at bounding box center [350, 200] width 81 height 6
type input "C:\fakepath\08-2025 MORELLO CAROLINA RUTH TRATAMIENTO PSICOLOGICO CURA LAUTARO …"
click at [451, 201] on span "Guardar" at bounding box center [442, 199] width 21 height 5
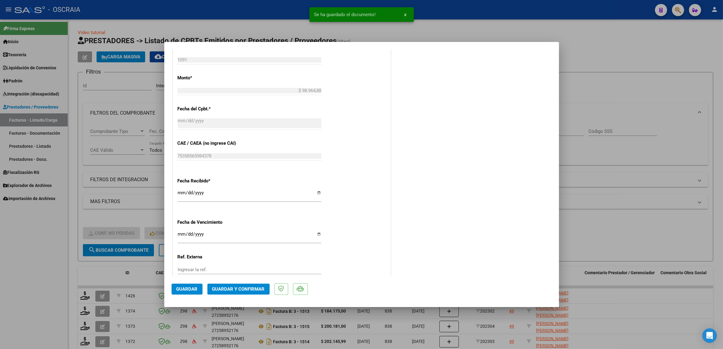
scroll to position [383, 0]
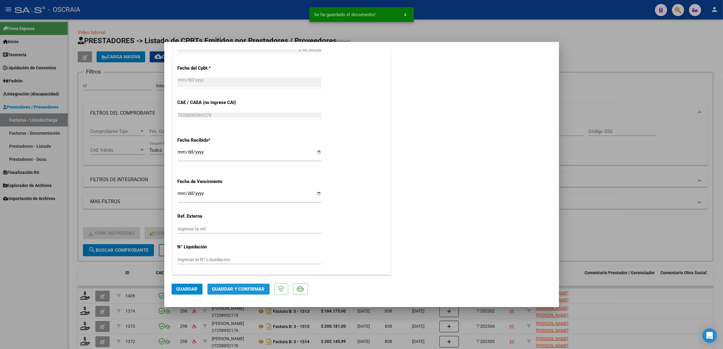
click at [254, 287] on span "Guardar y Confirmar" at bounding box center [238, 288] width 53 height 5
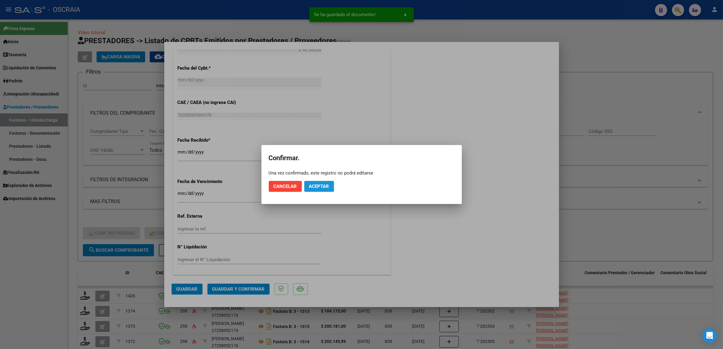
click at [318, 183] on button "Aceptar" at bounding box center [319, 186] width 30 height 11
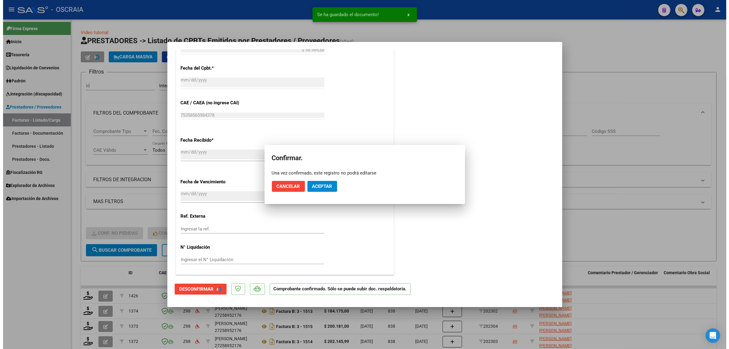
scroll to position [345, 0]
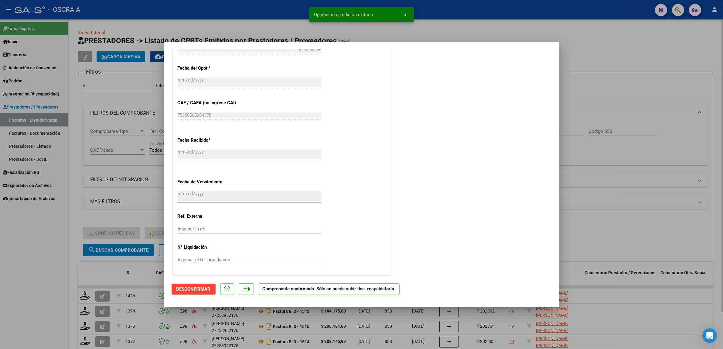
click at [143, 234] on div at bounding box center [361, 174] width 723 height 349
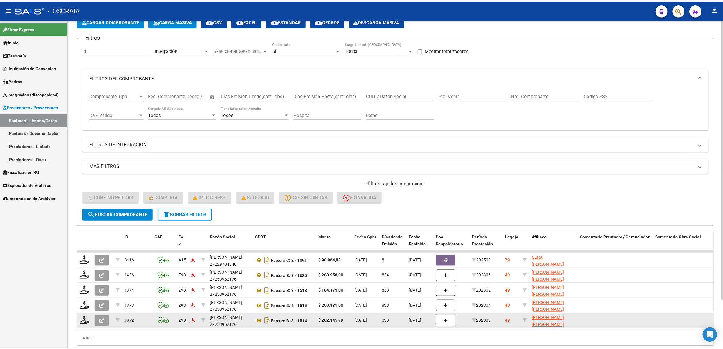
scroll to position [57, 0]
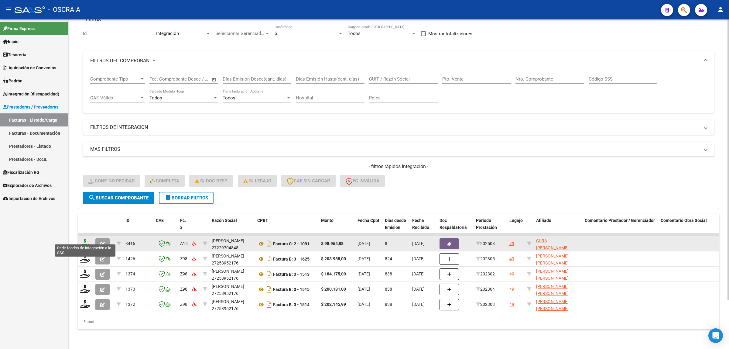
click at [85, 239] on icon at bounding box center [85, 243] width 10 height 9
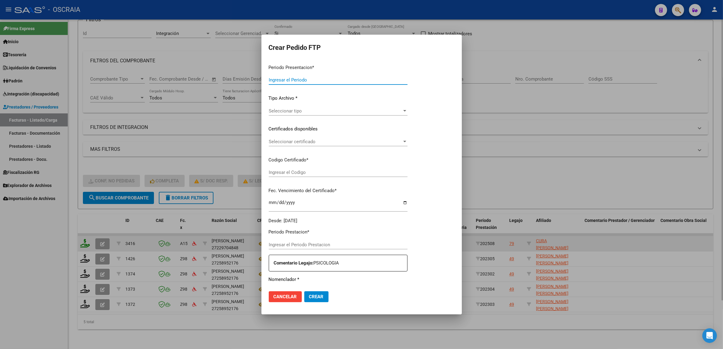
type input "202508"
type input "$ 98.964,88"
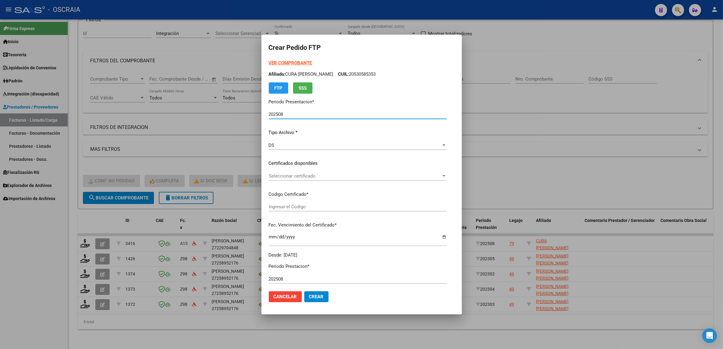
type input "ARG02000530585352025031420310314BSAS410"
type input "2031-03-14"
click at [345, 173] on span "Seleccionar certificado" at bounding box center [355, 175] width 173 height 5
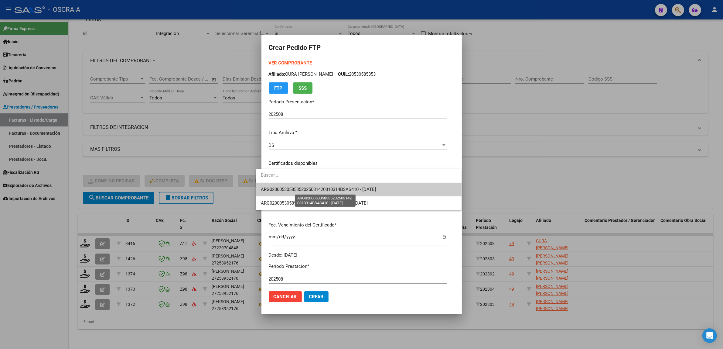
click at [319, 188] on span "ARG02000530585352025031420310314BSAS410 - 2031-03-14" at bounding box center [318, 189] width 115 height 5
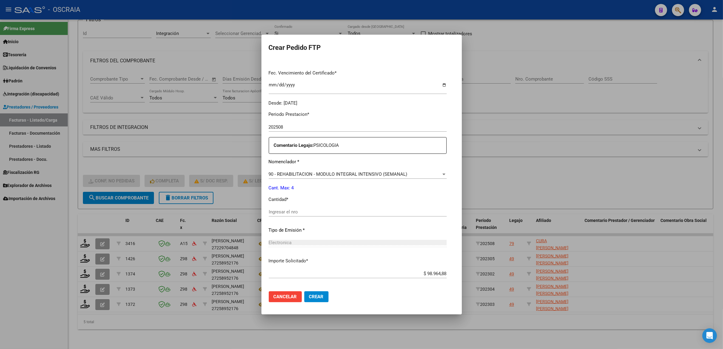
scroll to position [180, 0]
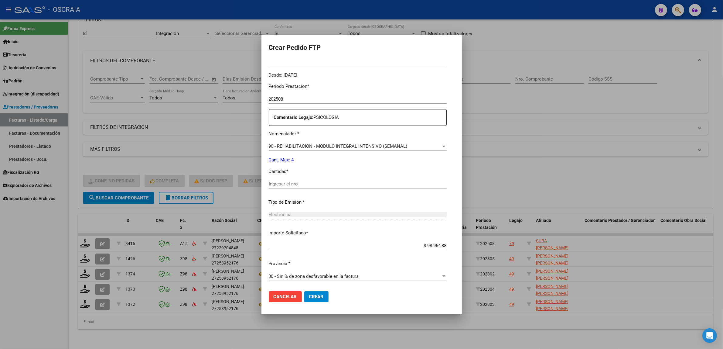
click at [301, 187] on div "Ingresar el nro" at bounding box center [358, 183] width 178 height 9
click at [301, 181] on input "Ingresar el nro" at bounding box center [358, 183] width 178 height 5
type input "4"
click at [321, 207] on div "Periodo Prestacion * 202508 Ingresar el Periodo Prestacion Comentario Legajo: P…" at bounding box center [358, 182] width 178 height 208
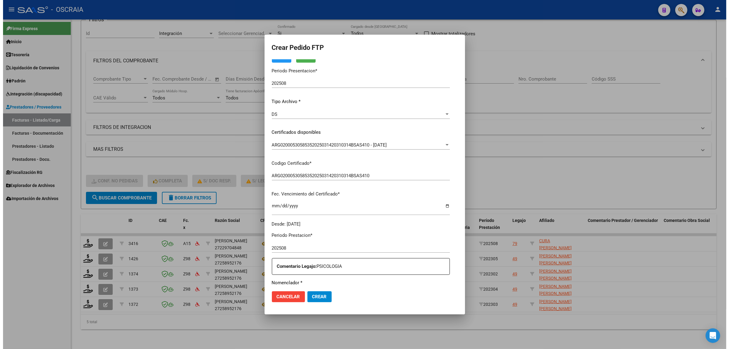
scroll to position [0, 0]
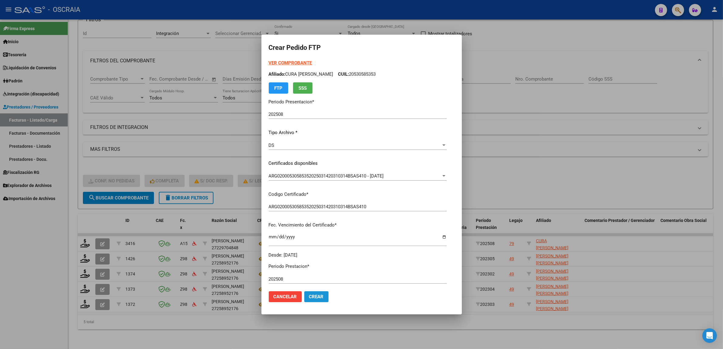
click at [309, 297] on span "Crear" at bounding box center [316, 296] width 15 height 5
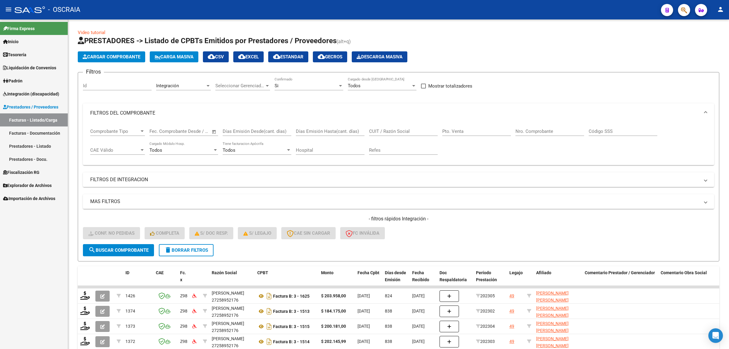
click at [119, 55] on span "Cargar Comprobante" at bounding box center [112, 56] width 58 height 5
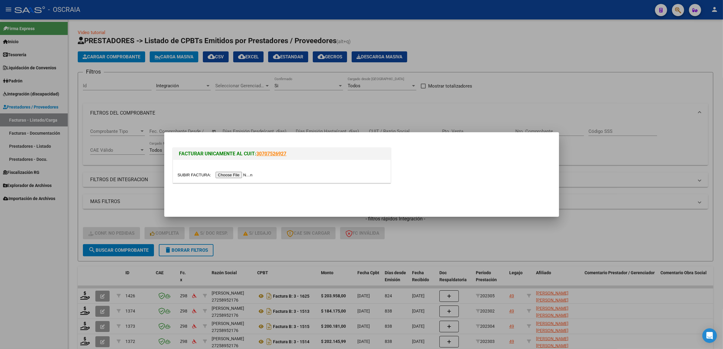
click at [242, 173] on input "file" at bounding box center [216, 175] width 77 height 6
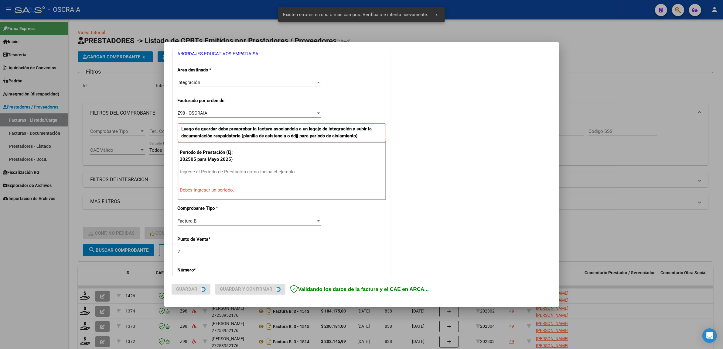
scroll to position [129, 0]
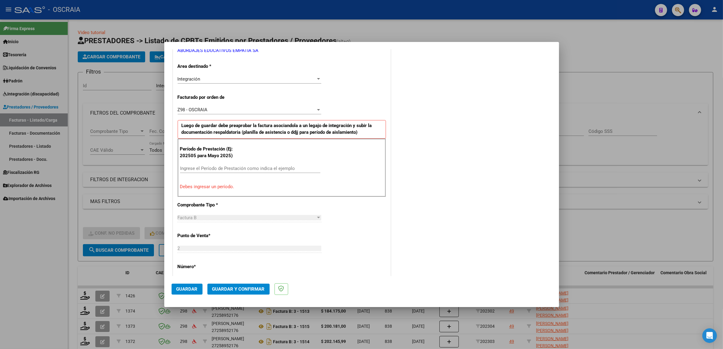
click at [225, 167] on input "Ingrese el Período de Prestación como indica el ejemplo" at bounding box center [250, 168] width 140 height 5
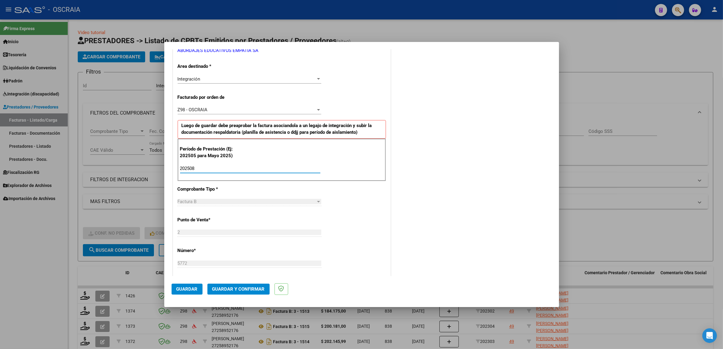
type input "202508"
click at [437, 201] on div "COMENTARIOS Comentarios De la Obra Social: Comentarios de la Obra Social (no vi…" at bounding box center [472, 222] width 160 height 593
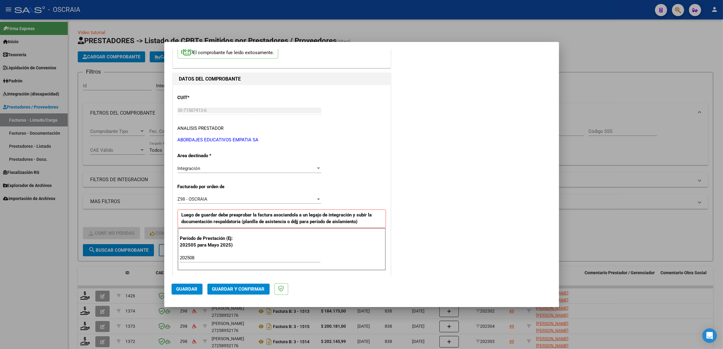
scroll to position [15, 0]
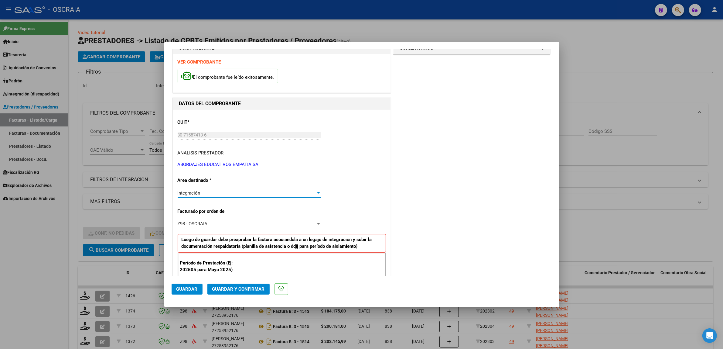
click at [263, 193] on div "Integración" at bounding box center [247, 192] width 138 height 5
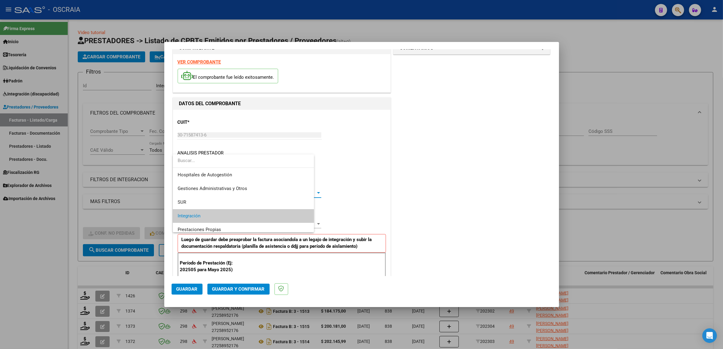
scroll to position [23, 0]
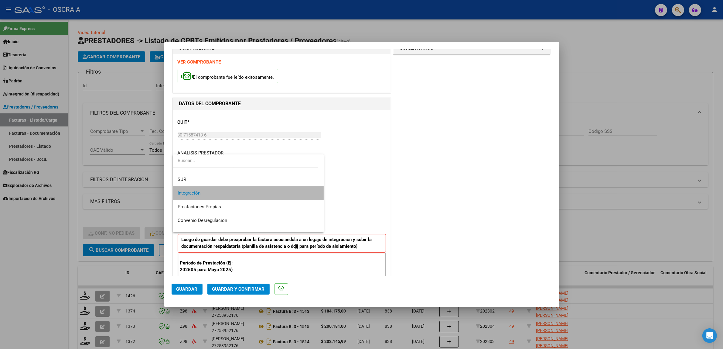
click at [263, 193] on span "Integración" at bounding box center [249, 193] width 142 height 14
click at [263, 193] on div "Integración" at bounding box center [247, 192] width 138 height 5
click at [263, 193] on span "Integración" at bounding box center [249, 193] width 142 height 14
click at [263, 193] on div "Integración" at bounding box center [247, 192] width 138 height 5
click at [430, 191] on div at bounding box center [361, 174] width 723 height 349
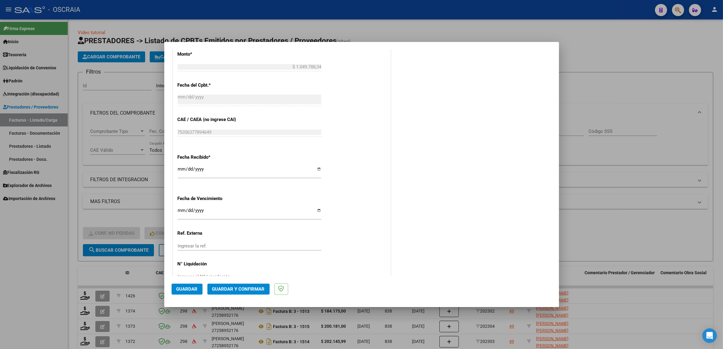
scroll to position [374, 0]
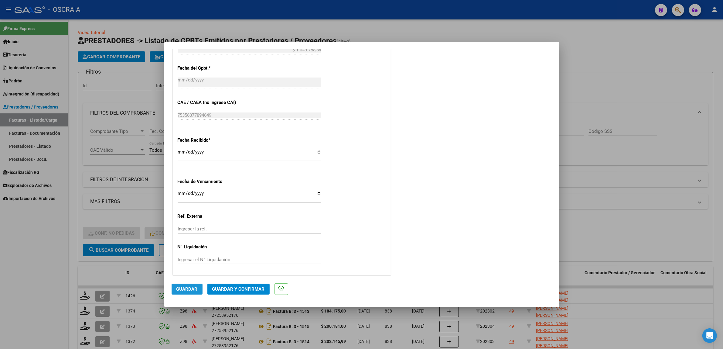
click at [194, 286] on span "Guardar" at bounding box center [187, 288] width 21 height 5
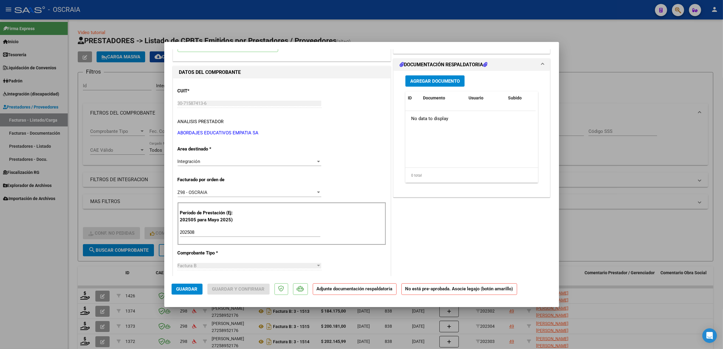
scroll to position [0, 0]
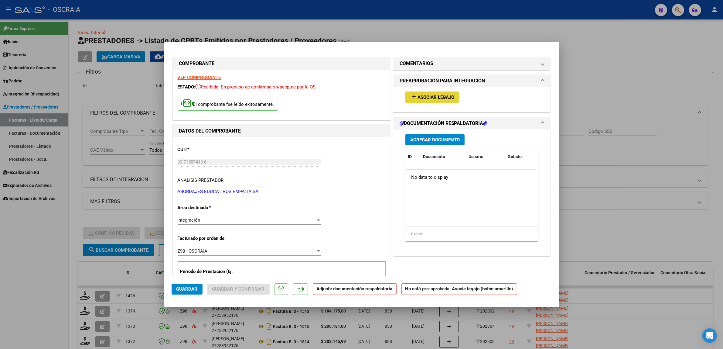
click at [416, 101] on button "add Asociar Legajo" at bounding box center [433, 96] width 54 height 11
click at [441, 97] on span "Asociar Legajo" at bounding box center [436, 96] width 37 height 5
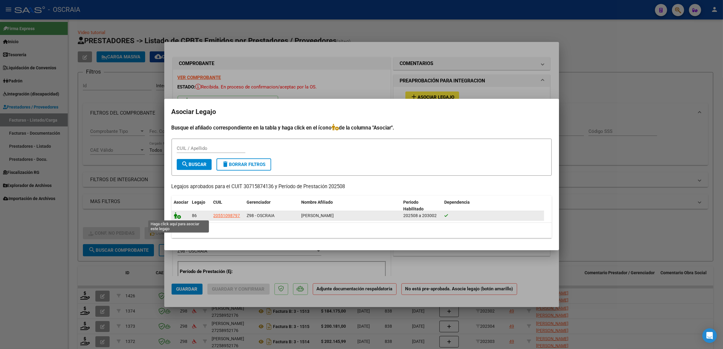
click at [177, 215] on icon at bounding box center [177, 215] width 7 height 7
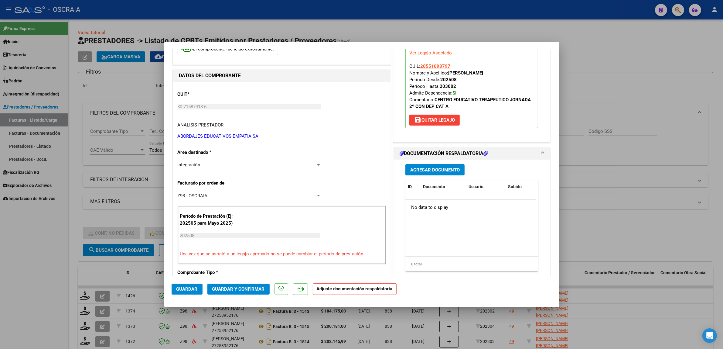
scroll to position [76, 0]
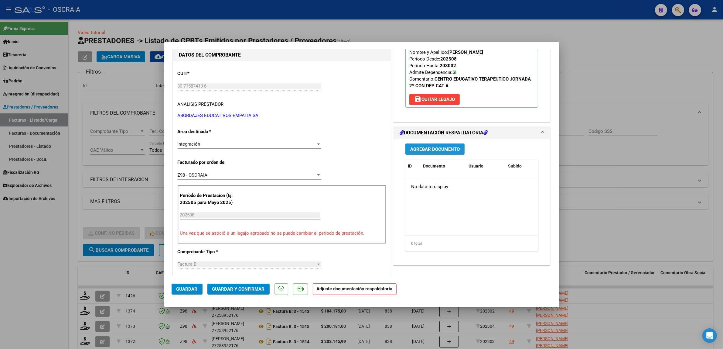
click at [409, 153] on button "Agregar Documento" at bounding box center [435, 148] width 59 height 11
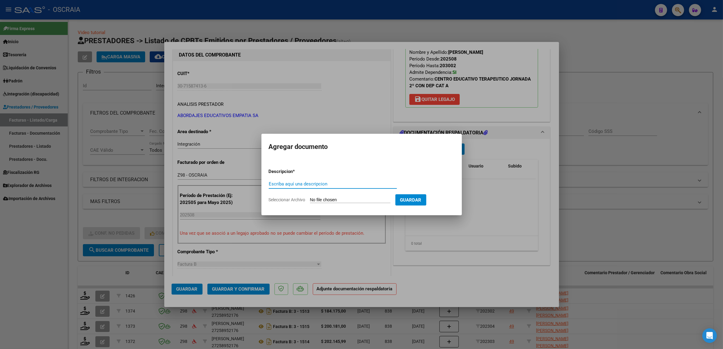
click at [300, 185] on input "Escriba aquí una descripcion" at bounding box center [333, 183] width 128 height 5
type input "PLANILLA DE ASISTENCIA"
click at [318, 201] on input "Seleccionar Archivo" at bounding box center [350, 200] width 81 height 6
type input "C:\fakepath\08-2025 ABORDAJES EDUCATIVOS EMPATIA S.A FC5772 CENTRO EDUCATIVO TE…"
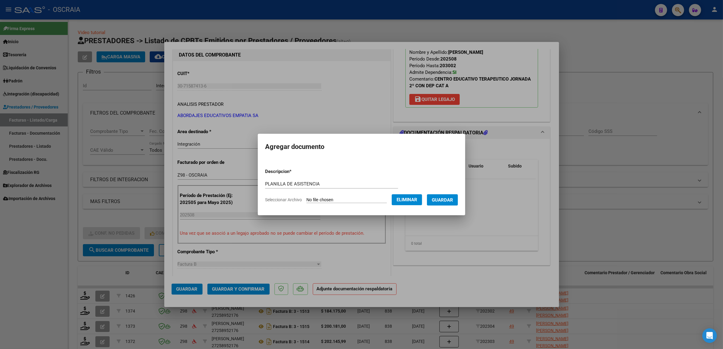
click at [451, 205] on button "Guardar" at bounding box center [442, 199] width 31 height 11
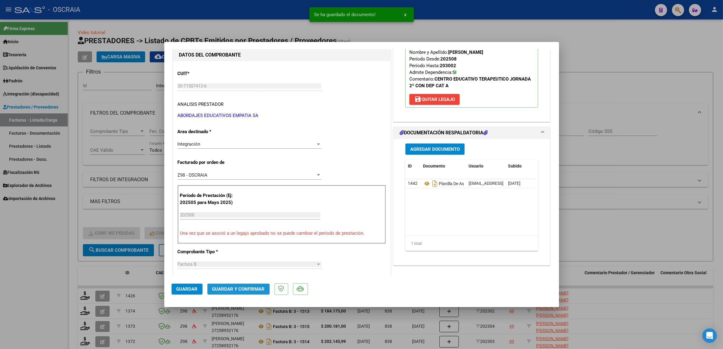
click at [239, 294] on button "Guardar y Confirmar" at bounding box center [239, 288] width 62 height 11
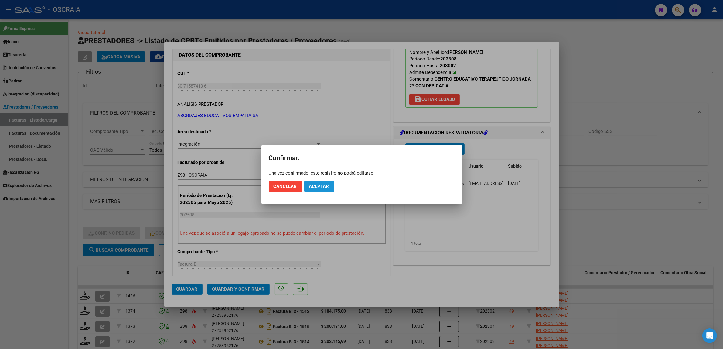
click at [326, 186] on span "Aceptar" at bounding box center [319, 186] width 20 height 5
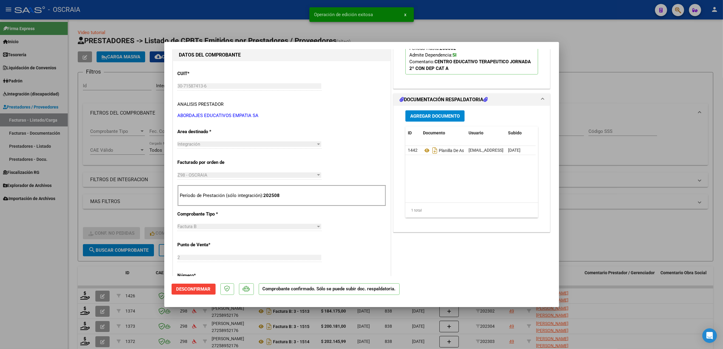
click at [104, 182] on div at bounding box center [361, 174] width 723 height 349
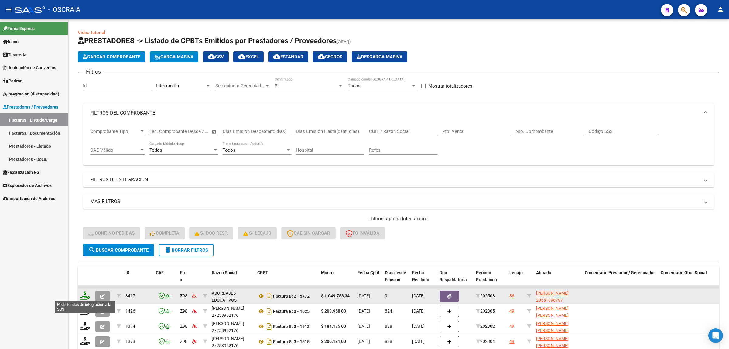
click at [80, 298] on icon at bounding box center [85, 295] width 10 height 9
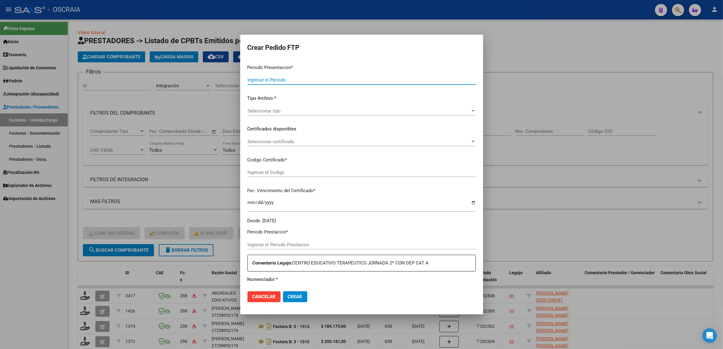
type input "202508"
type input "$ 1.049.788,34"
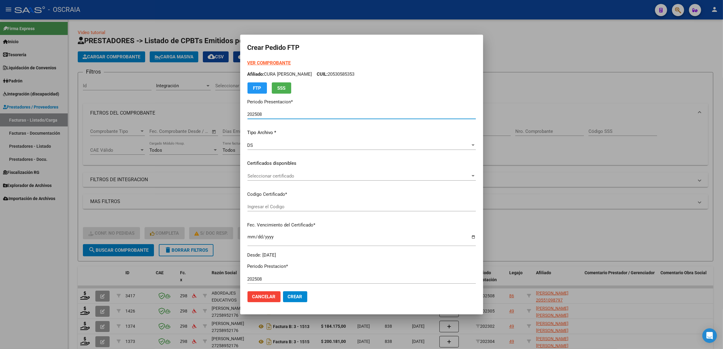
type input "ARG02000551098792025022520300225BUE430"
type input "2030-02-28"
click at [323, 173] on span "Seleccionar certificado" at bounding box center [359, 175] width 223 height 5
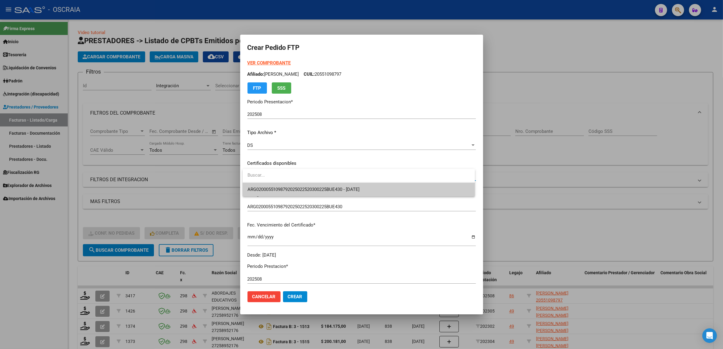
click at [376, 190] on span "ARG02000551098792025022520300225BUE430 - 2030-02-28" at bounding box center [359, 190] width 223 height 14
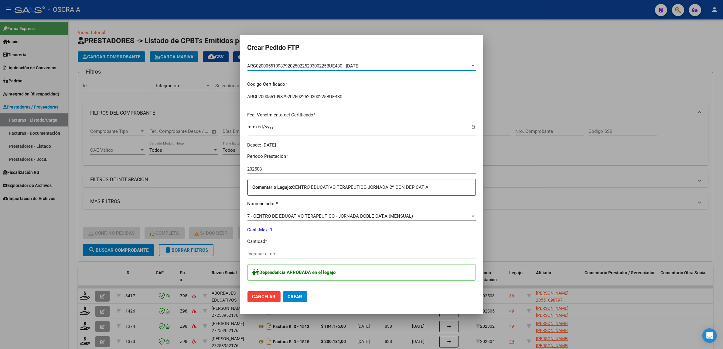
scroll to position [114, 0]
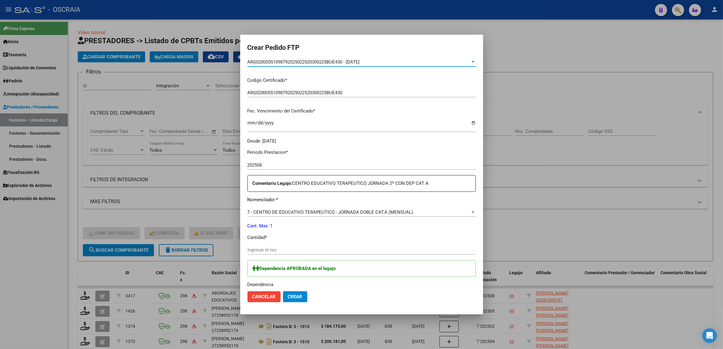
click at [260, 251] on input "Ingresar el nro" at bounding box center [362, 249] width 228 height 5
type input "1"
click at [298, 221] on div "7 - CENTRO DE EDUCATIVO TERAPEUTICO - JORNADA DOBLE CAT.A (MENSUAL) Seleccionar…" at bounding box center [362, 215] width 228 height 15
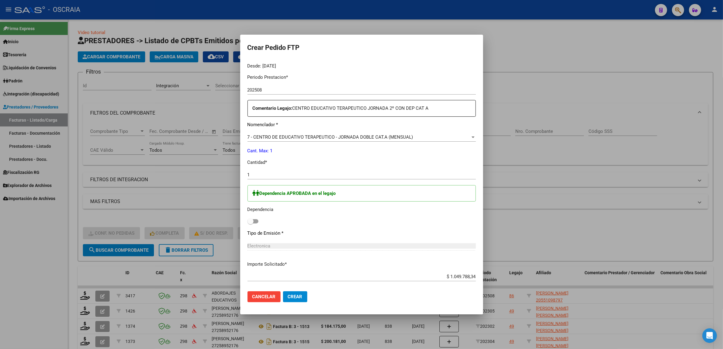
scroll to position [220, 0]
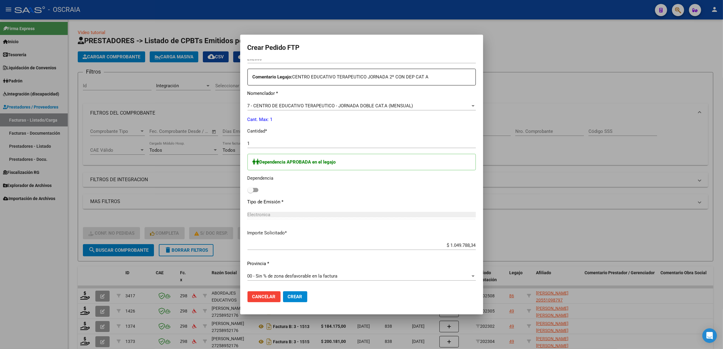
click at [253, 188] on span at bounding box center [251, 190] width 6 height 6
click at [251, 192] on input "checkbox" at bounding box center [250, 192] width 0 height 0
checkbox input "true"
click at [318, 177] on p "Dependencia" at bounding box center [362, 178] width 228 height 7
click at [302, 295] on span "Crear" at bounding box center [295, 296] width 15 height 5
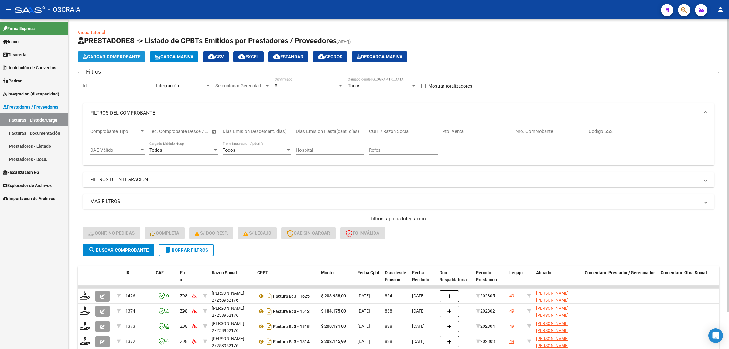
click at [97, 55] on span "Cargar Comprobante" at bounding box center [112, 56] width 58 height 5
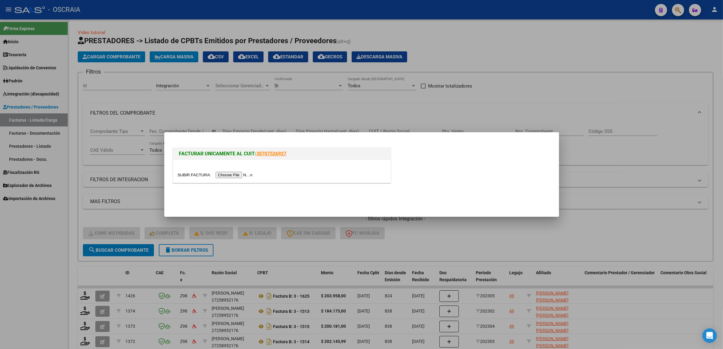
click at [233, 171] on div at bounding box center [282, 174] width 208 height 7
click at [233, 174] on input "file" at bounding box center [216, 175] width 77 height 6
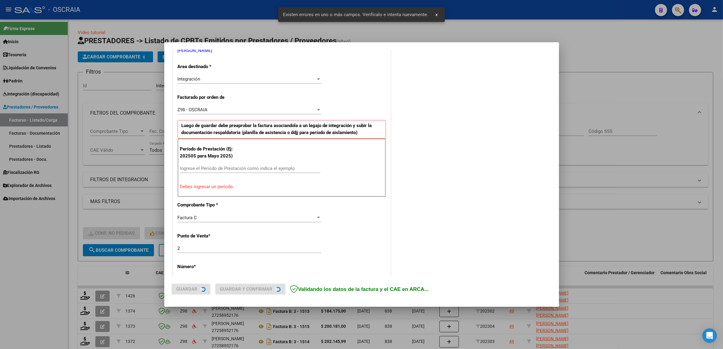
scroll to position [167, 0]
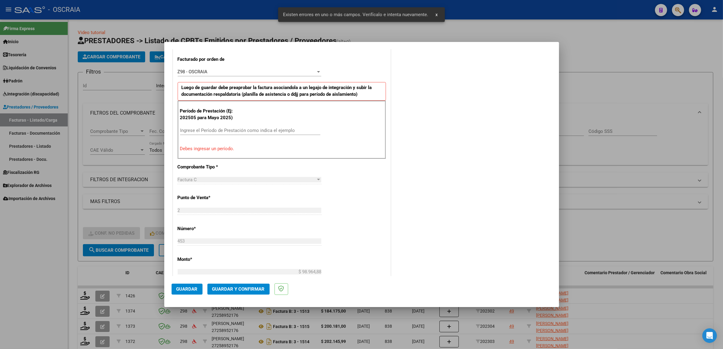
click at [232, 129] on input "Ingrese el Período de Prestación como indica el ejemplo" at bounding box center [250, 130] width 140 height 5
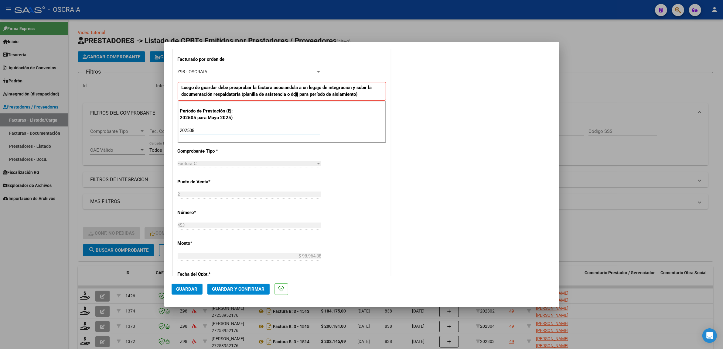
type input "202508"
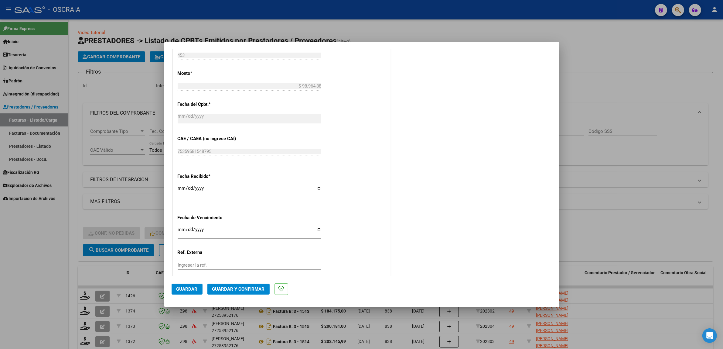
scroll to position [374, 0]
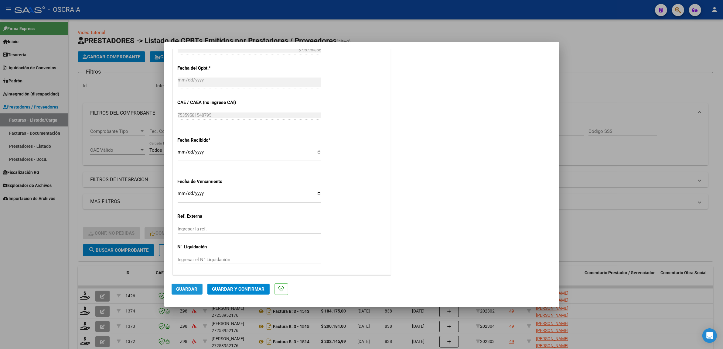
click at [197, 287] on button "Guardar" at bounding box center [187, 288] width 31 height 11
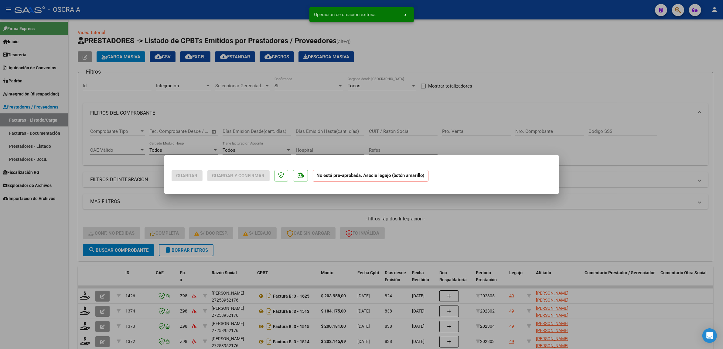
scroll to position [0, 0]
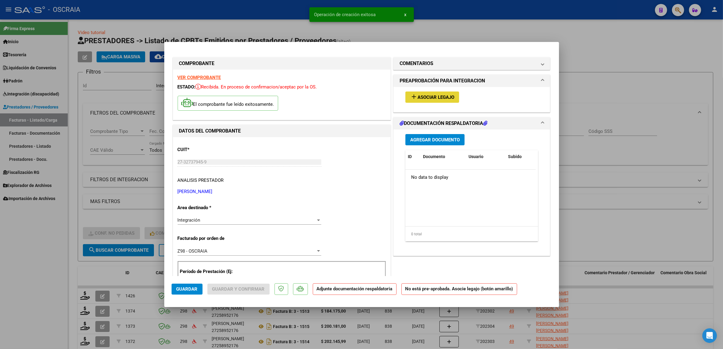
click at [447, 93] on button "add Asociar Legajo" at bounding box center [433, 96] width 54 height 11
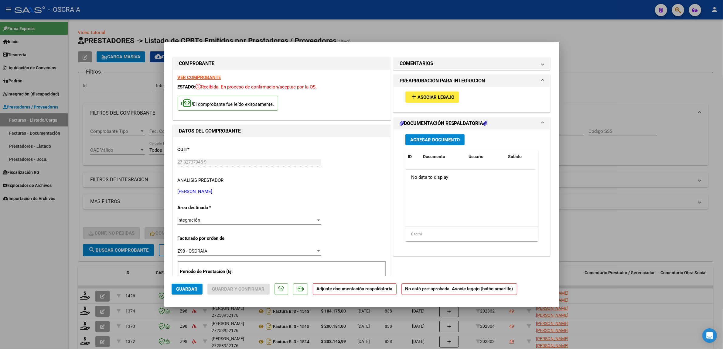
click at [424, 96] on span "Asociar Legajo" at bounding box center [436, 96] width 37 height 5
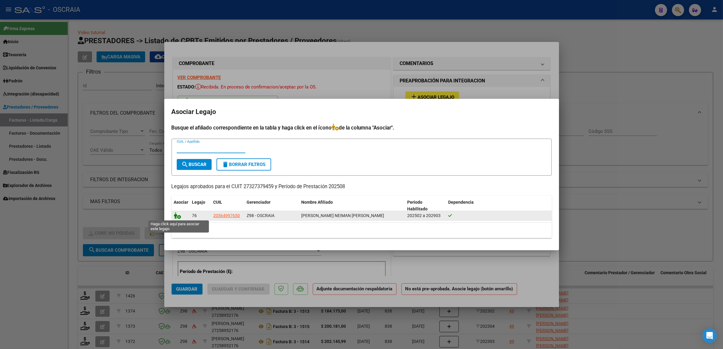
click at [178, 215] on icon at bounding box center [177, 215] width 7 height 7
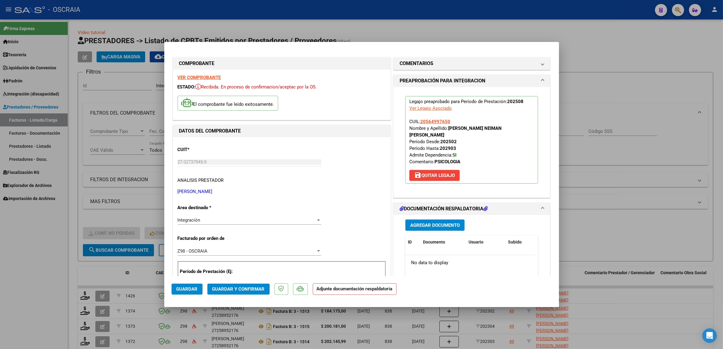
click at [438, 222] on button "Agregar Documento" at bounding box center [435, 224] width 59 height 11
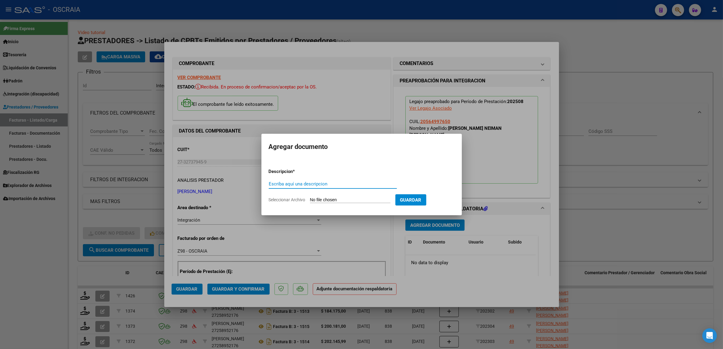
click at [307, 182] on input "Escriba aquí una descripcion" at bounding box center [333, 183] width 128 height 5
click at [325, 185] on input "Escriba aquí una descripcion" at bounding box center [333, 183] width 128 height 5
type input "PLANILLA DE ASISTENCIA"
click at [328, 202] on input "Seleccionar Archivo" at bounding box center [350, 200] width 81 height 6
type input "C:\fakepath\08-2025 GEIST CAROLINA EVA FC 453 PSICOLOGIA MAKOS NEIMAN BENIZIO P…"
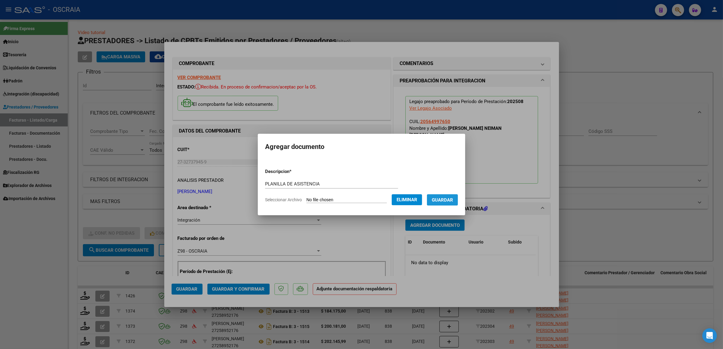
click at [453, 197] on span "Guardar" at bounding box center [442, 199] width 21 height 5
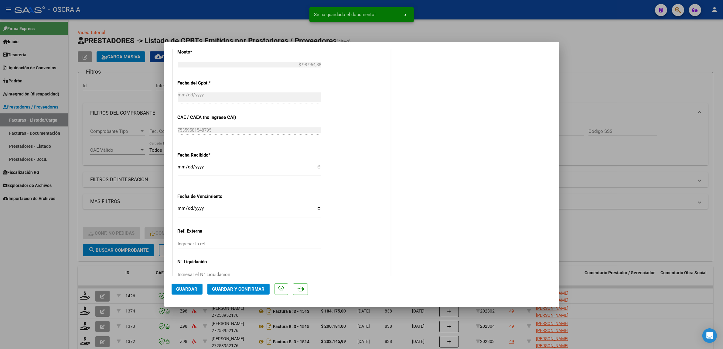
scroll to position [383, 0]
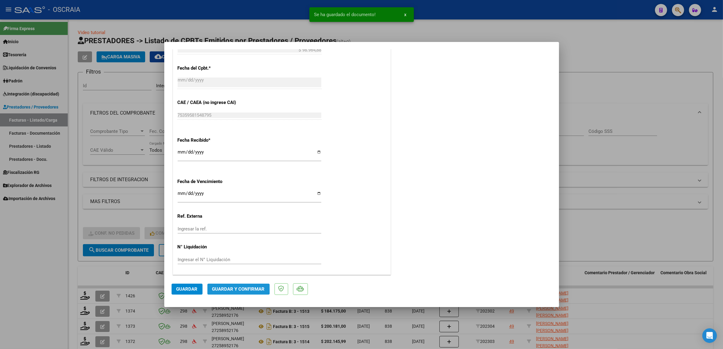
click at [216, 286] on span "Guardar y Confirmar" at bounding box center [238, 288] width 53 height 5
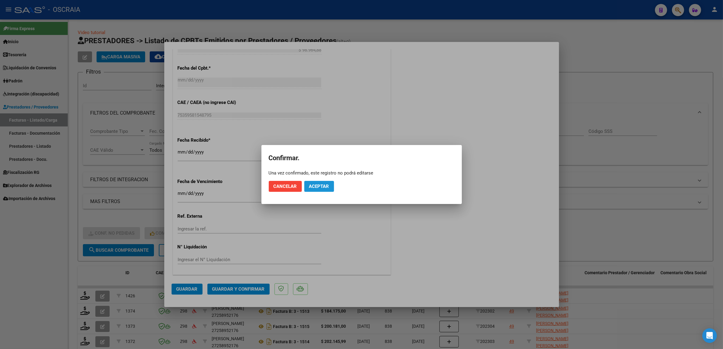
click at [316, 184] on span "Aceptar" at bounding box center [319, 186] width 20 height 5
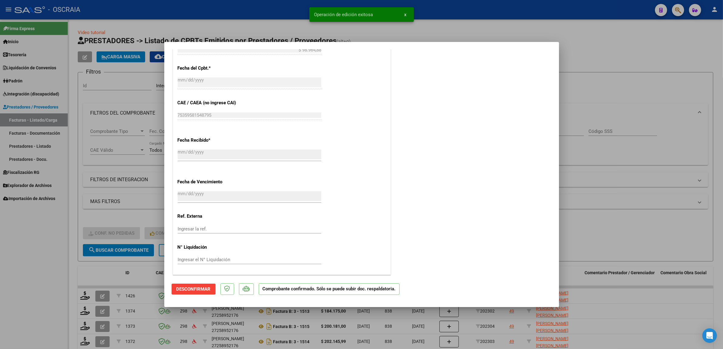
click at [131, 192] on div at bounding box center [361, 174] width 723 height 349
type input "$ 0,00"
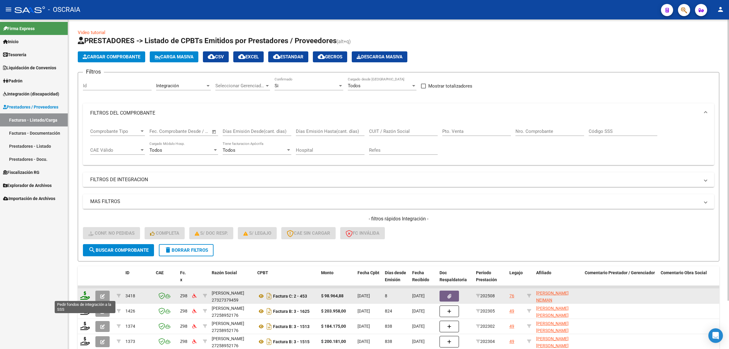
click at [84, 293] on icon at bounding box center [85, 295] width 10 height 9
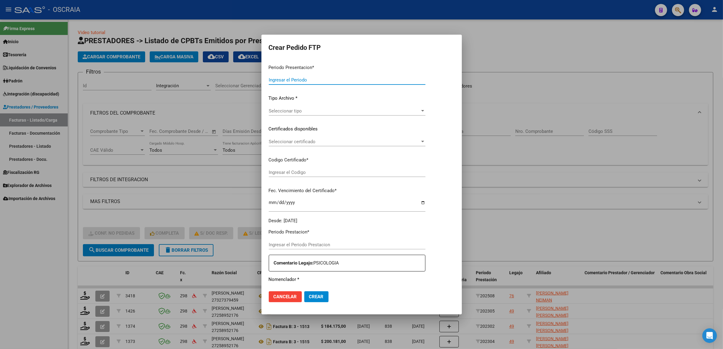
type input "202508"
type input "$ 98.964,88"
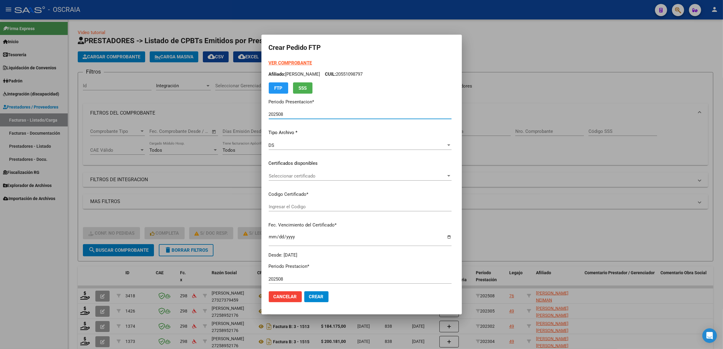
type input "ARG02000564997652024030620290306BUE430"
type input "2029-03-31"
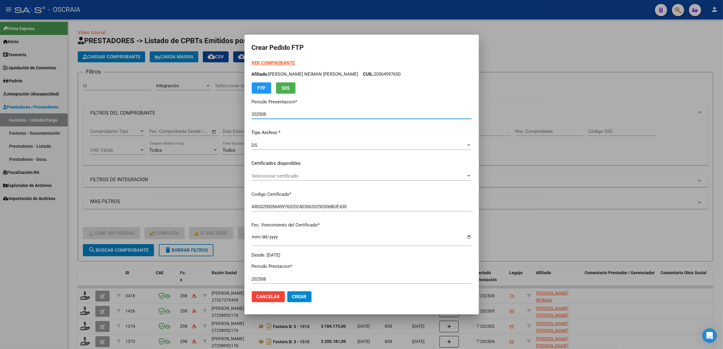
click at [278, 175] on span "Seleccionar certificado" at bounding box center [359, 175] width 215 height 5
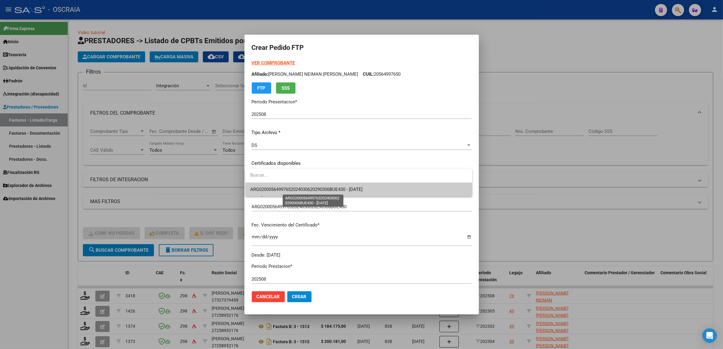
click at [330, 189] on span "ARG02000564997652024030620290306BUE430 - 2029-03-31" at bounding box center [306, 189] width 112 height 5
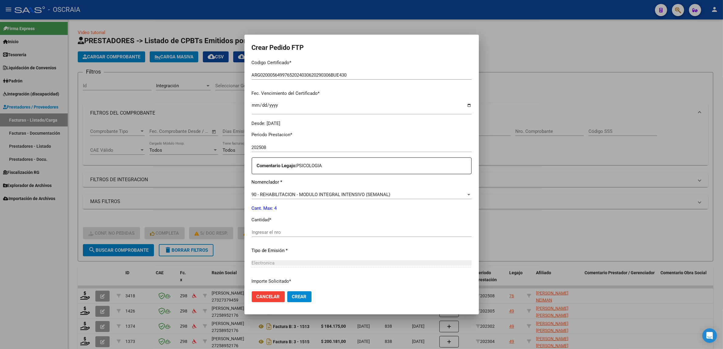
scroll to position [152, 0]
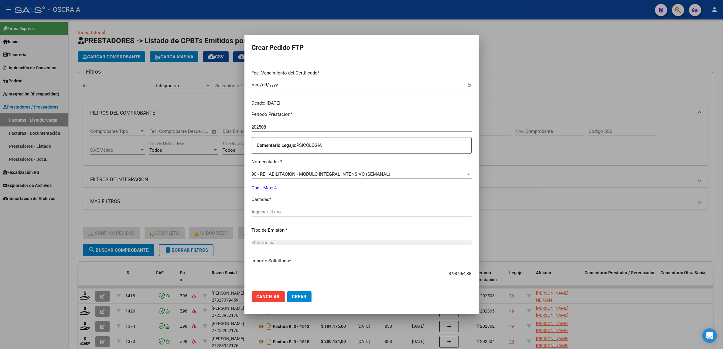
click at [287, 213] on input "Ingresar el nro" at bounding box center [362, 211] width 220 height 5
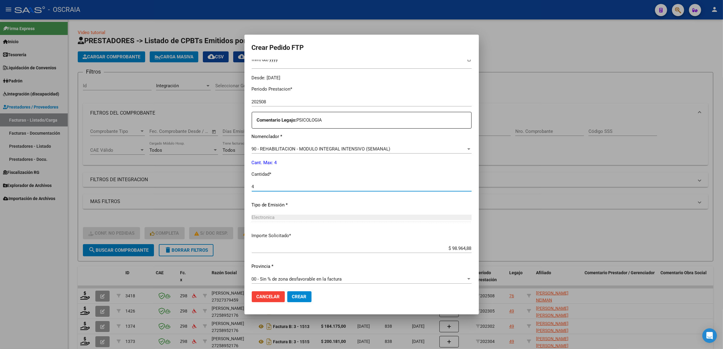
scroll to position [180, 0]
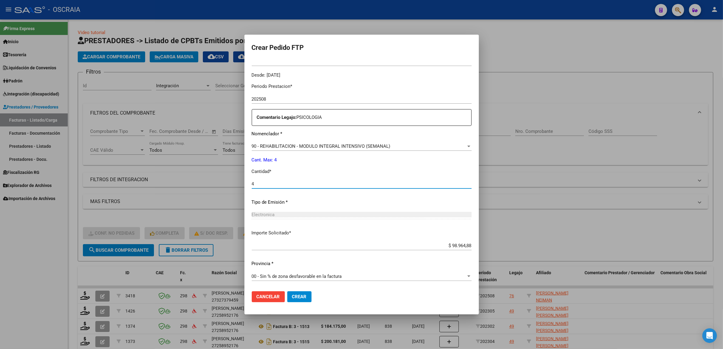
type input "4"
click at [298, 294] on span "Crear" at bounding box center [299, 296] width 15 height 5
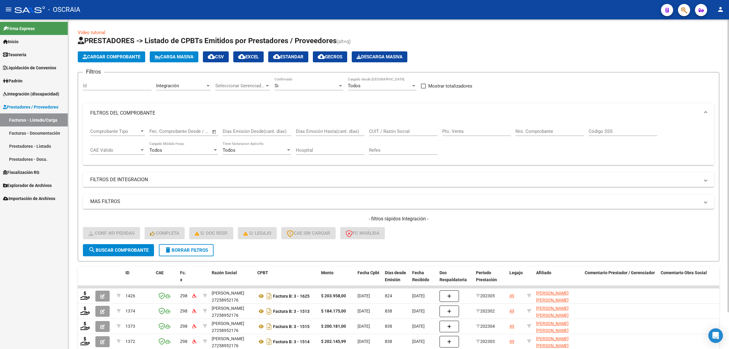
click at [132, 57] on span "Cargar Comprobante" at bounding box center [112, 56] width 58 height 5
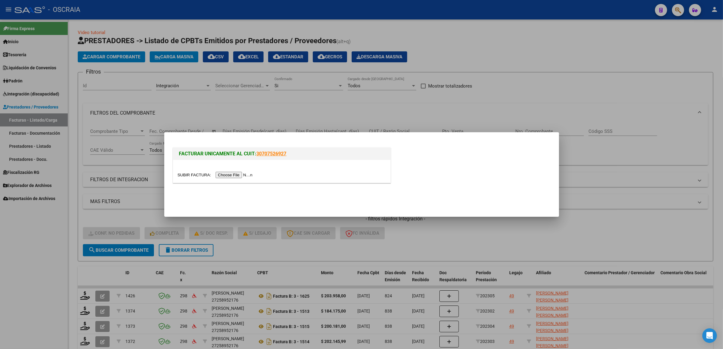
click at [239, 174] on input "file" at bounding box center [216, 175] width 77 height 6
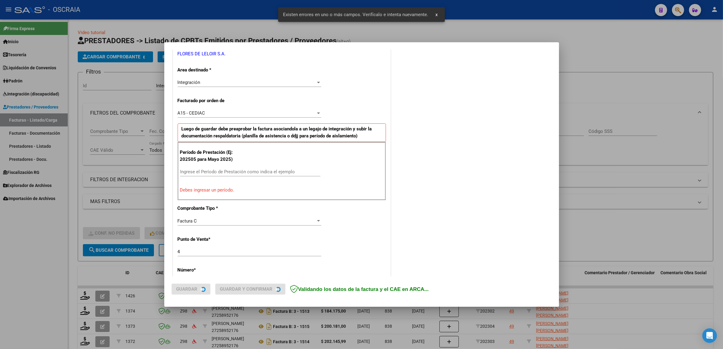
scroll to position [129, 0]
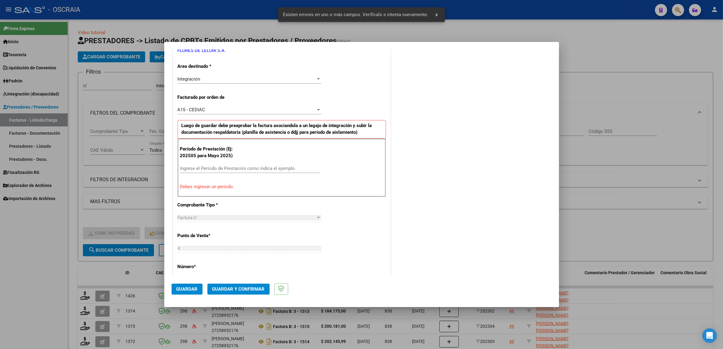
click at [260, 172] on div "Ingrese el Período de Prestación como indica el ejemplo" at bounding box center [250, 168] width 140 height 9
click at [257, 168] on input "Ingrese el Período de Prestación como indica el ejemplo" at bounding box center [250, 168] width 140 height 5
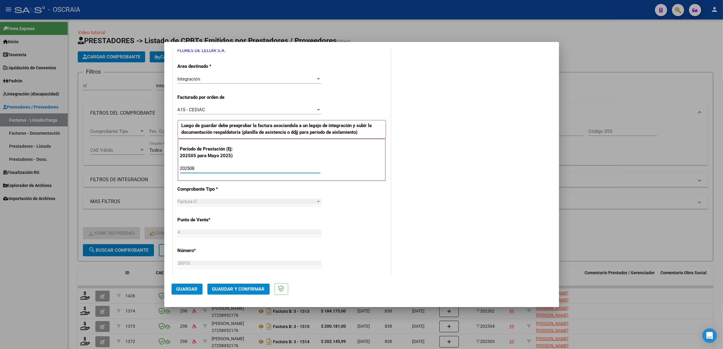
type input "202508"
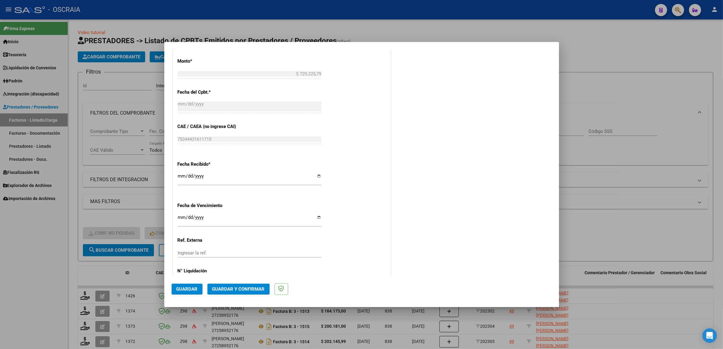
scroll to position [357, 0]
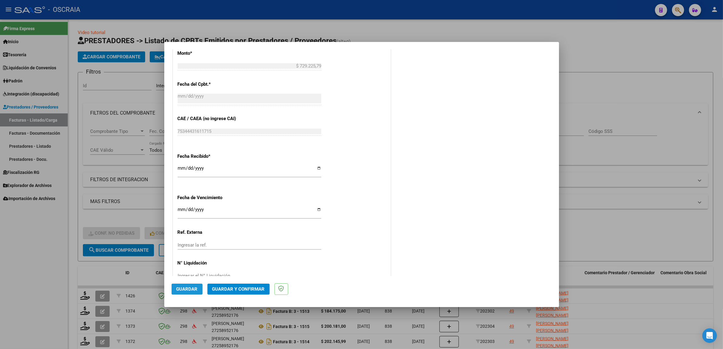
click at [181, 293] on button "Guardar" at bounding box center [187, 288] width 31 height 11
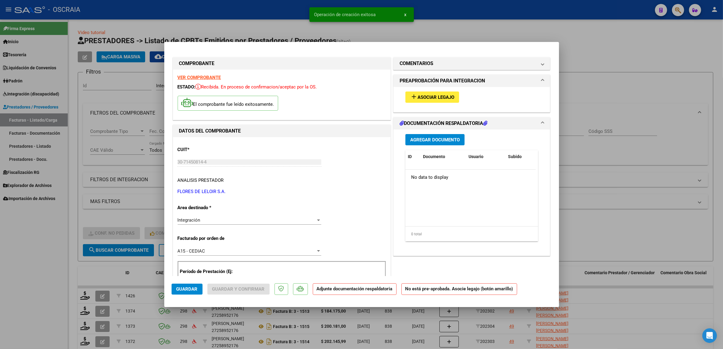
click at [410, 94] on mat-icon "add" at bounding box center [413, 96] width 7 height 7
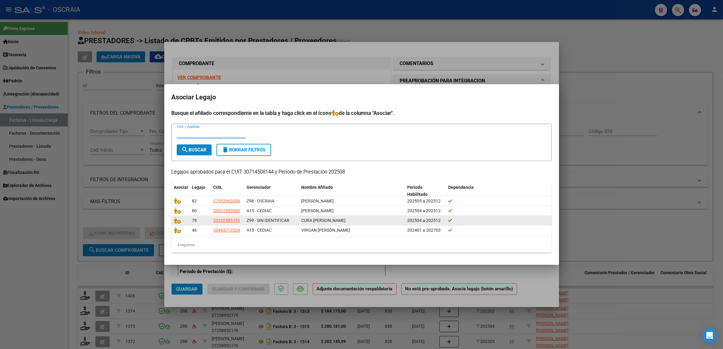
click at [313, 222] on span "CURA [PERSON_NAME]" at bounding box center [324, 220] width 44 height 5
click at [179, 220] on icon at bounding box center [177, 220] width 7 height 7
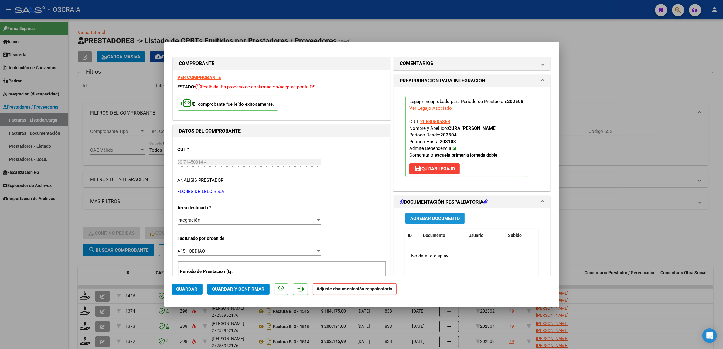
click at [427, 219] on span "Agregar Documento" at bounding box center [435, 218] width 50 height 5
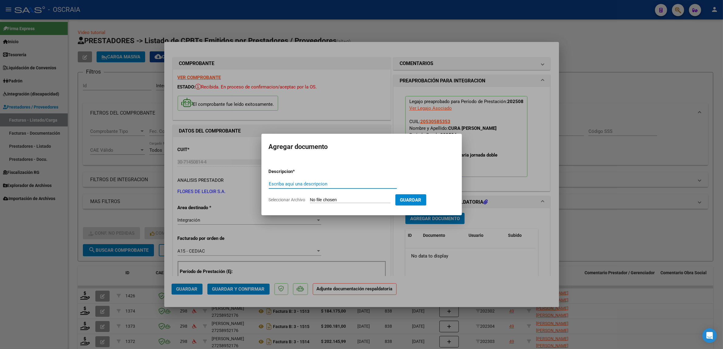
click at [343, 183] on input "Escriba aquí una descripcion" at bounding box center [333, 183] width 128 height 5
type input "PLANILLA DE ASISTENCIA"
click at [333, 199] on input "Seleccionar Archivo" at bounding box center [350, 200] width 81 height 6
type input "C:\fakepath\08-2025 FLORES DE LELOIR S.A. FC 26915 ESCOLARIDAD PRIMARIA JORNADA…"
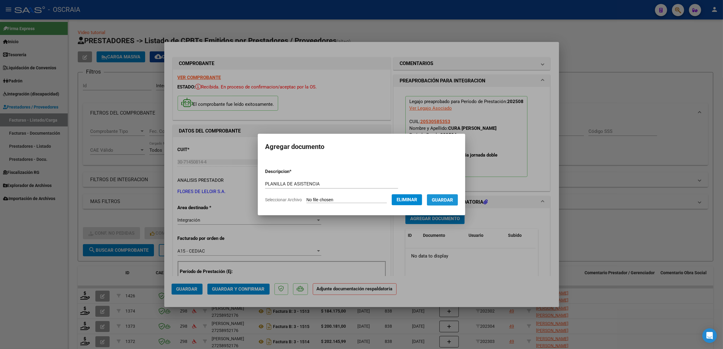
click at [456, 195] on button "Guardar" at bounding box center [442, 199] width 31 height 11
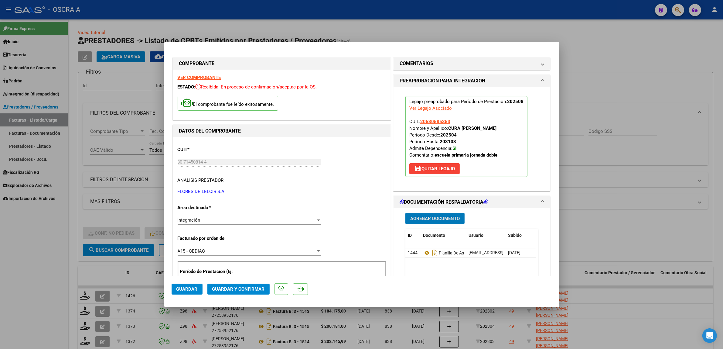
scroll to position [76, 0]
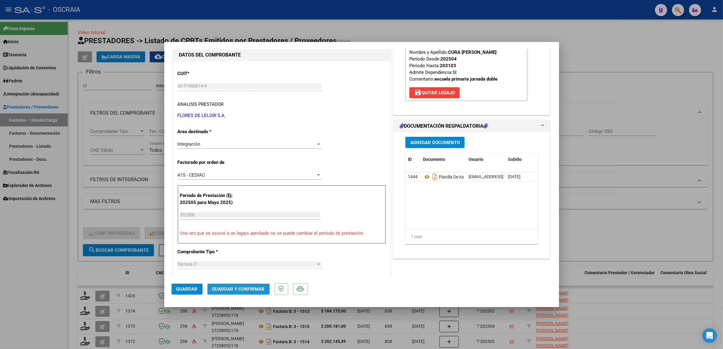
click at [254, 291] on span "Guardar y Confirmar" at bounding box center [238, 288] width 53 height 5
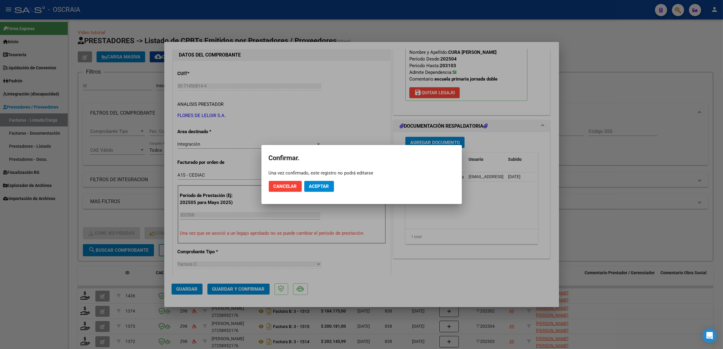
drag, startPoint x: 316, startPoint y: 182, endPoint x: 344, endPoint y: 201, distance: 33.1
click at [344, 201] on mat-dialog-container "Confirmar. Una vez confirmado, este registro no podrá editarse Cancelar Aceptar" at bounding box center [362, 174] width 201 height 59
click at [319, 212] on div at bounding box center [361, 174] width 723 height 349
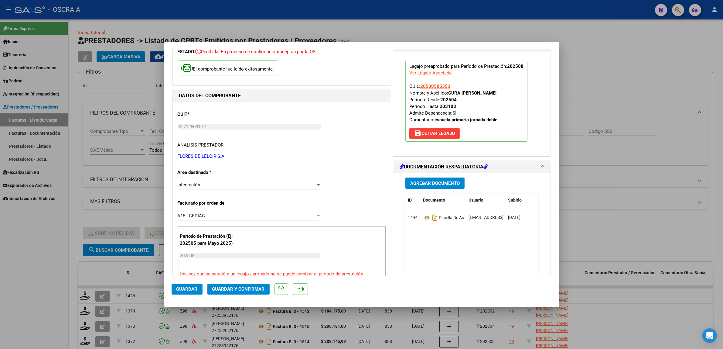
scroll to position [0, 0]
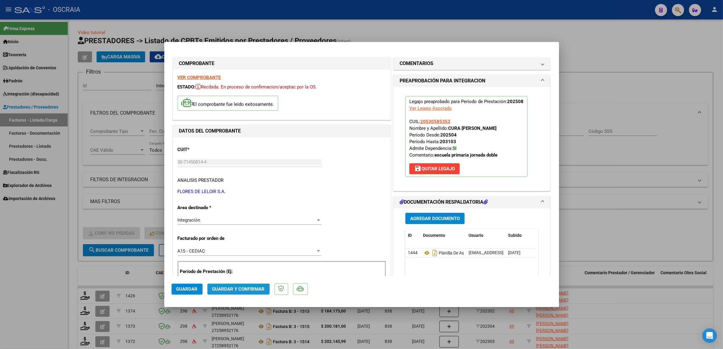
click at [244, 287] on span "Guardar y Confirmar" at bounding box center [238, 288] width 53 height 5
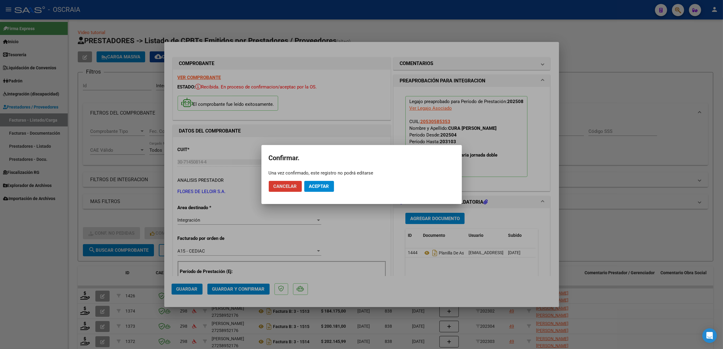
click at [327, 186] on span "Aceptar" at bounding box center [319, 186] width 20 height 5
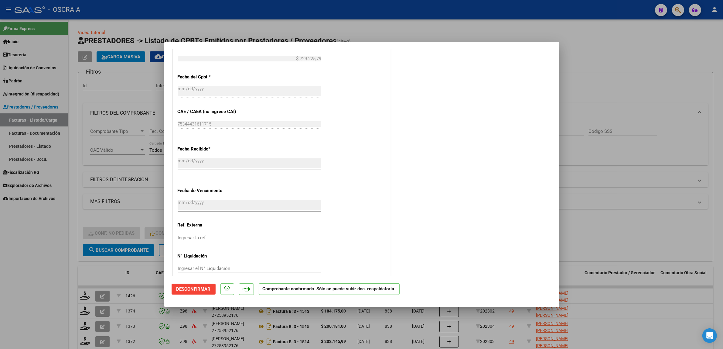
scroll to position [345, 0]
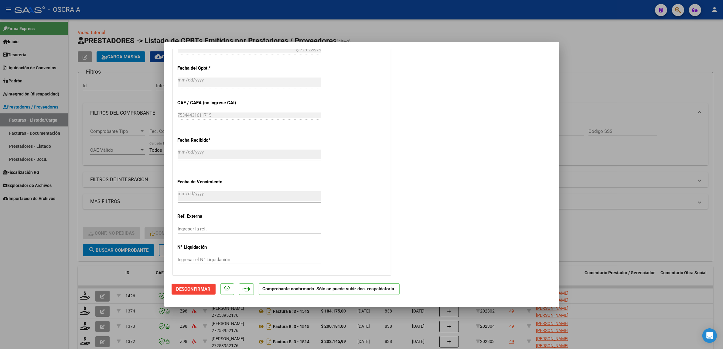
click at [122, 182] on div at bounding box center [361, 174] width 723 height 349
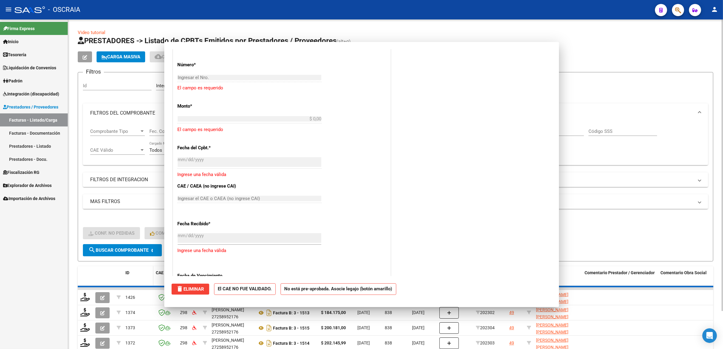
scroll to position [0, 0]
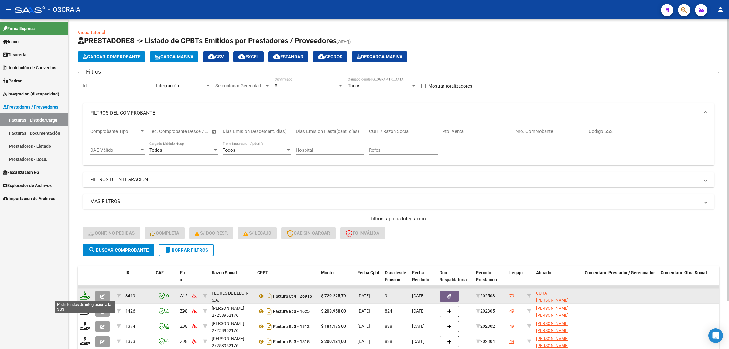
click at [87, 297] on icon at bounding box center [85, 295] width 10 height 9
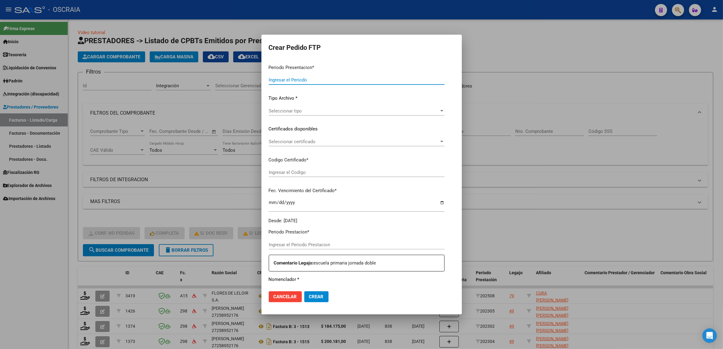
type input "202508"
type input "$ 729.225,79"
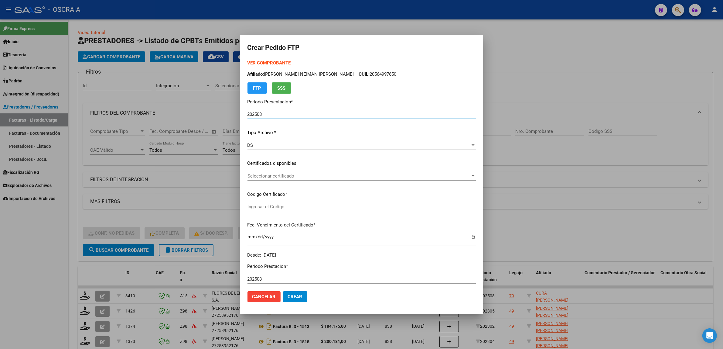
type input "ARG02000530585352025031420310314BSAS410"
type input "2031-03-14"
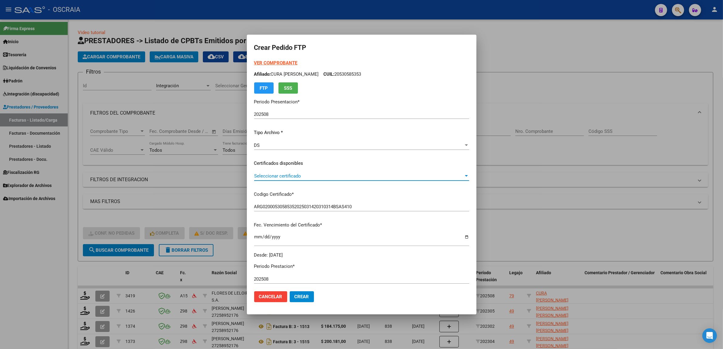
click at [313, 174] on span "Seleccionar certificado" at bounding box center [359, 175] width 210 height 5
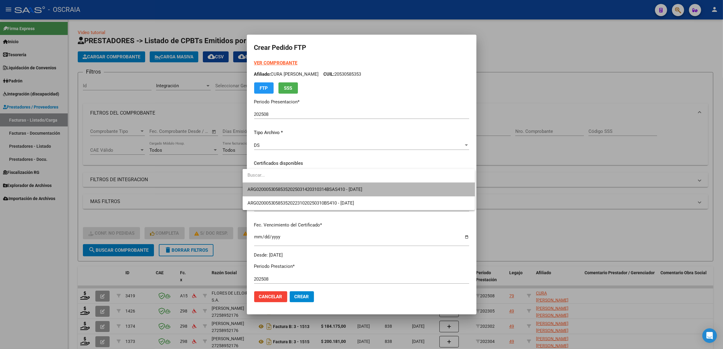
click at [376, 192] on span "ARG02000530585352025031420310314BSAS410 - 2031-03-14" at bounding box center [359, 190] width 223 height 14
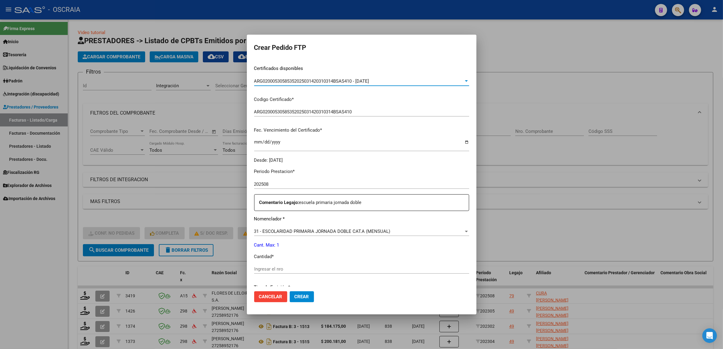
scroll to position [114, 0]
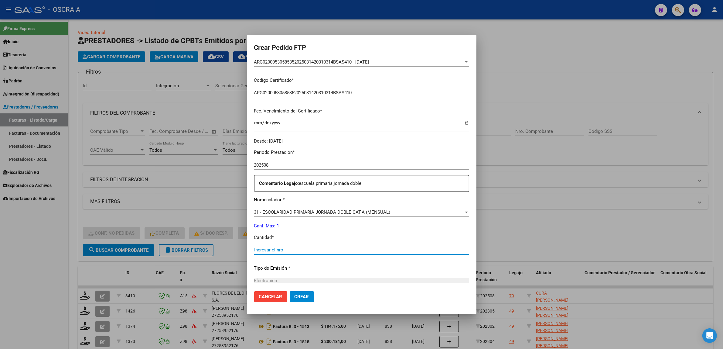
click at [362, 252] on input "Ingresar el nro" at bounding box center [361, 249] width 215 height 5
type input "1"
click at [356, 270] on p "Tipo de Emisión *" at bounding box center [361, 268] width 215 height 7
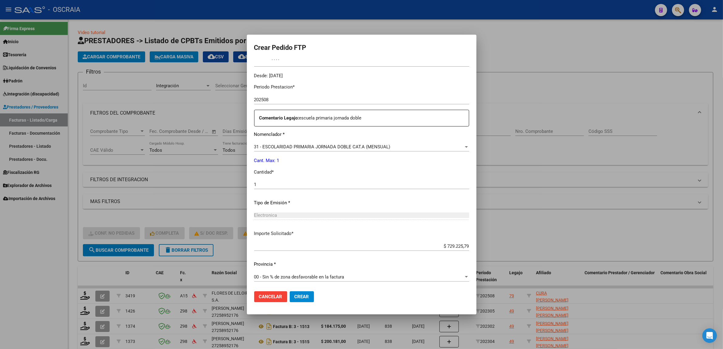
scroll to position [180, 0]
click at [297, 300] on button "Crear" at bounding box center [302, 296] width 24 height 11
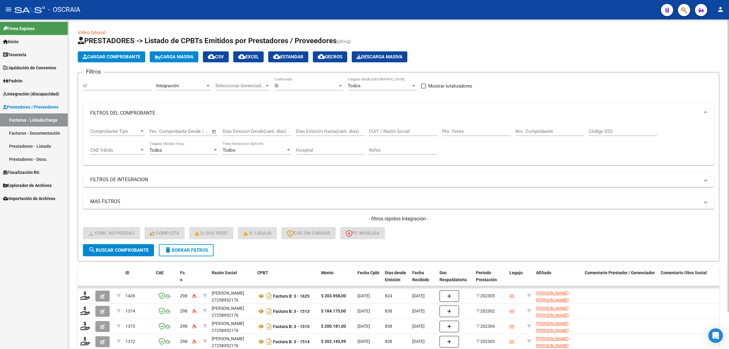
click at [118, 57] on span "Cargar Comprobante" at bounding box center [112, 56] width 58 height 5
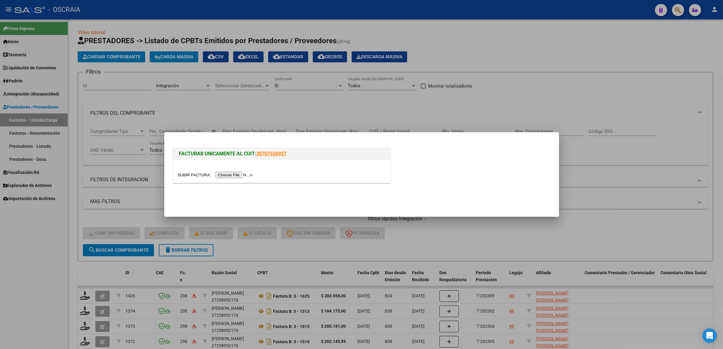
click at [251, 175] on input "file" at bounding box center [216, 175] width 77 height 6
click at [243, 174] on input "file" at bounding box center [216, 175] width 77 height 6
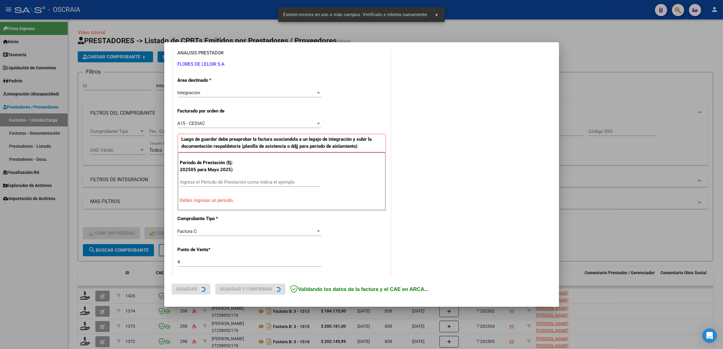
scroll to position [118, 0]
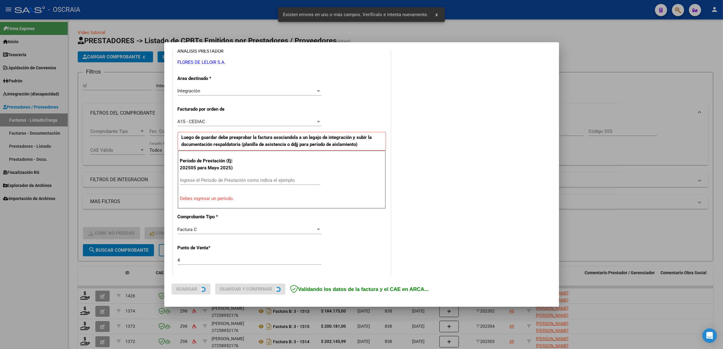
click at [240, 180] on input "Ingrese el Período de Prestación como indica el ejemplo" at bounding box center [250, 179] width 140 height 5
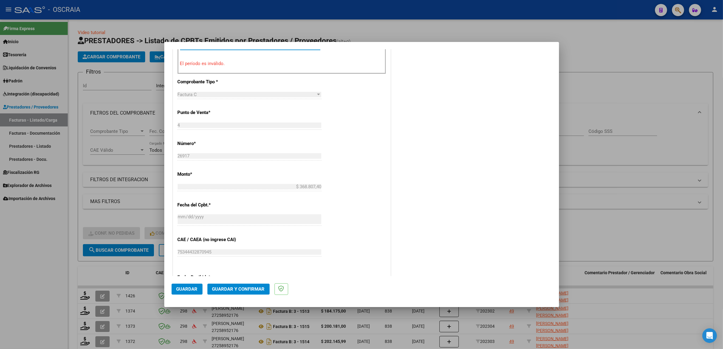
scroll to position [308, 0]
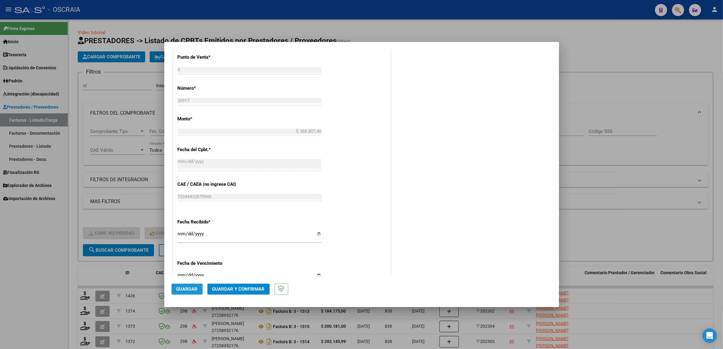
click at [191, 289] on span "Guardar" at bounding box center [187, 288] width 21 height 5
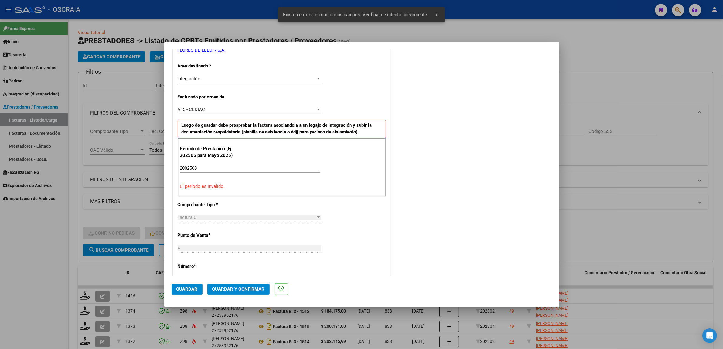
scroll to position [129, 0]
click at [186, 166] on div "2002508 Ingrese el Período de Prestación como indica el ejemplo" at bounding box center [250, 168] width 140 height 9
click at [187, 168] on input "2002508" at bounding box center [250, 168] width 140 height 5
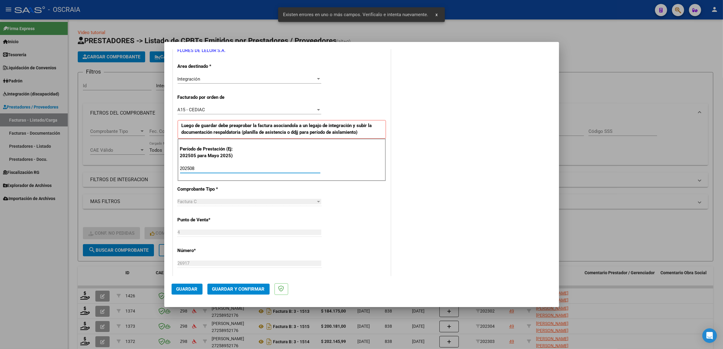
type input "202508"
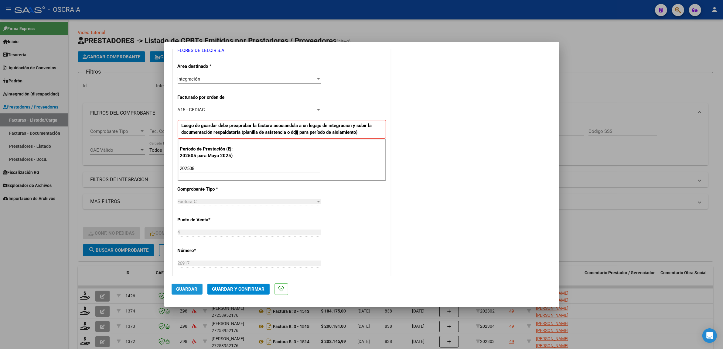
click at [197, 285] on button "Guardar" at bounding box center [187, 288] width 31 height 11
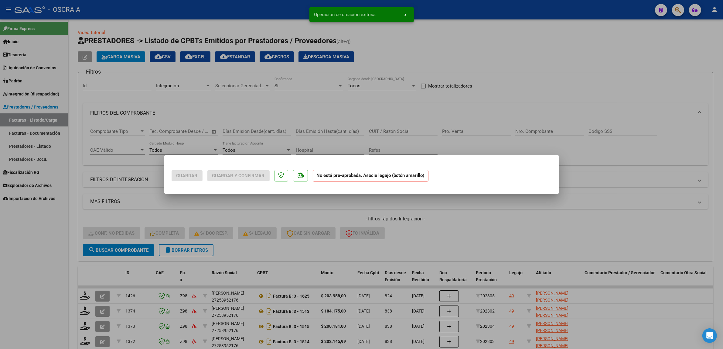
scroll to position [0, 0]
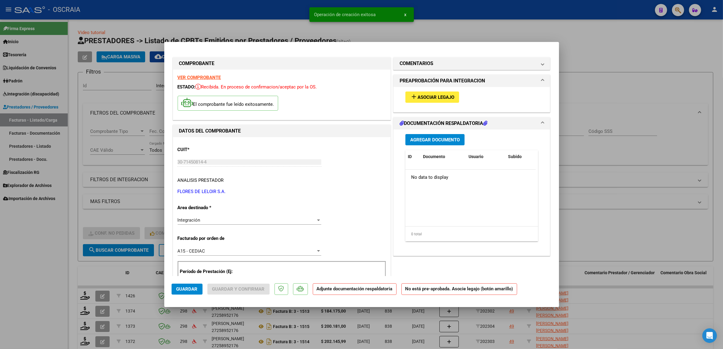
click at [442, 93] on button "add Asociar Legajo" at bounding box center [433, 96] width 54 height 11
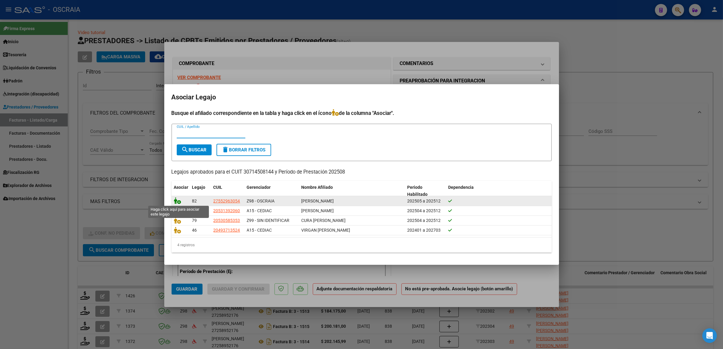
click at [176, 201] on icon at bounding box center [177, 200] width 7 height 7
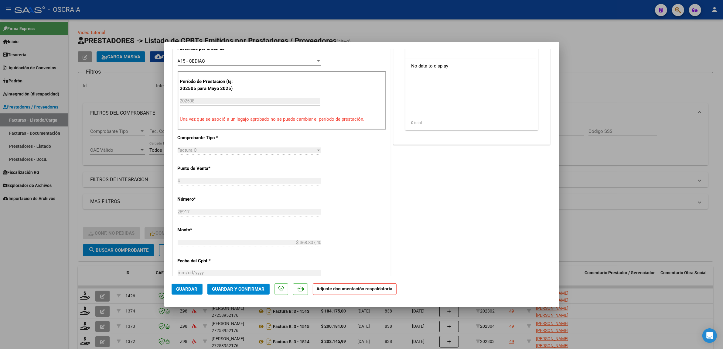
scroll to position [76, 0]
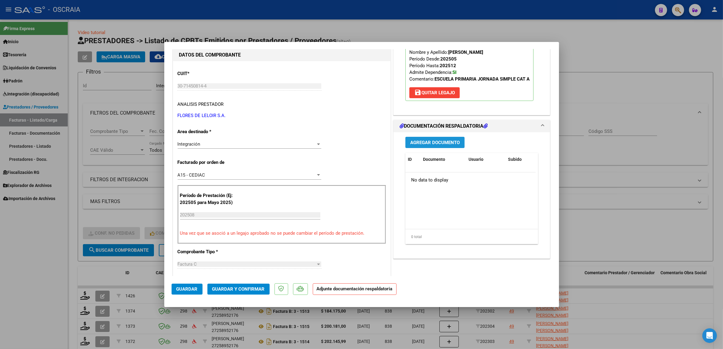
click at [414, 144] on span "Agregar Documento" at bounding box center [435, 142] width 50 height 5
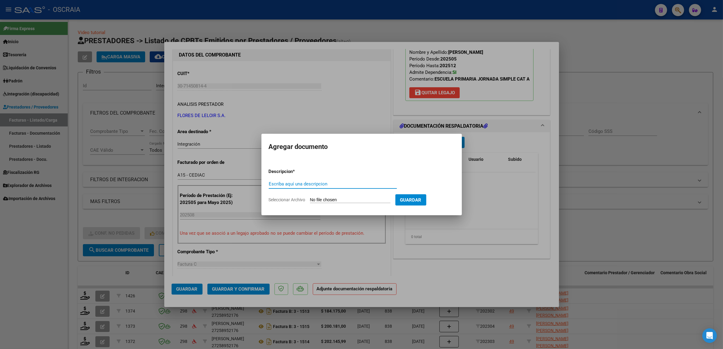
click at [283, 185] on input "Escriba aquí una descripcion" at bounding box center [333, 183] width 128 height 5
type input "PLANILLA DE ASISTENCIA"
click at [339, 201] on input "Seleccionar Archivo" at bounding box center [350, 200] width 81 height 6
type input "C:\fakepath\08-2025 FLORES DE LELOIR S.A. FC26917 ESCOLARIDAD PRIMARIA JORNADA …"
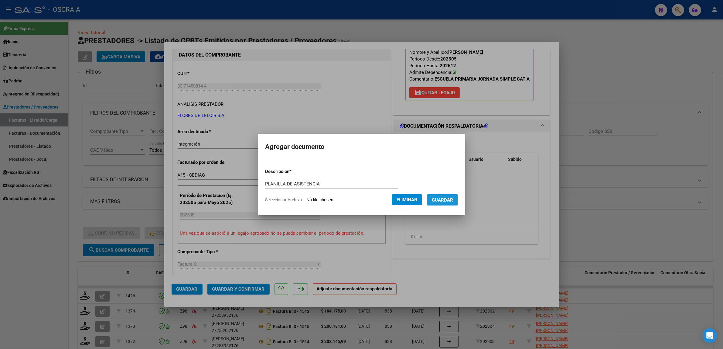
click at [453, 201] on span "Guardar" at bounding box center [442, 199] width 21 height 5
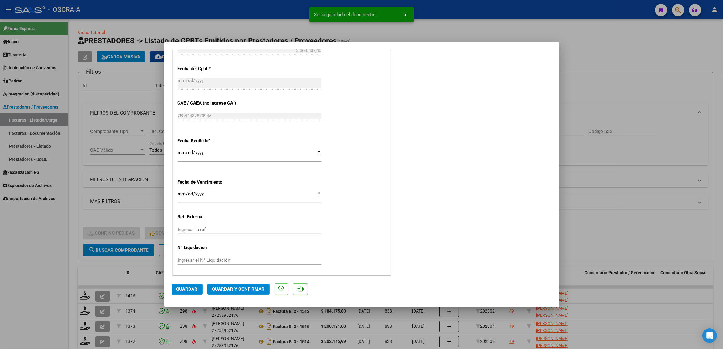
scroll to position [383, 0]
click at [218, 294] on button "Guardar y Confirmar" at bounding box center [239, 288] width 62 height 11
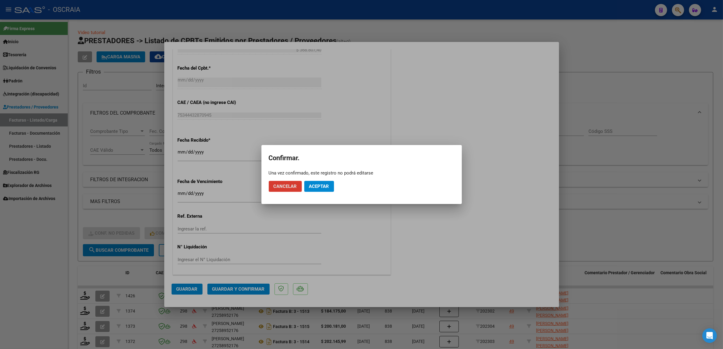
click at [320, 189] on span "Aceptar" at bounding box center [319, 186] width 20 height 5
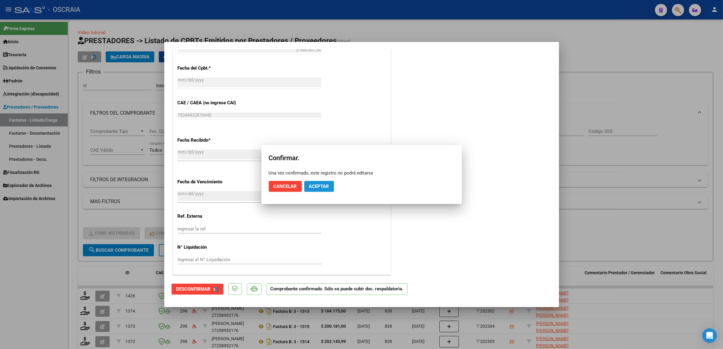
scroll to position [345, 0]
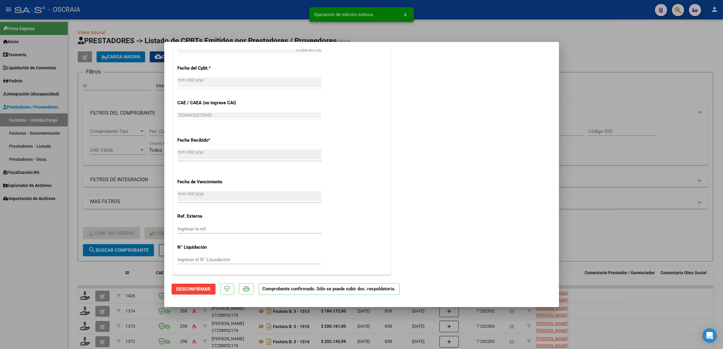
click at [127, 167] on div at bounding box center [361, 174] width 723 height 349
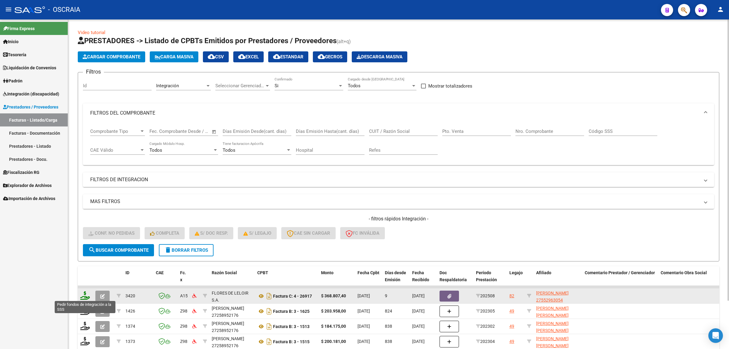
click at [84, 296] on icon at bounding box center [85, 295] width 10 height 9
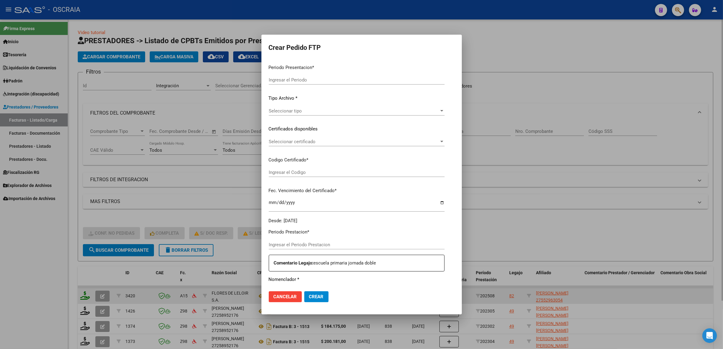
type input "202508"
type input "$ 368.807,40"
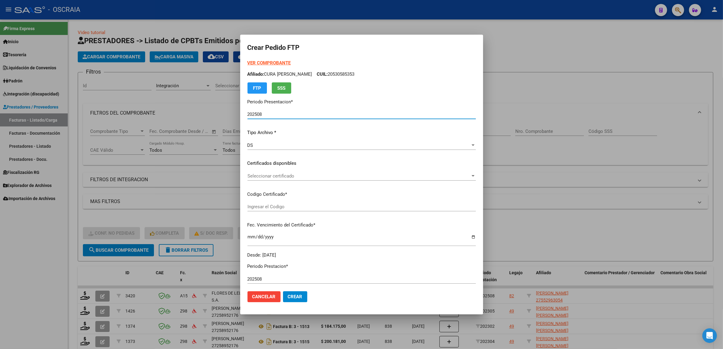
type input "ARG01000552963052018121720251217BSAS410"
type input "2025-12-17"
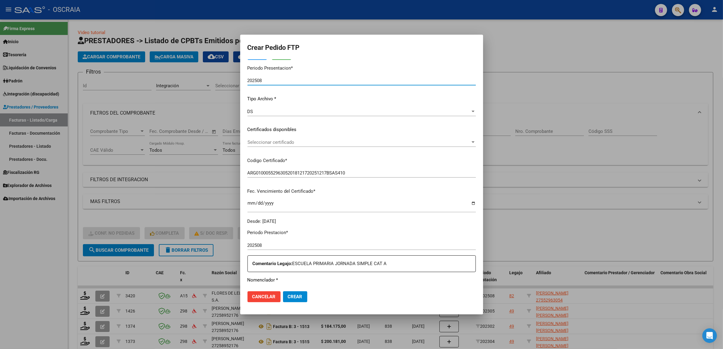
scroll to position [38, 0]
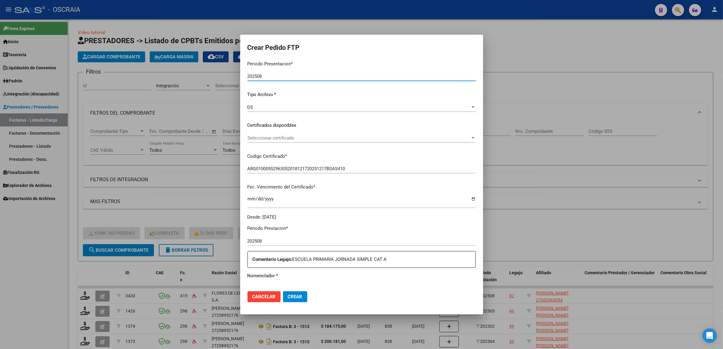
click at [301, 139] on span "Seleccionar certificado" at bounding box center [359, 137] width 223 height 5
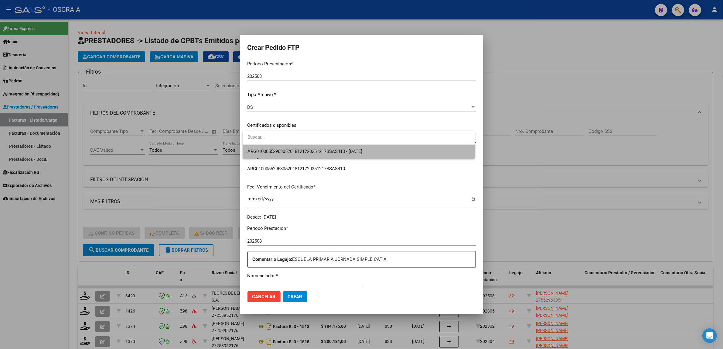
click at [374, 154] on span "ARG01000552963052018121720251217BSAS410 - 2025-12-17" at bounding box center [359, 152] width 223 height 14
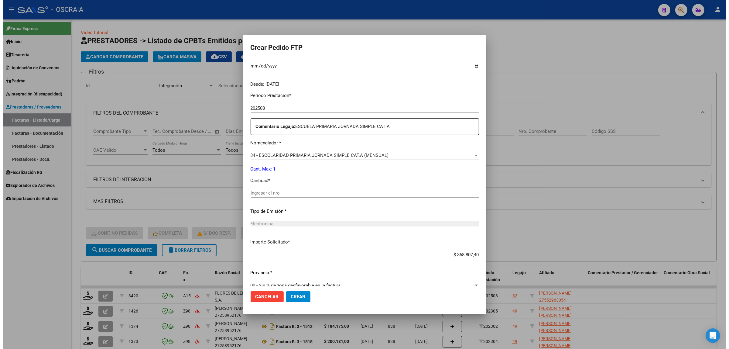
scroll to position [180, 0]
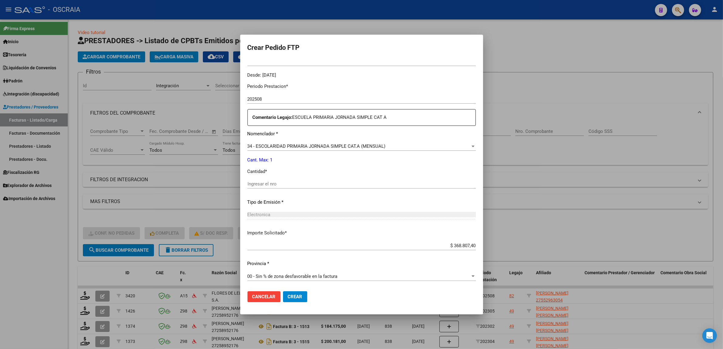
click at [290, 180] on div "Ingresar el nro" at bounding box center [362, 183] width 228 height 9
type input "1"
click at [327, 162] on p "Cant. Max: 1" at bounding box center [362, 159] width 228 height 7
click at [298, 298] on span "Crear" at bounding box center [295, 296] width 15 height 5
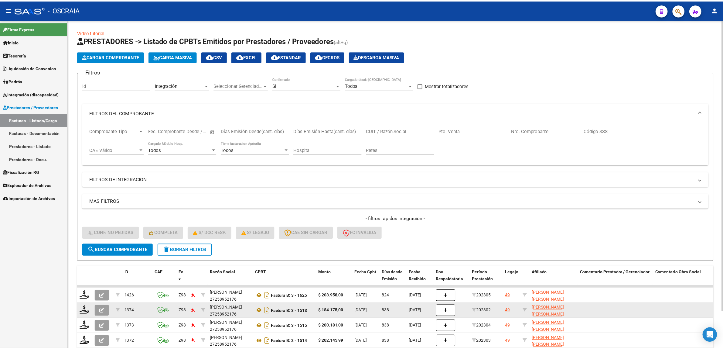
scroll to position [0, 0]
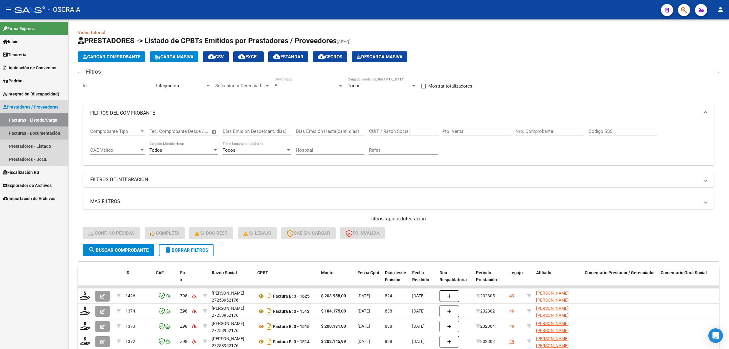
click at [34, 134] on link "Facturas - Documentación" at bounding box center [34, 132] width 68 height 13
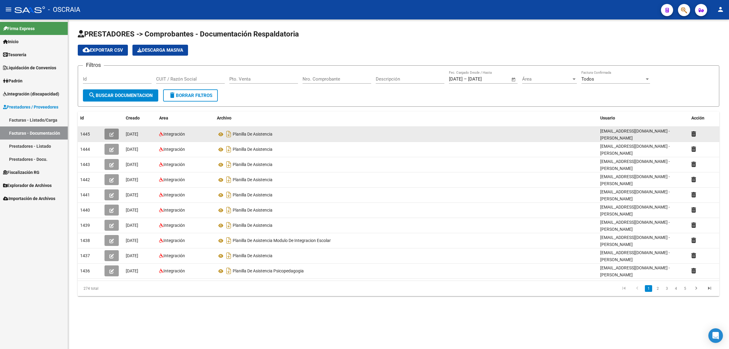
click at [108, 131] on button "button" at bounding box center [112, 134] width 14 height 11
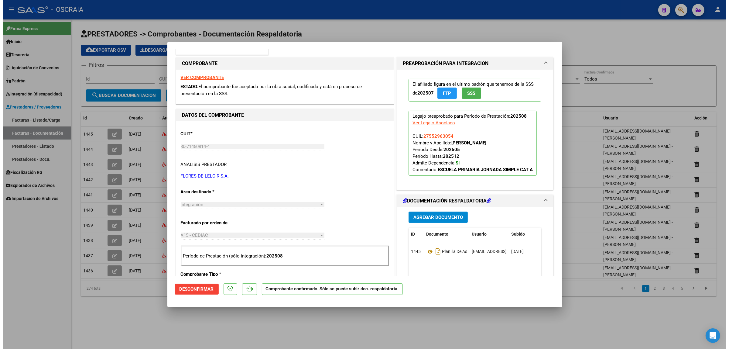
scroll to position [76, 0]
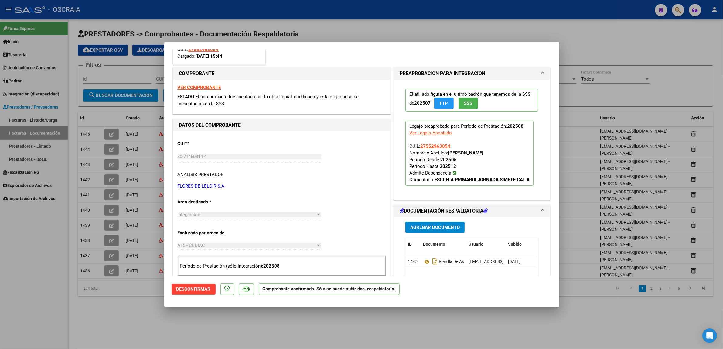
click at [596, 157] on div at bounding box center [361, 174] width 723 height 349
type input "$ 0,00"
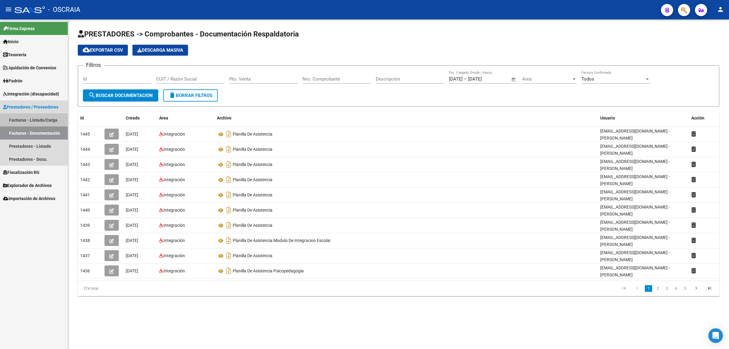
click at [42, 118] on link "Facturas - Listado/Carga" at bounding box center [34, 119] width 68 height 13
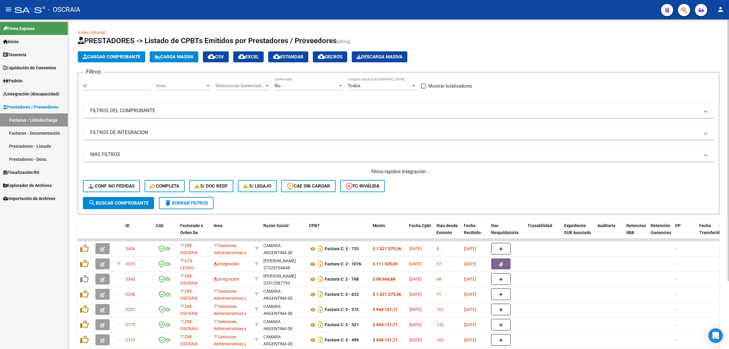
click at [125, 57] on span "Cargar Comprobante" at bounding box center [112, 56] width 58 height 5
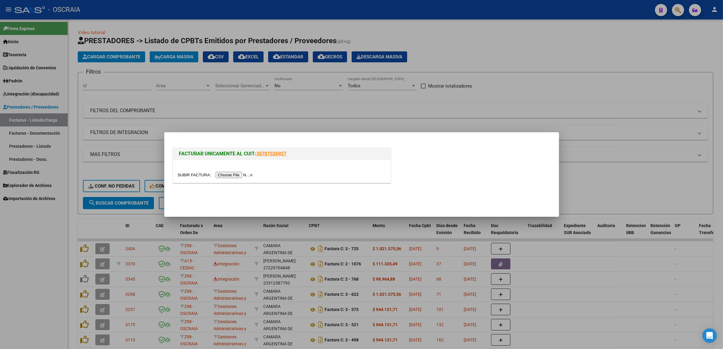
click at [222, 176] on input "file" at bounding box center [216, 175] width 77 height 6
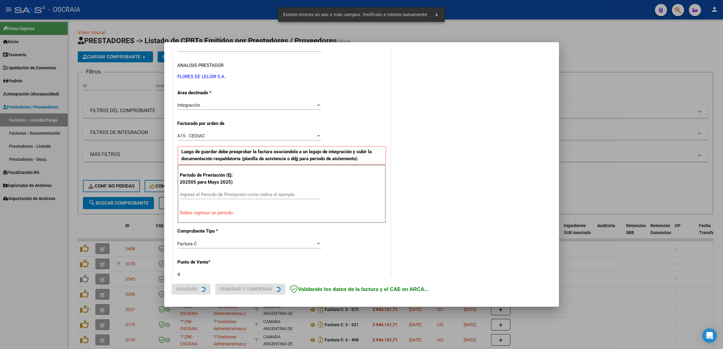
scroll to position [129, 0]
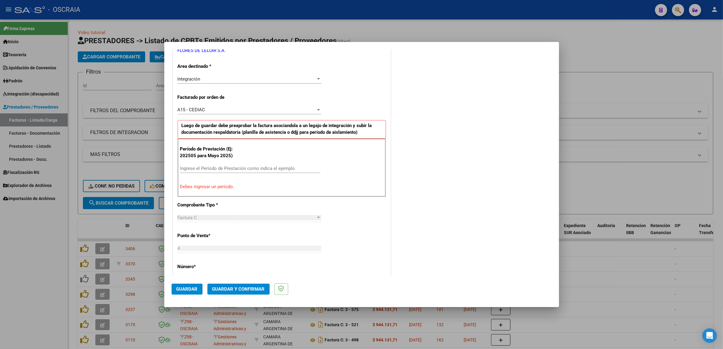
click at [247, 172] on div "Ingrese el Período de Prestación como indica el ejemplo" at bounding box center [250, 168] width 140 height 9
click at [246, 169] on input "Ingrese el Período de Prestación como indica el ejemplo" at bounding box center [250, 168] width 140 height 5
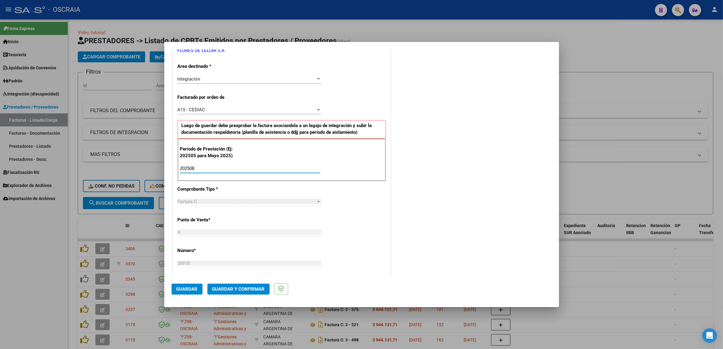
type input "202508"
click at [435, 184] on div "COMENTARIOS Comentarios De la Obra Social: Comentarios de la Obra Social (no vi…" at bounding box center [472, 222] width 160 height 593
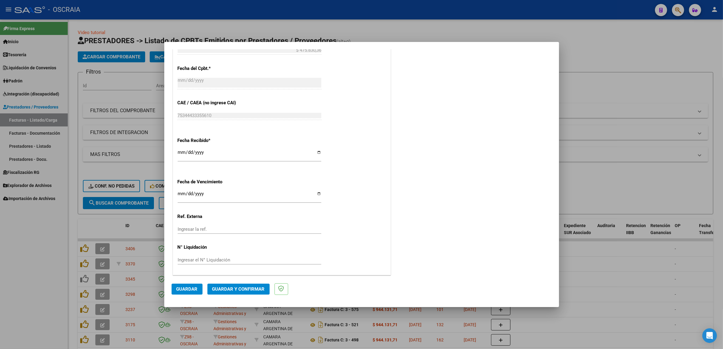
scroll to position [374, 0]
click at [190, 292] on button "Guardar" at bounding box center [187, 288] width 31 height 11
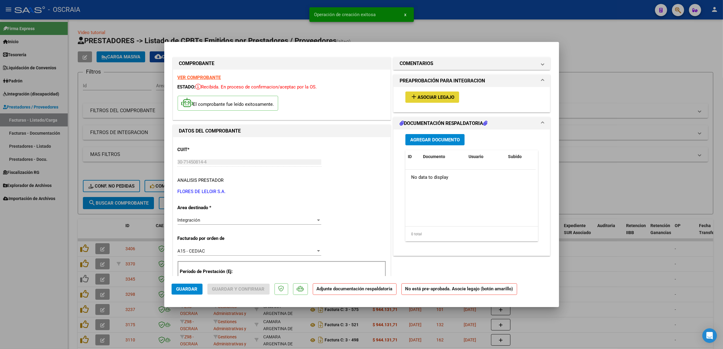
click at [444, 100] on button "add Asociar Legajo" at bounding box center [433, 96] width 54 height 11
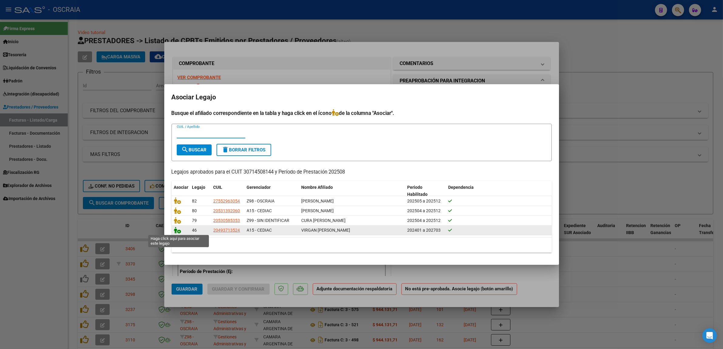
click at [180, 228] on icon at bounding box center [177, 230] width 7 height 7
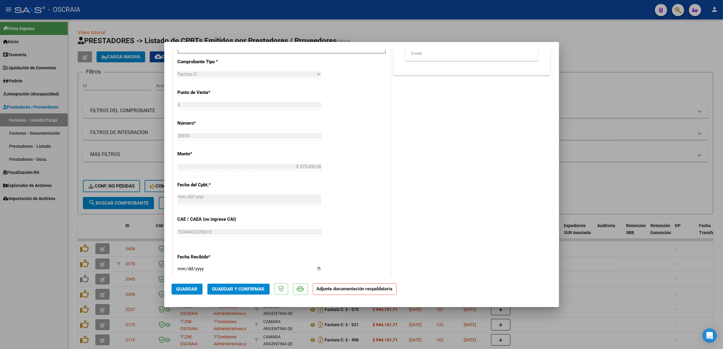
scroll to position [342, 0]
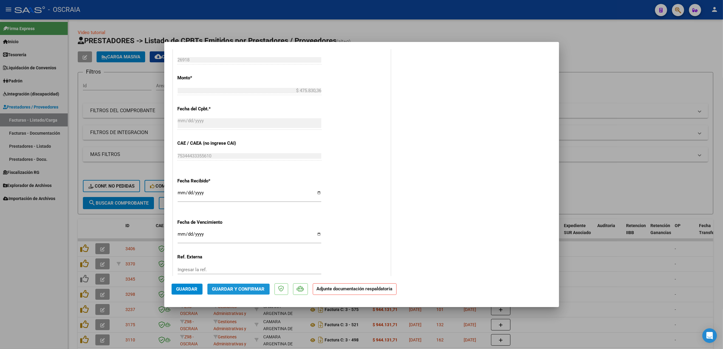
click at [233, 284] on button "Guardar y Confirmar" at bounding box center [239, 288] width 62 height 11
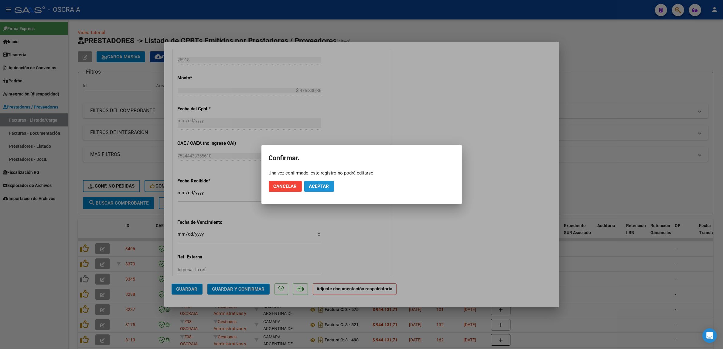
click at [320, 183] on button "Aceptar" at bounding box center [319, 186] width 30 height 11
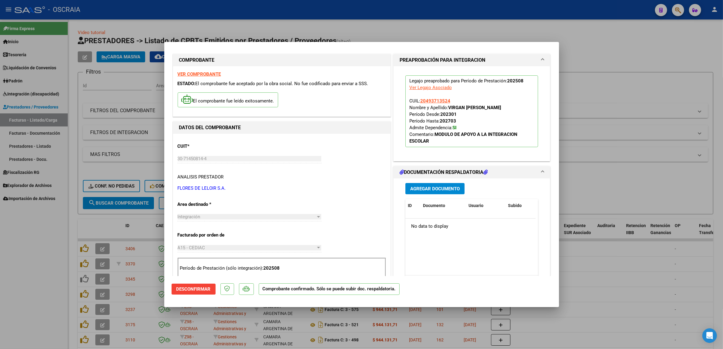
scroll to position [0, 0]
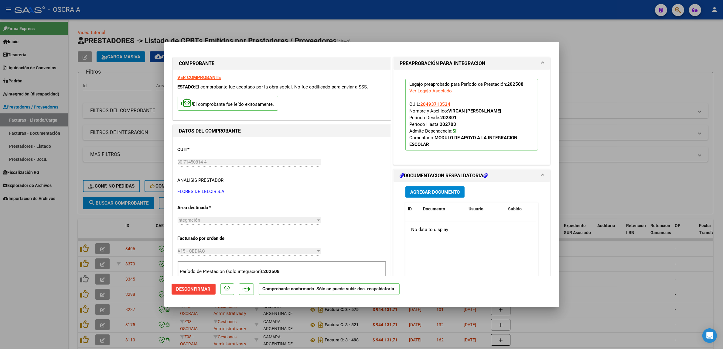
click at [118, 239] on div at bounding box center [361, 174] width 723 height 349
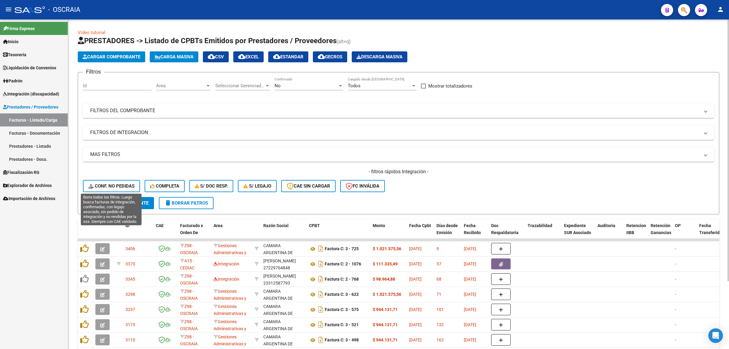
click at [111, 184] on span "Conf. no pedidas" at bounding box center [111, 185] width 46 height 5
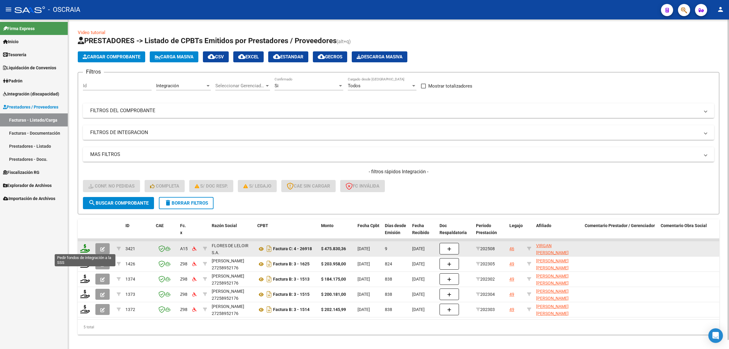
click at [86, 246] on icon at bounding box center [85, 248] width 10 height 9
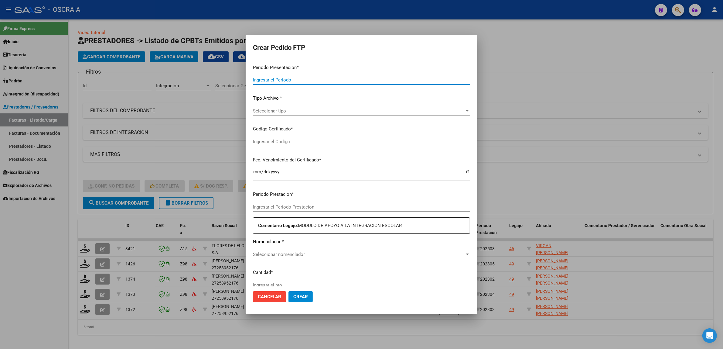
type input "202508"
type input "$ 475.830,36"
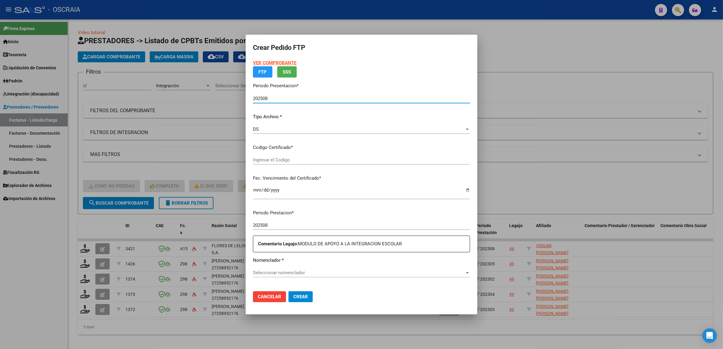
type input "ARG02000493713522022031120270311BS410"
type input "[DATE]"
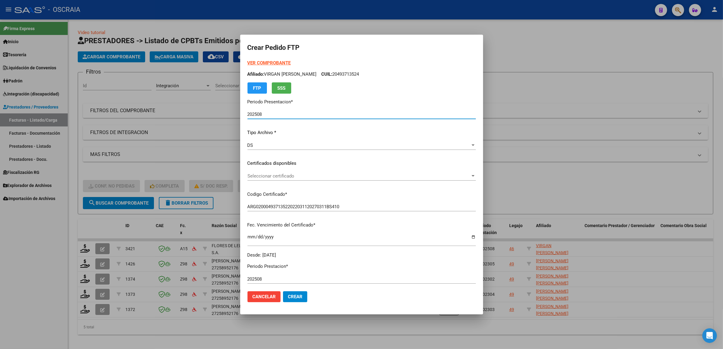
click at [307, 175] on span "Seleccionar certificado" at bounding box center [359, 175] width 223 height 5
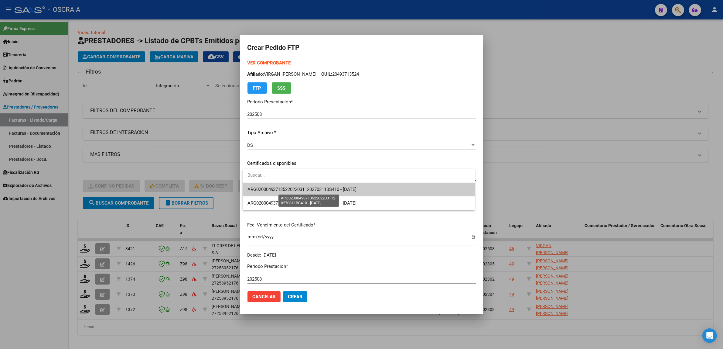
click at [327, 189] on span "ARG02000493713522022031120270311BS410 - [DATE]" at bounding box center [302, 189] width 109 height 5
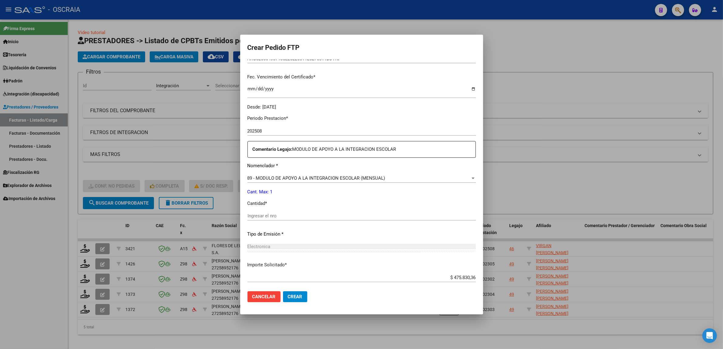
scroll to position [180, 0]
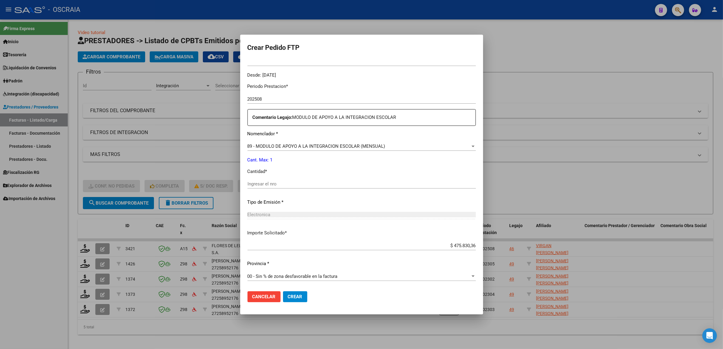
click at [276, 187] on div "Ingresar el nro" at bounding box center [362, 183] width 228 height 9
type input "1"
click at [326, 195] on div "Periodo Prestacion * 202508 Ingresar el Periodo Prestacion Comentario Legajo: M…" at bounding box center [362, 182] width 228 height 208
click at [295, 297] on span "Crear" at bounding box center [295, 296] width 15 height 5
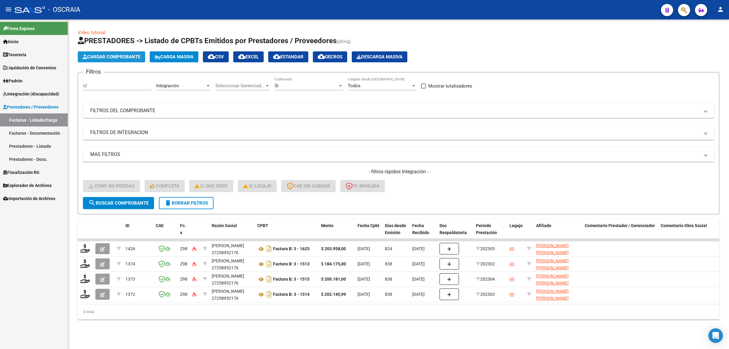
click at [101, 58] on span "Cargar Comprobante" at bounding box center [112, 56] width 58 height 5
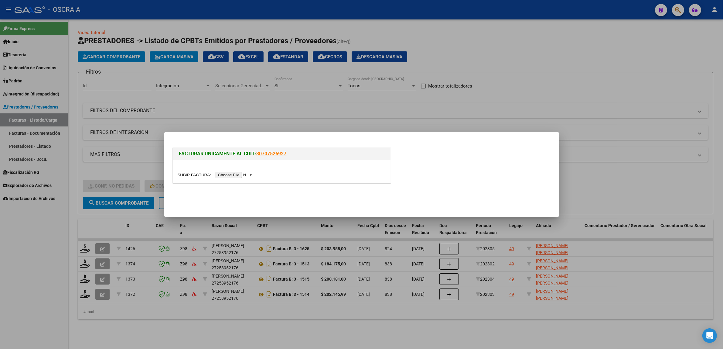
click at [217, 173] on input "file" at bounding box center [216, 175] width 77 height 6
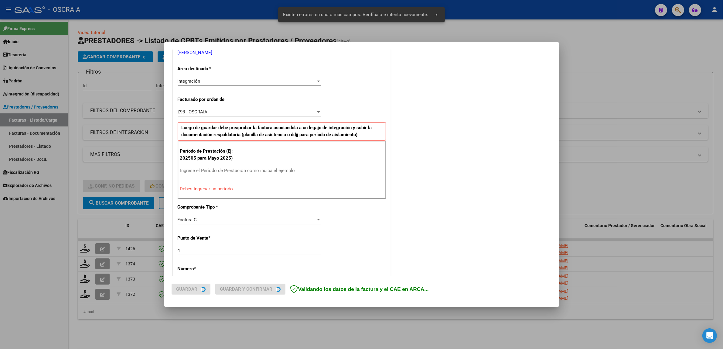
scroll to position [129, 0]
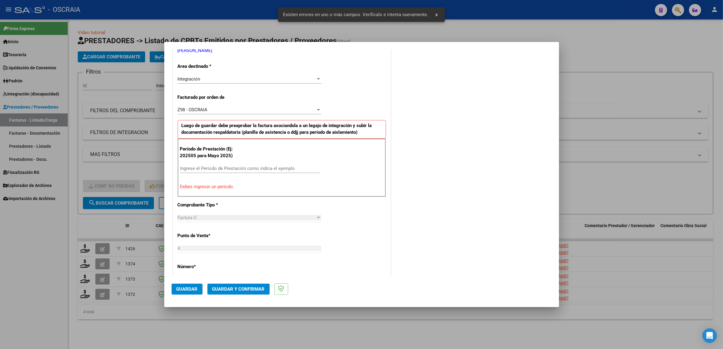
click at [228, 173] on div "Ingrese el Período de Prestación como indica el ejemplo" at bounding box center [250, 168] width 140 height 9
click at [228, 169] on input "Ingrese el Período de Prestación como indica el ejemplo" at bounding box center [250, 168] width 140 height 5
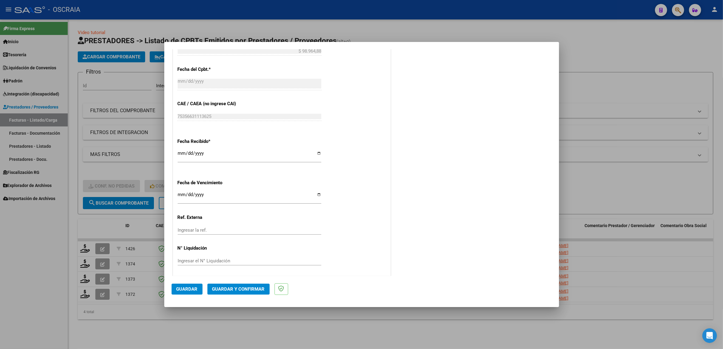
scroll to position [374, 0]
type input "202508"
click at [182, 291] on span "Guardar" at bounding box center [187, 288] width 21 height 5
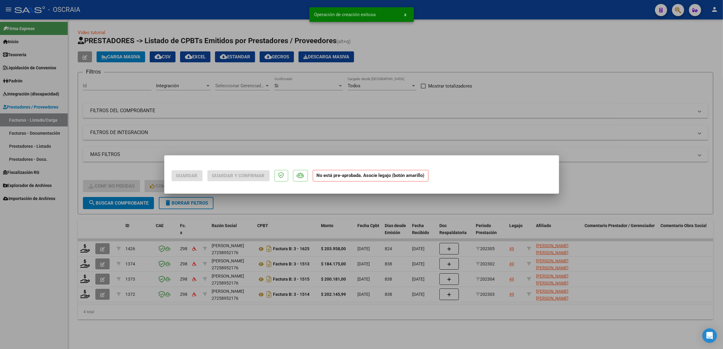
scroll to position [0, 0]
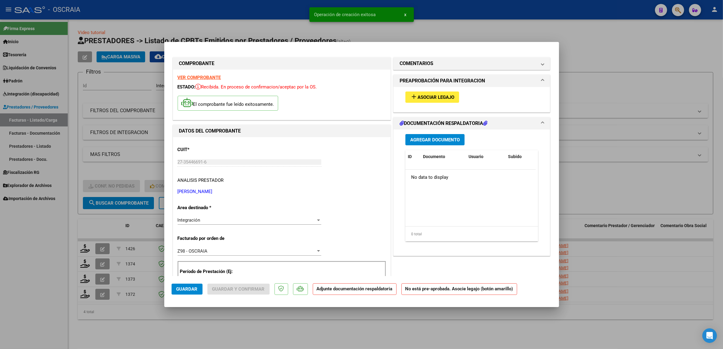
click at [449, 97] on span "Asociar Legajo" at bounding box center [436, 96] width 37 height 5
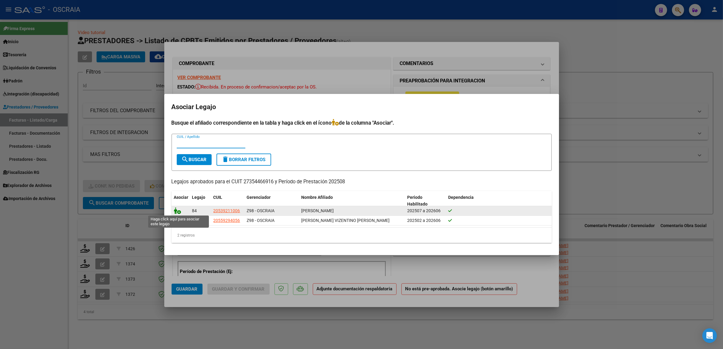
click at [178, 211] on icon at bounding box center [177, 210] width 7 height 7
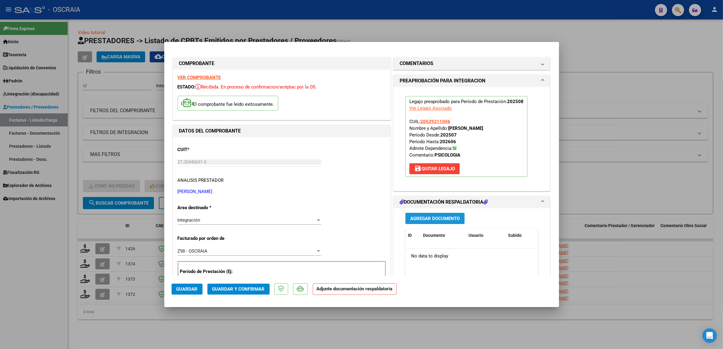
click at [443, 214] on button "Agregar Documento" at bounding box center [435, 218] width 59 height 11
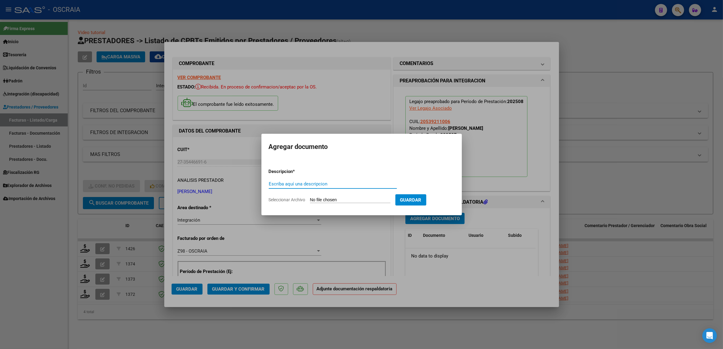
click at [309, 183] on input "Escriba aquí una descripcion" at bounding box center [333, 183] width 128 height 5
type input "PLANILLA DE ASISTENCIA"
click at [319, 201] on input "Seleccionar Archivo" at bounding box center [350, 200] width 81 height 6
type input "C:\fakepath\08-2025 [PERSON_NAME] FC 293 APOYO PSICOLOGICO [PERSON_NAME] DE ASI…"
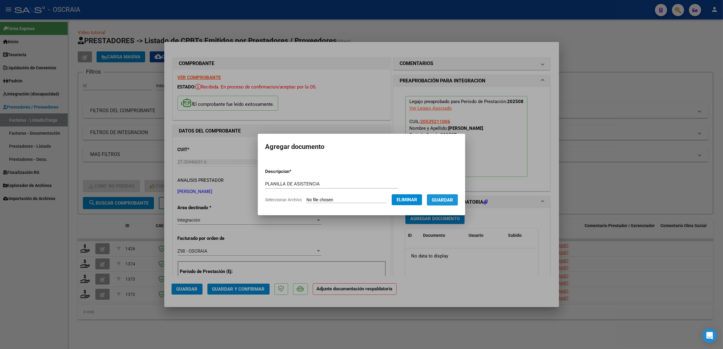
click at [451, 197] on span "Guardar" at bounding box center [442, 199] width 21 height 5
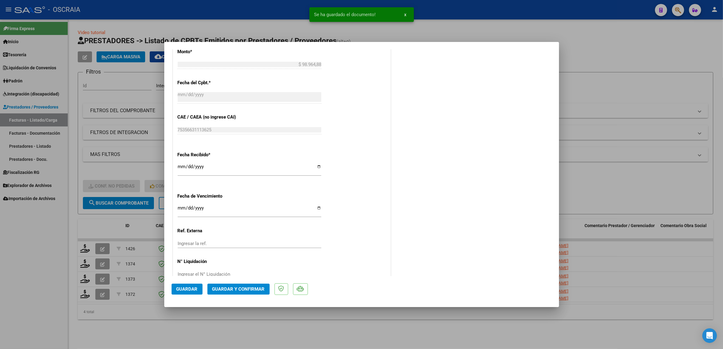
scroll to position [383, 0]
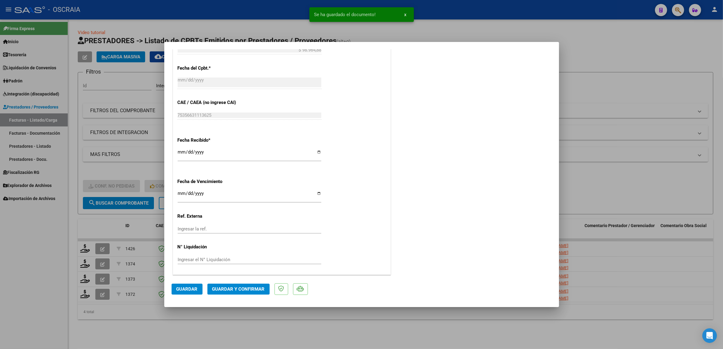
click at [230, 288] on span "Guardar y Confirmar" at bounding box center [238, 288] width 53 height 5
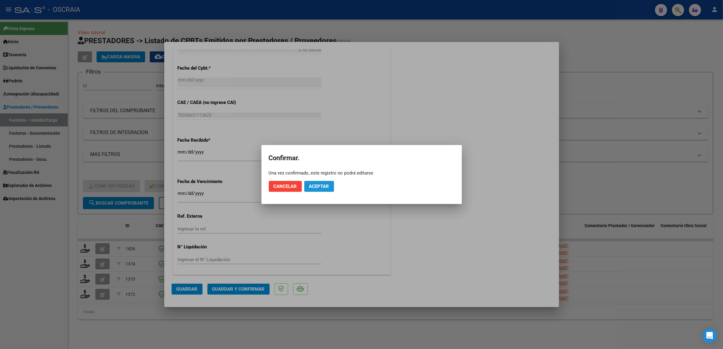
click at [318, 183] on button "Aceptar" at bounding box center [319, 186] width 30 height 11
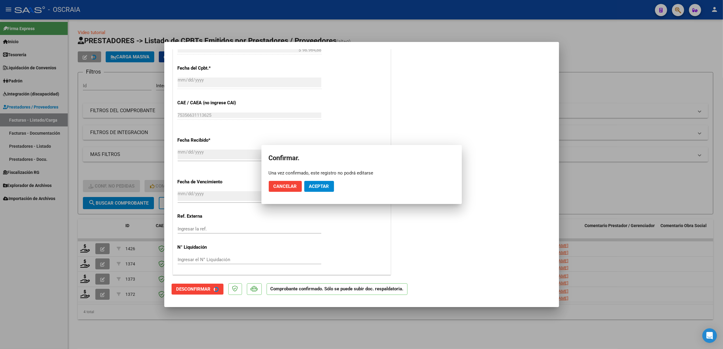
scroll to position [345, 0]
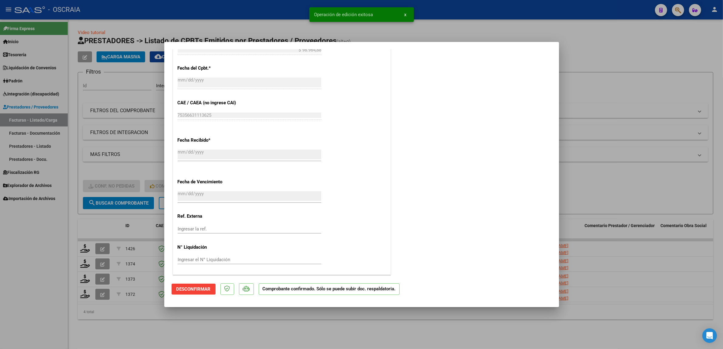
click at [127, 205] on div at bounding box center [361, 174] width 723 height 349
type input "$ 0,00"
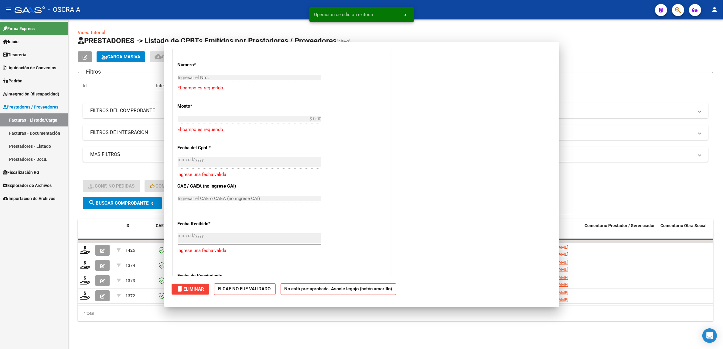
scroll to position [429, 0]
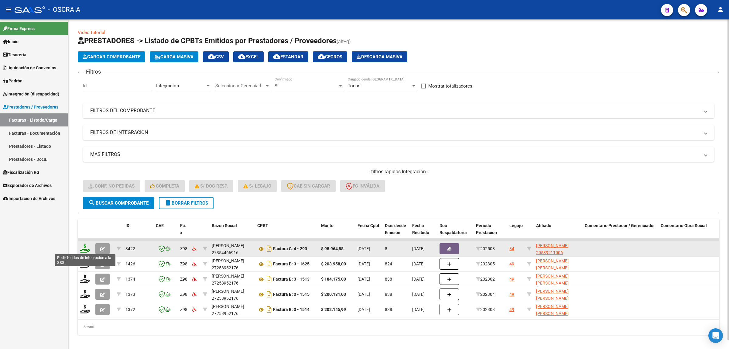
click at [84, 245] on icon at bounding box center [85, 248] width 10 height 9
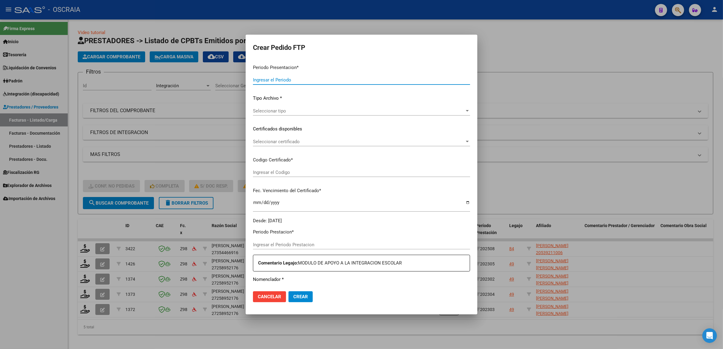
type input "202508"
type input "$ 98.964,88"
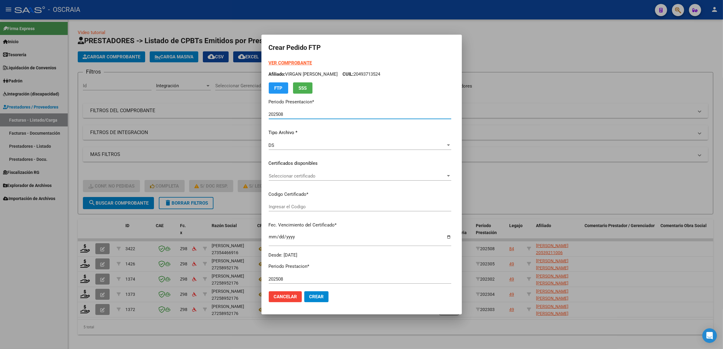
type input "ARG02000539211002025080620350806SAN195"
type input "[DATE]"
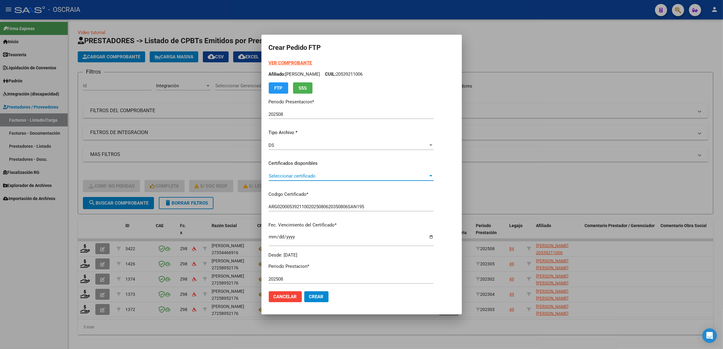
click at [303, 173] on span "Seleccionar certificado" at bounding box center [349, 175] width 160 height 5
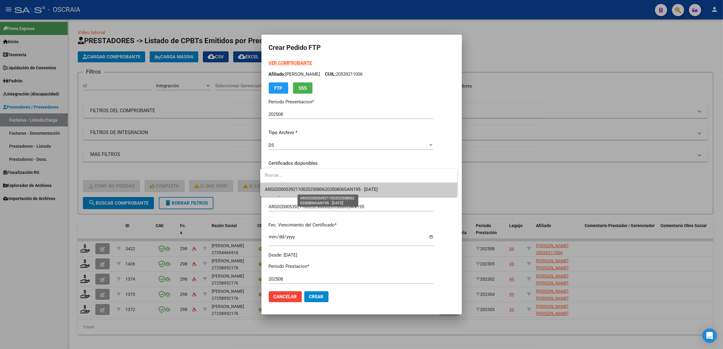
click at [339, 188] on span "ARG02000539211002025080620350806SAN195 - [DATE]" at bounding box center [321, 189] width 113 height 5
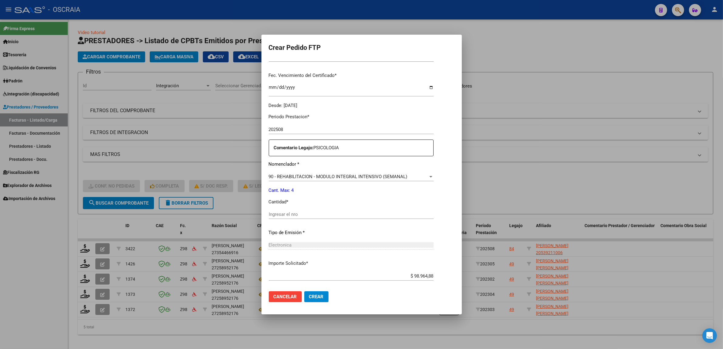
scroll to position [152, 0]
click at [323, 210] on input "Ingresar el nro" at bounding box center [351, 211] width 165 height 5
type input "4"
click at [320, 230] on p "Tipo de Emisión *" at bounding box center [351, 230] width 165 height 7
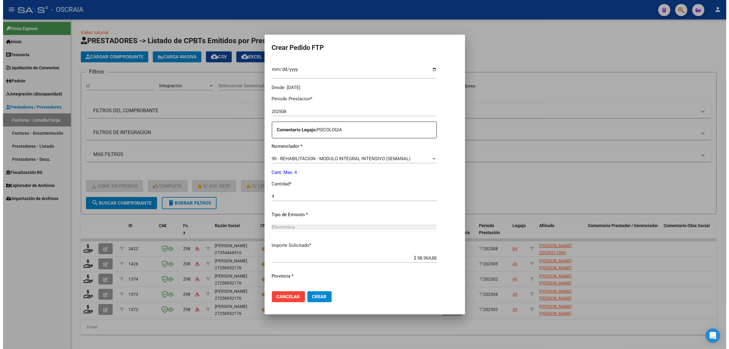
scroll to position [180, 0]
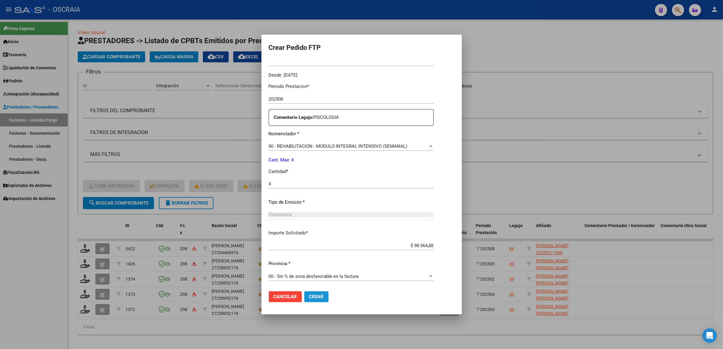
click at [320, 292] on button "Crear" at bounding box center [316, 296] width 24 height 11
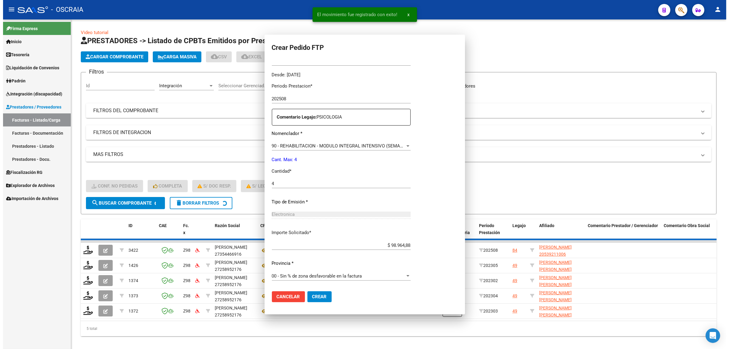
scroll to position [0, 0]
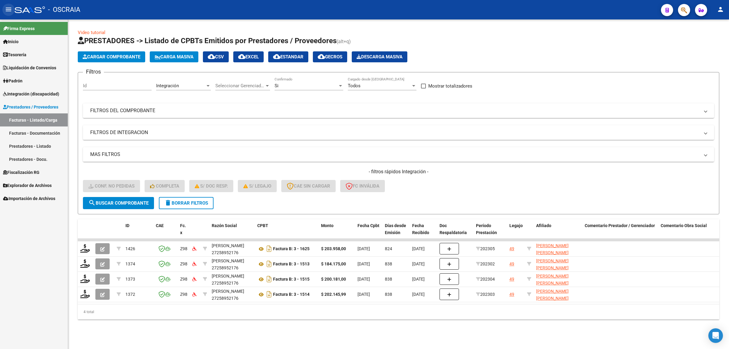
click at [7, 9] on mat-icon "menu" at bounding box center [8, 9] width 7 height 7
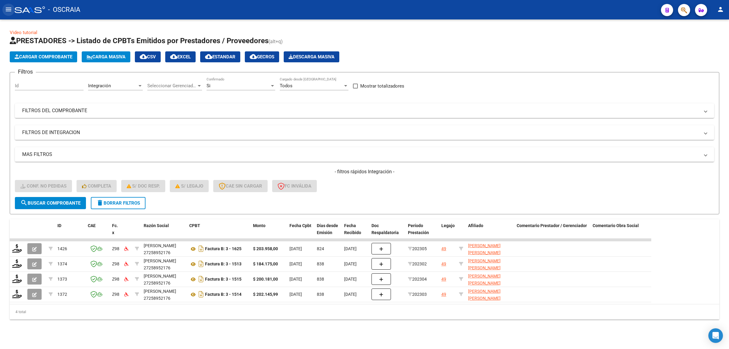
click at [7, 9] on mat-icon "menu" at bounding box center [8, 9] width 7 height 7
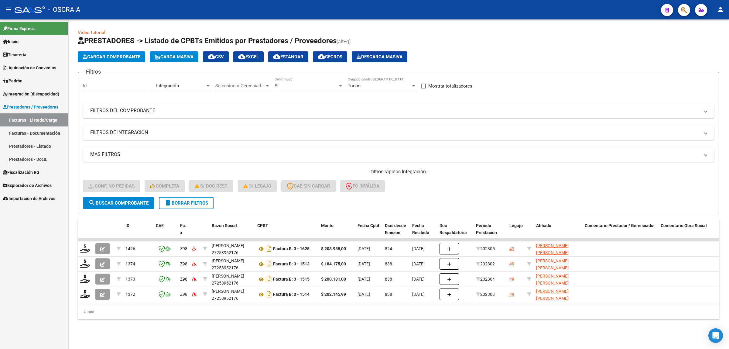
drag, startPoint x: 42, startPoint y: 9, endPoint x: 213, endPoint y: 11, distance: 170.8
click at [213, 11] on div "- OSCRAIA" at bounding box center [336, 9] width 642 height 13
